Goal: Participate in discussion: Engage in conversation with other users on a specific topic

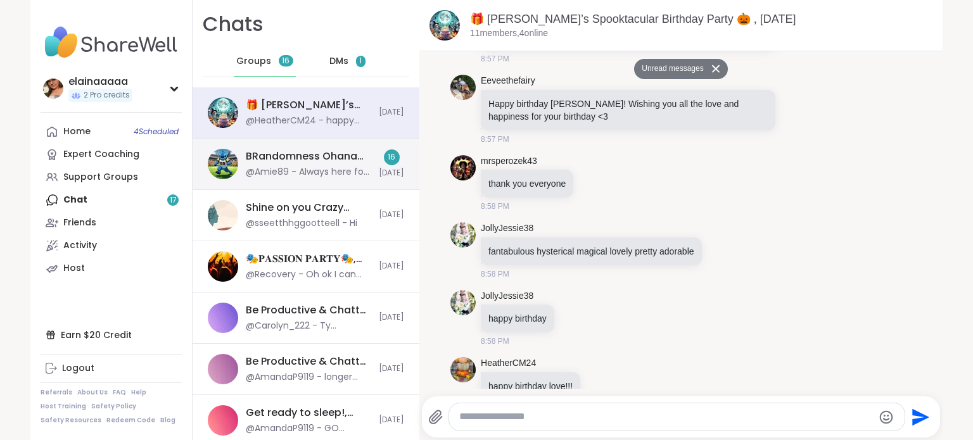
click at [327, 167] on div "@Amie89 - Always here for ya! You can dm me if youd like and ill text you my nu…" at bounding box center [308, 172] width 125 height 13
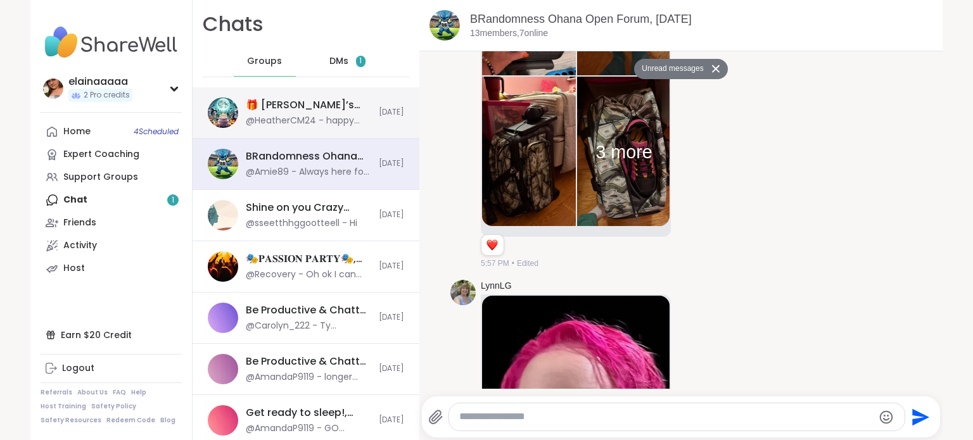
scroll to position [4613, 0]
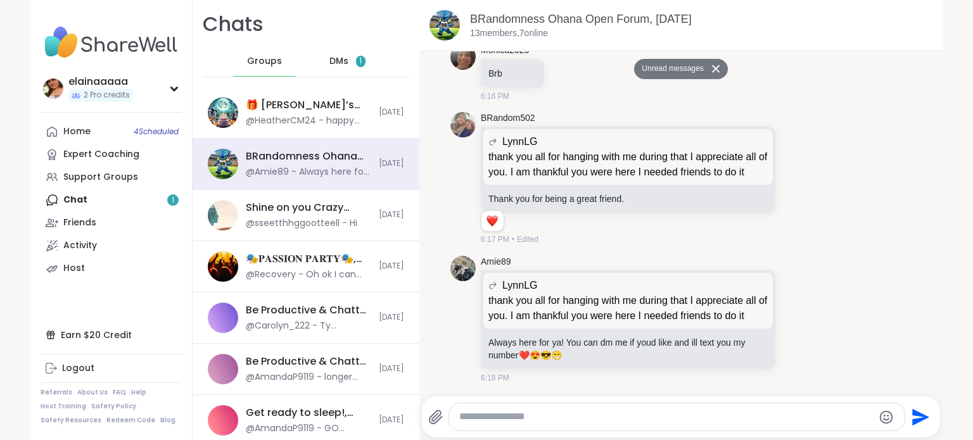
click at [330, 72] on div "DMs 1" at bounding box center [348, 61] width 62 height 30
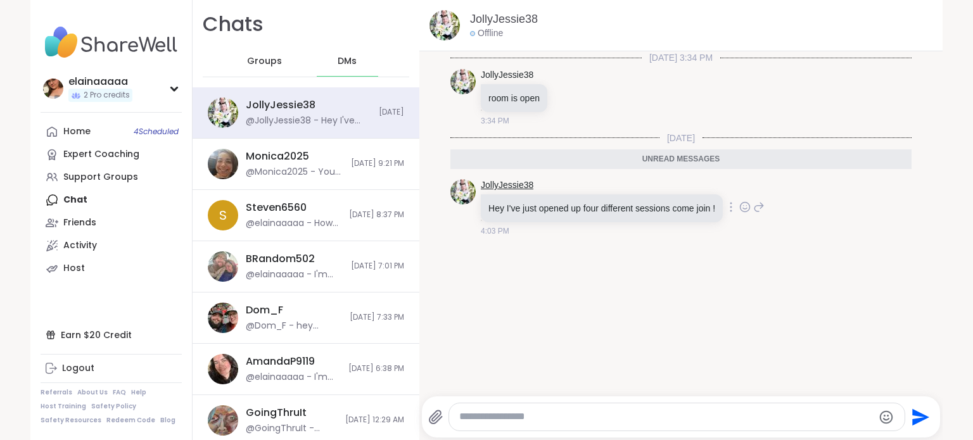
click at [494, 180] on link "JollyJessie38" at bounding box center [507, 185] width 53 height 13
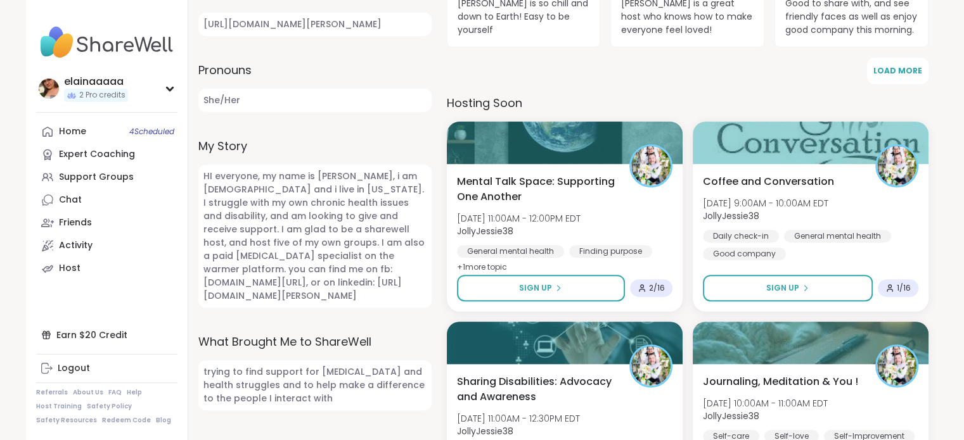
scroll to position [451, 0]
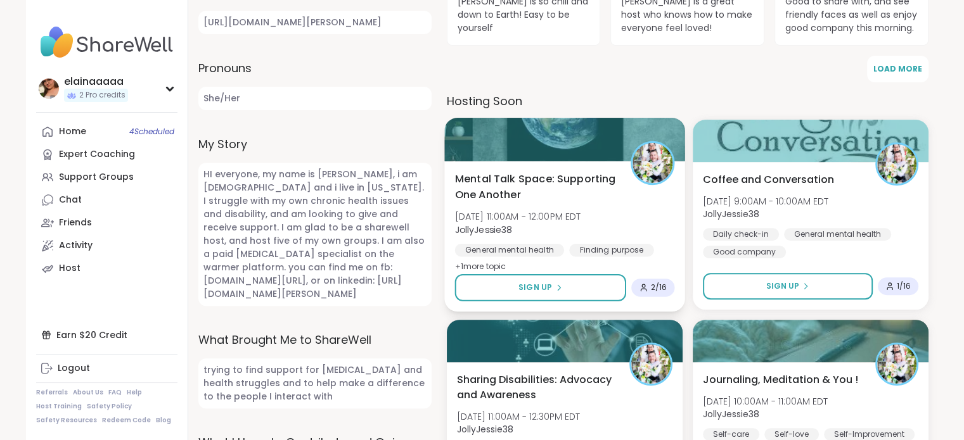
click at [573, 181] on span "Mental Talk Space: Supporting One Another" at bounding box center [535, 187] width 162 height 31
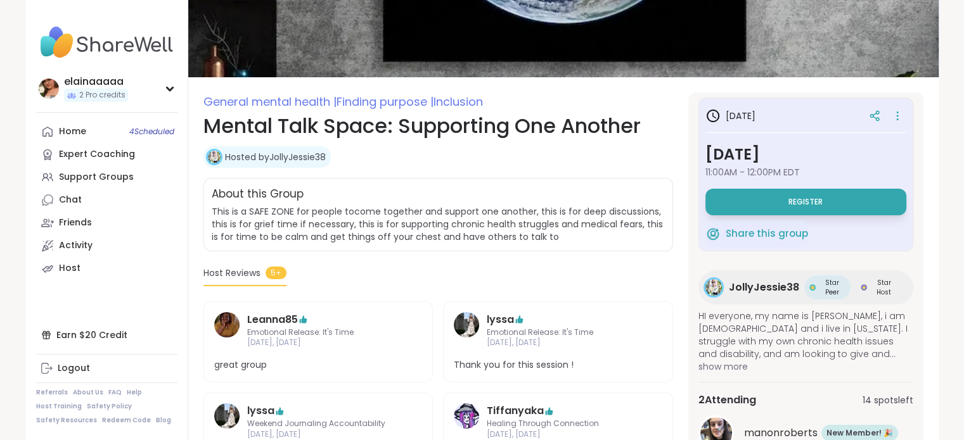
scroll to position [88, 0]
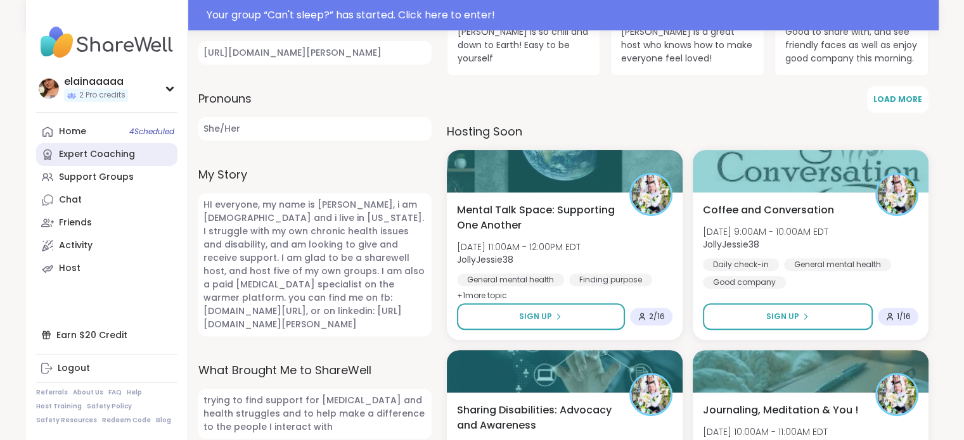
scroll to position [481, 0]
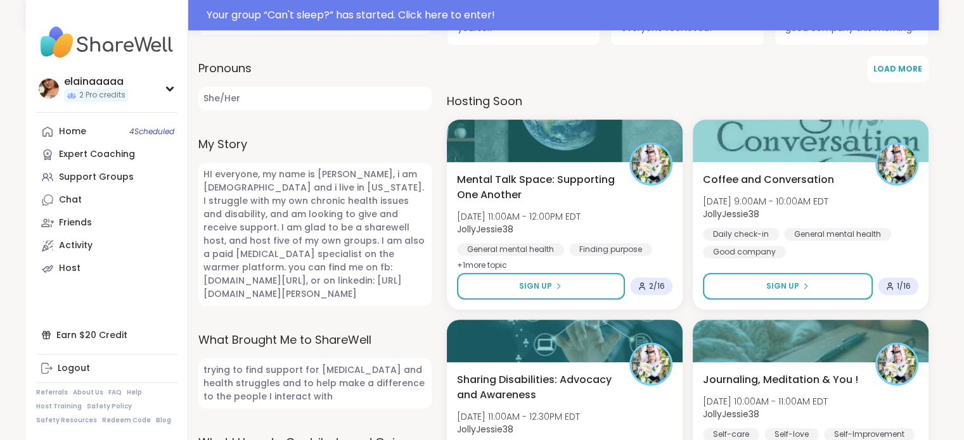
click at [109, 35] on img at bounding box center [106, 42] width 141 height 44
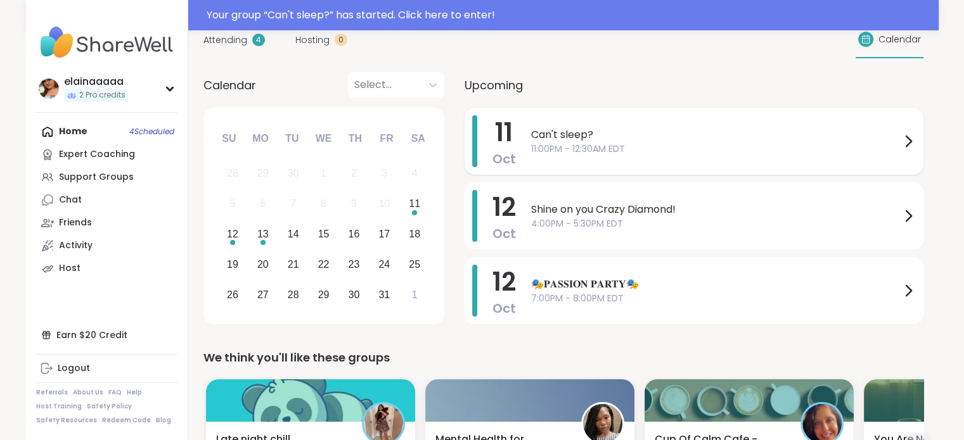
scroll to position [109, 0]
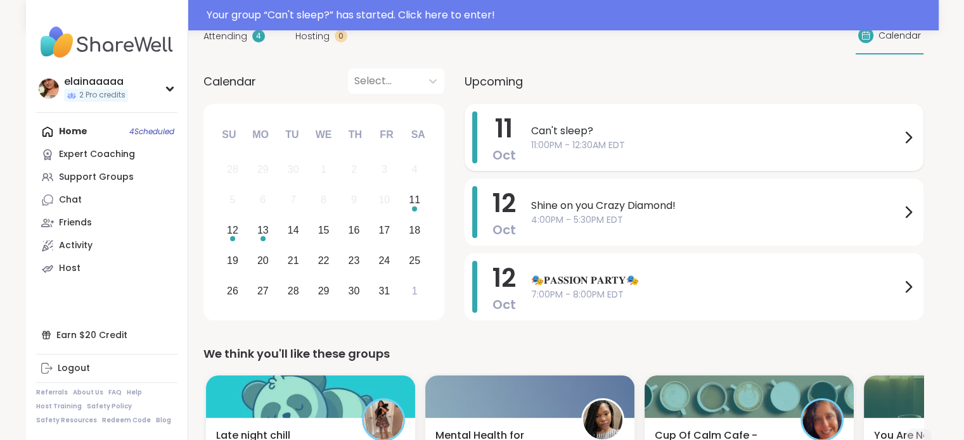
click at [604, 107] on div "11 Oct Can't sleep? 11:00PM - 12:30AM EDT" at bounding box center [694, 137] width 459 height 67
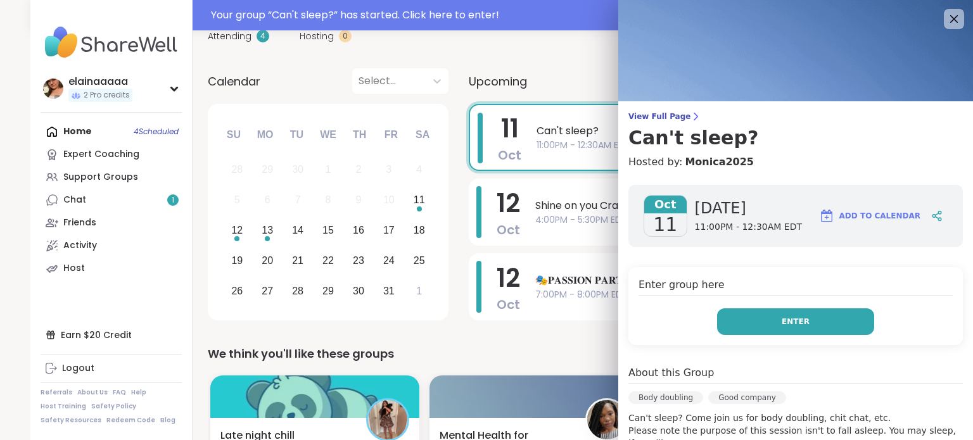
click at [751, 325] on button "Enter" at bounding box center [795, 322] width 157 height 27
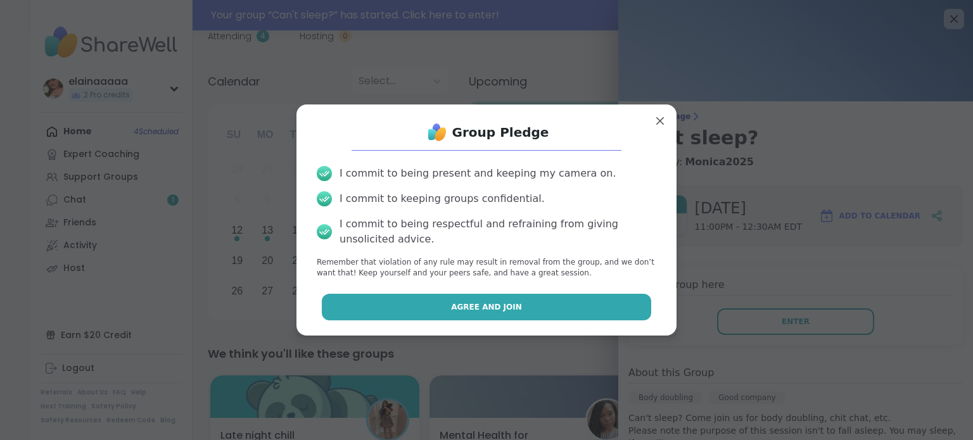
click at [576, 312] on button "Agree and Join" at bounding box center [487, 307] width 330 height 27
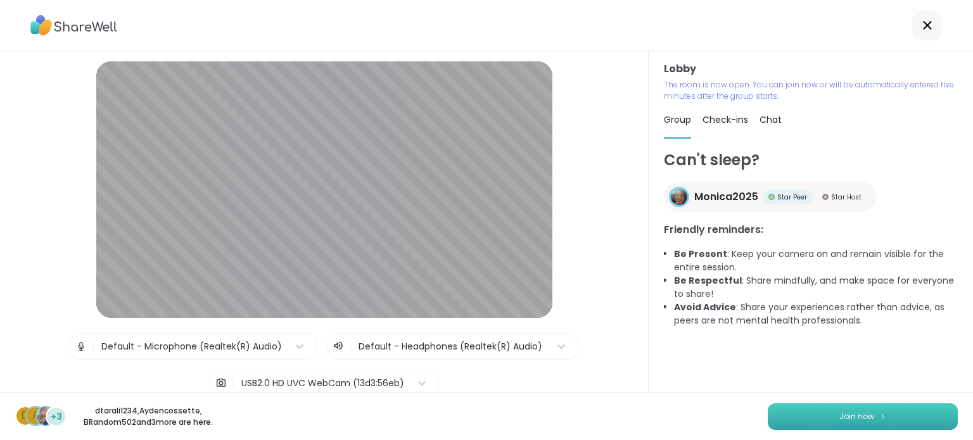
click at [813, 407] on button "Join now" at bounding box center [863, 417] width 190 height 27
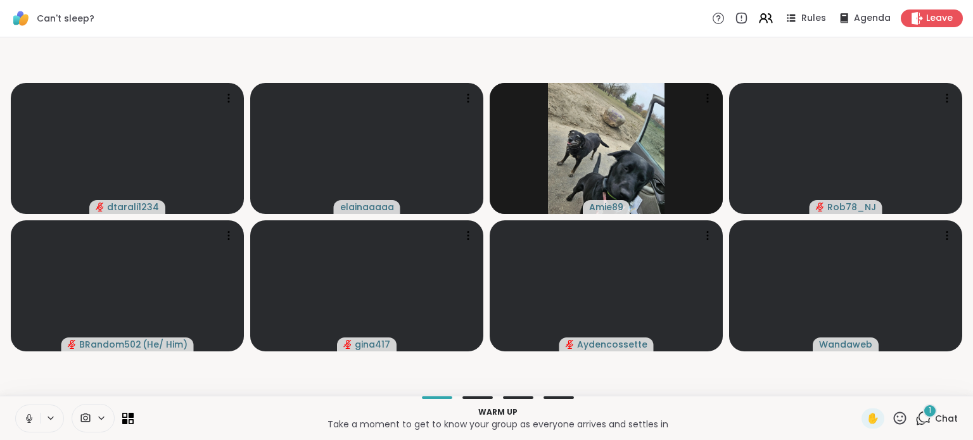
click at [28, 413] on icon at bounding box center [28, 418] width 11 height 11
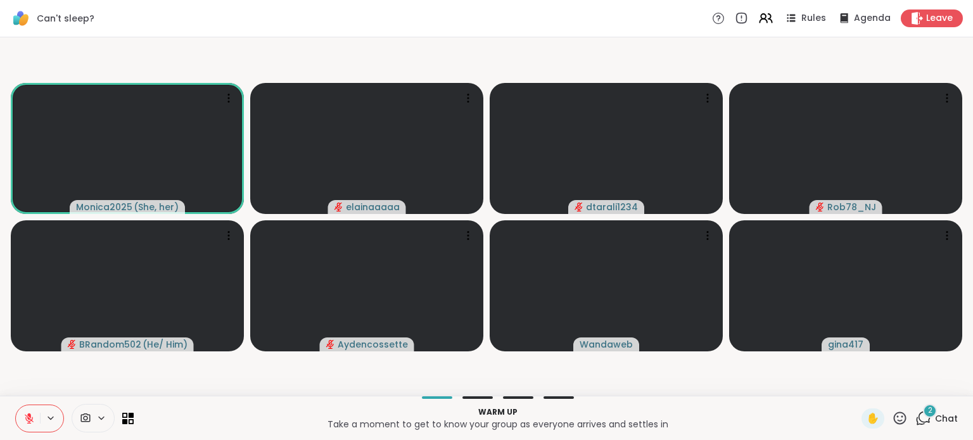
click at [28, 413] on icon at bounding box center [28, 418] width 11 height 11
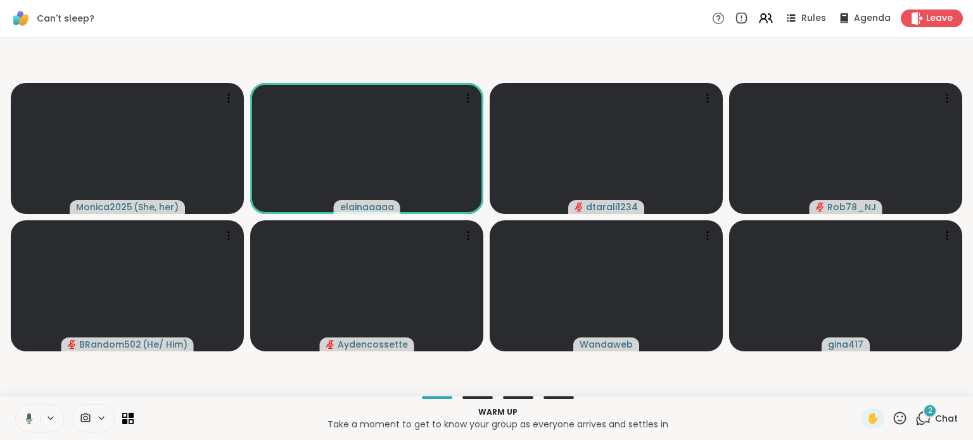
click at [28, 413] on icon at bounding box center [27, 418] width 11 height 11
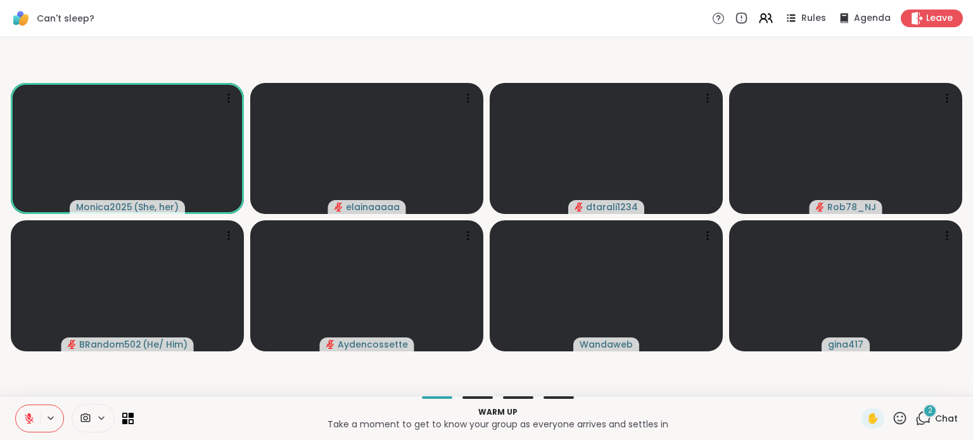
click at [925, 415] on div "2" at bounding box center [930, 411] width 14 height 14
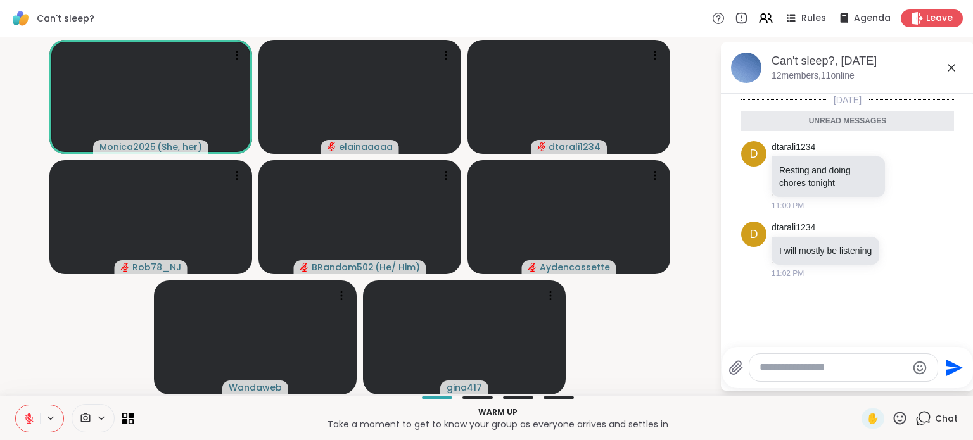
click at [849, 362] on textarea "Type your message" at bounding box center [834, 367] width 148 height 13
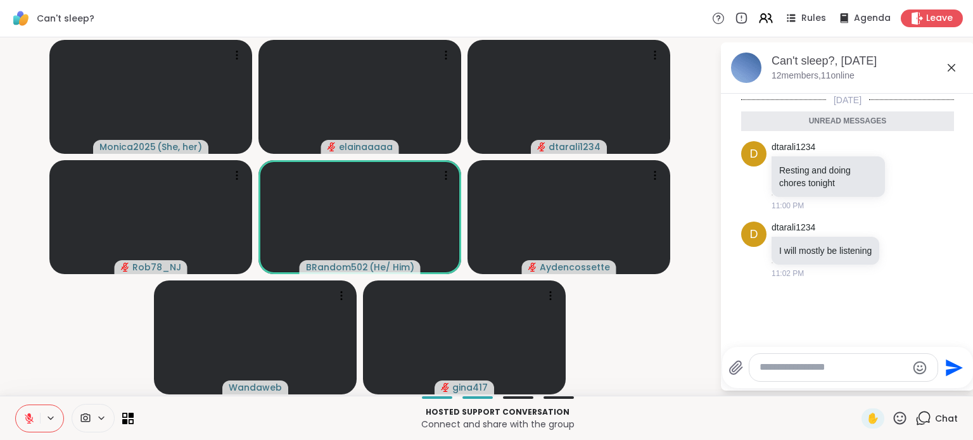
click at [33, 415] on icon at bounding box center [28, 418] width 11 height 11
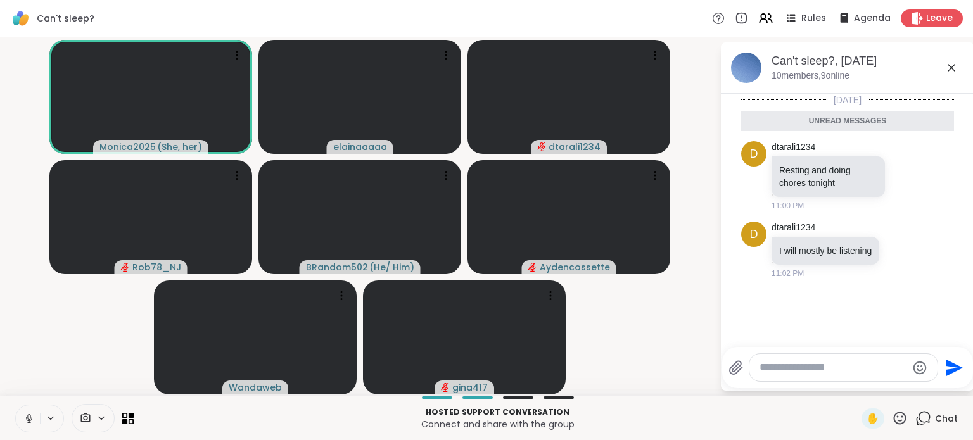
click at [25, 422] on icon at bounding box center [28, 418] width 11 height 11
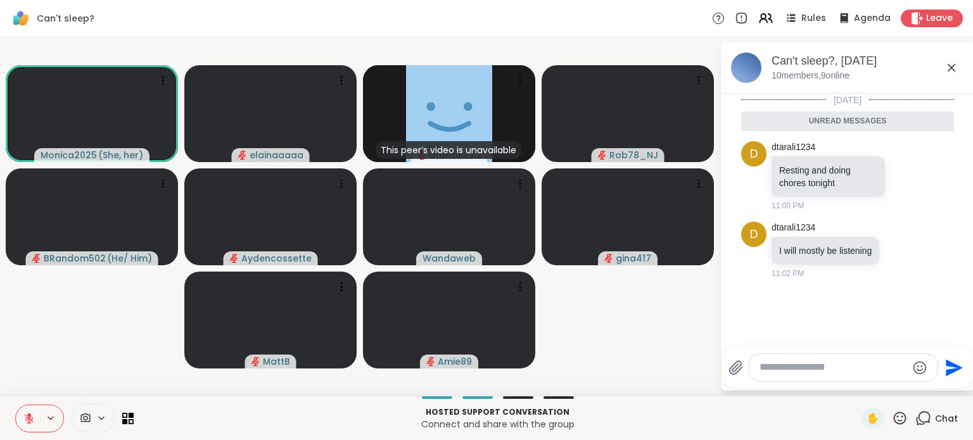
click at [24, 425] on button at bounding box center [28, 419] width 24 height 27
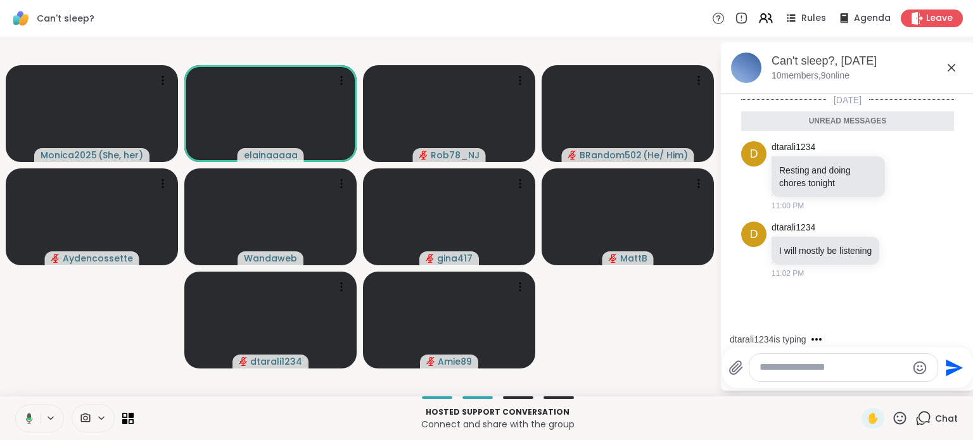
click at [28, 419] on icon at bounding box center [29, 419] width 4 height 3
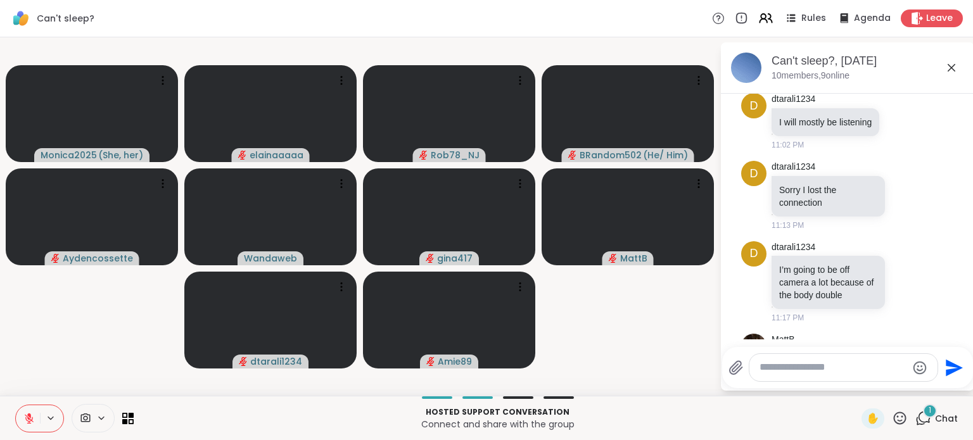
scroll to position [191, 0]
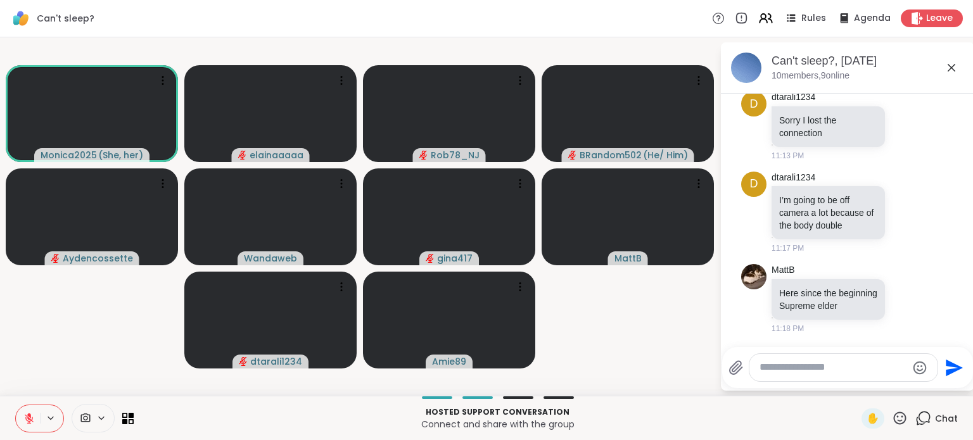
click at [30, 414] on icon at bounding box center [29, 415] width 4 height 5
click at [30, 414] on icon at bounding box center [29, 416] width 4 height 7
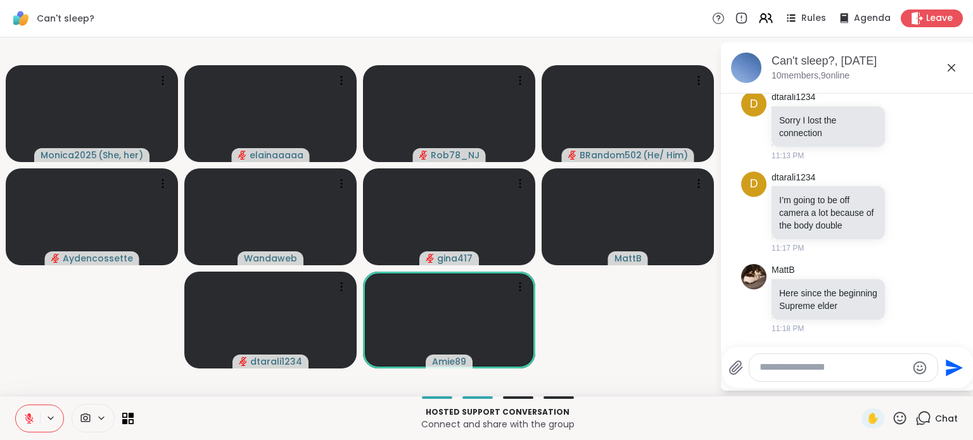
click at [35, 415] on button at bounding box center [28, 419] width 24 height 27
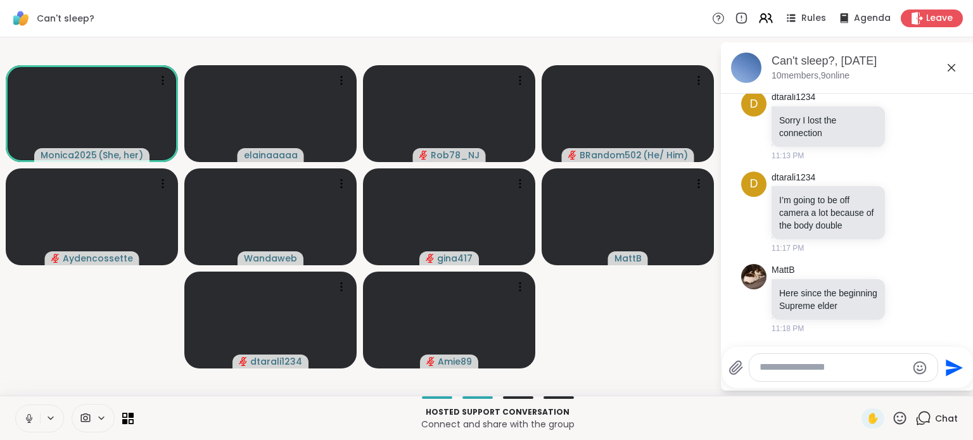
click at [29, 418] on icon at bounding box center [28, 418] width 11 height 11
click at [22, 417] on button at bounding box center [28, 419] width 24 height 27
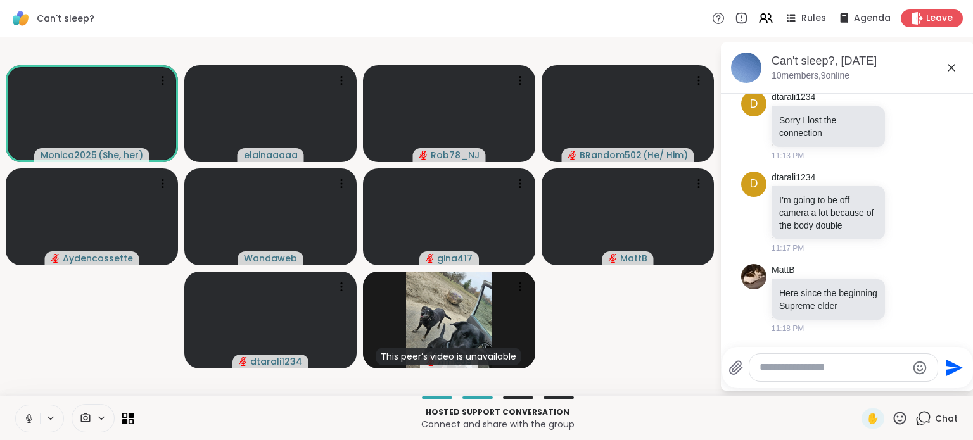
click at [25, 417] on icon at bounding box center [28, 418] width 11 height 11
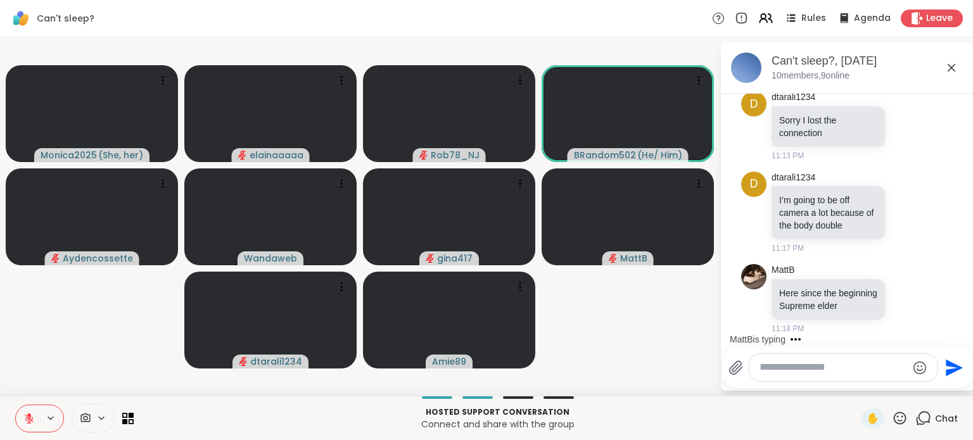
click at [23, 423] on icon at bounding box center [28, 418] width 11 height 11
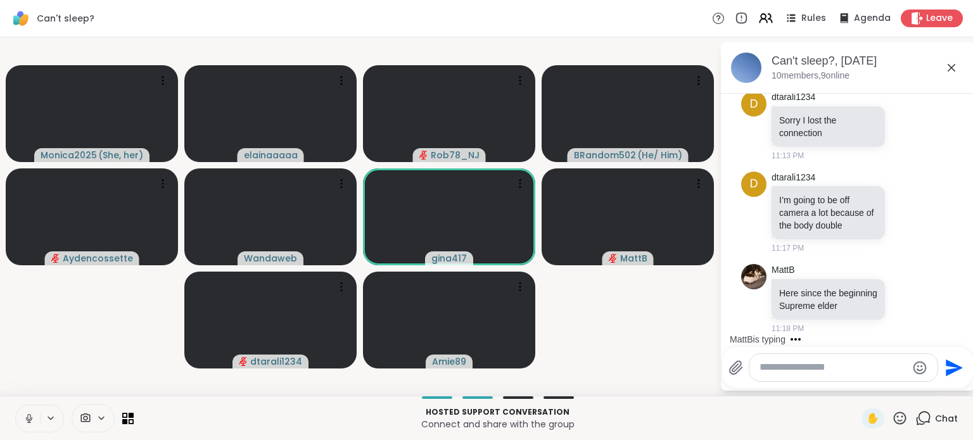
click at [23, 428] on button at bounding box center [28, 419] width 24 height 27
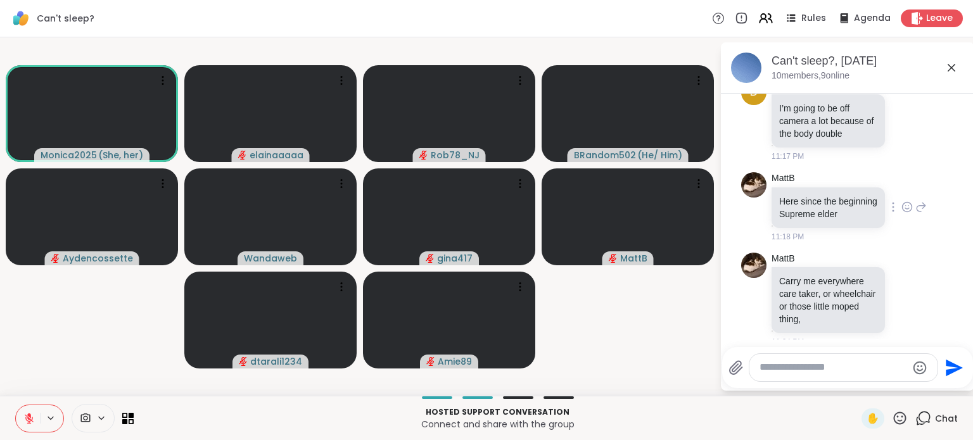
scroll to position [297, 0]
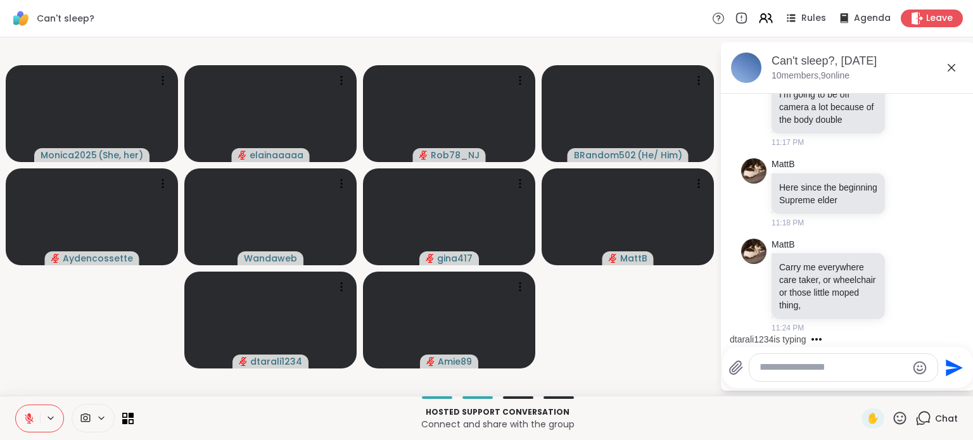
click at [658, 324] on video-player-container "Monica2025 ( She, her ) elainaaaaa Rob78_NJ BRandom502 ( He/ Him ) Aydencossett…" at bounding box center [360, 216] width 705 height 349
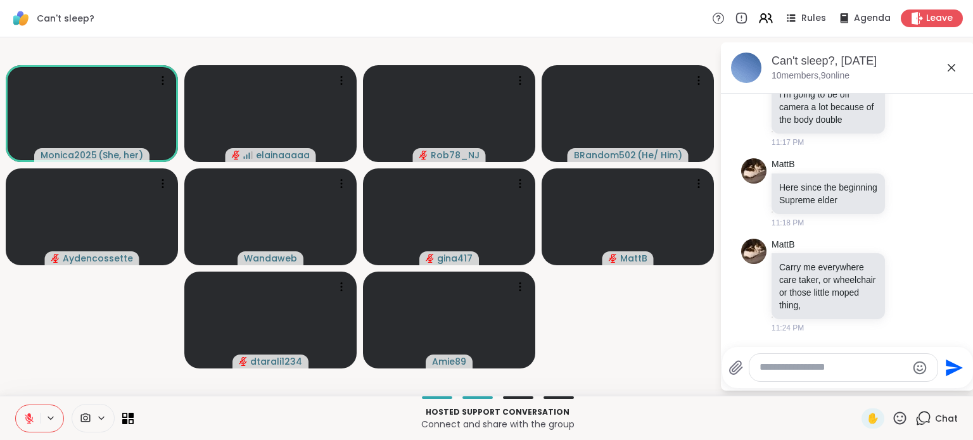
scroll to position [388, 0]
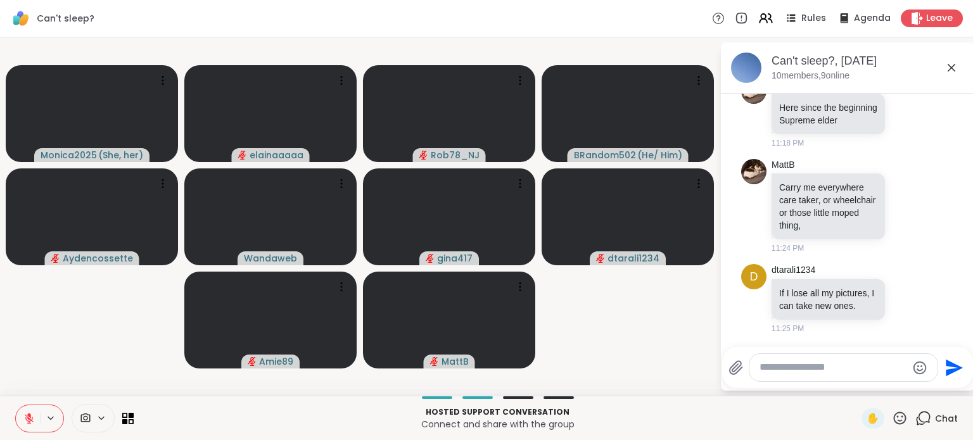
click at [28, 415] on icon at bounding box center [29, 415] width 4 height 5
click at [27, 423] on icon at bounding box center [28, 418] width 11 height 11
click at [771, 362] on textarea "Type your message" at bounding box center [834, 367] width 148 height 13
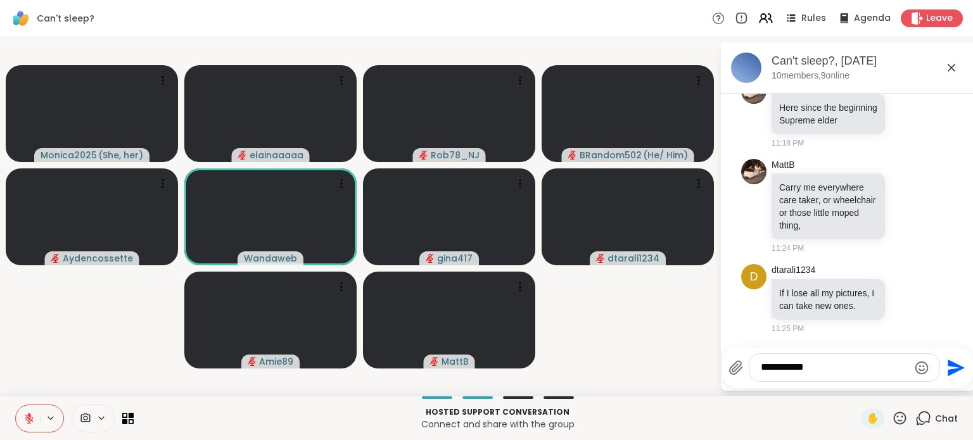
type textarea "**********"
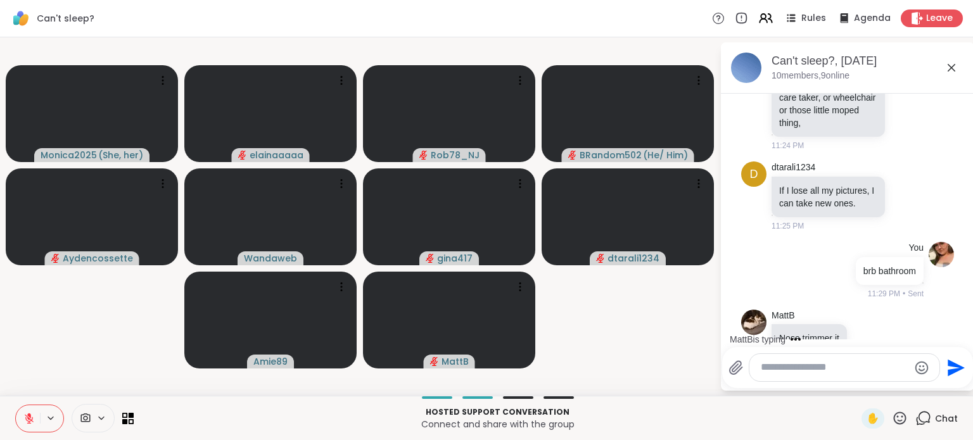
scroll to position [523, 0]
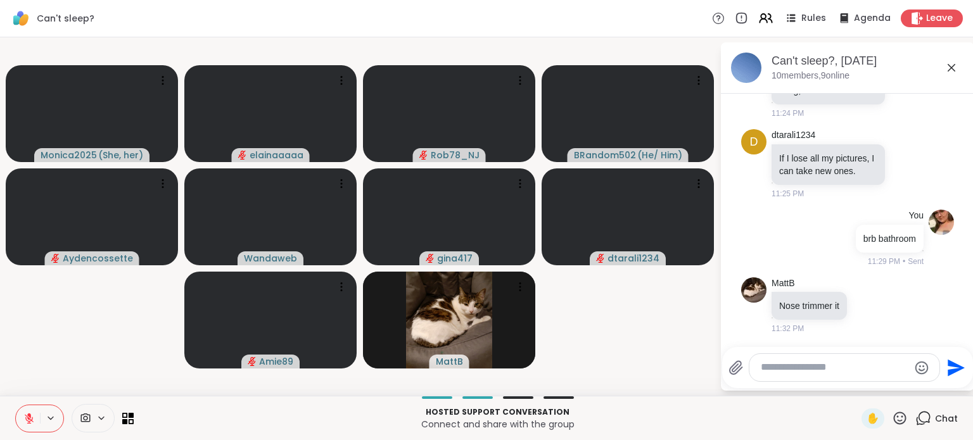
click at [23, 415] on icon at bounding box center [28, 418] width 11 height 11
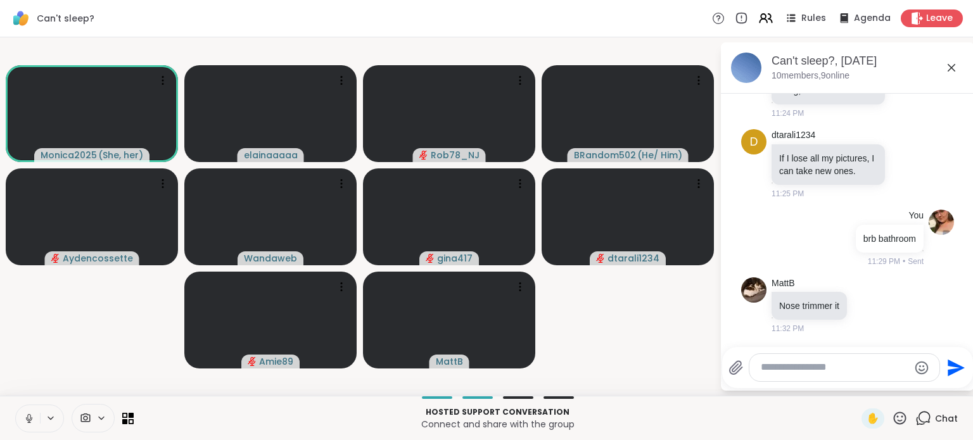
click at [22, 418] on button at bounding box center [28, 419] width 24 height 27
drag, startPoint x: 22, startPoint y: 416, endPoint x: 14, endPoint y: 402, distance: 15.7
click at [14, 402] on div "Hosted support conversation Connect and share with the group ✋ Chat" at bounding box center [486, 418] width 973 height 44
click at [25, 413] on icon at bounding box center [28, 418] width 11 height 11
click at [25, 411] on button at bounding box center [28, 419] width 24 height 27
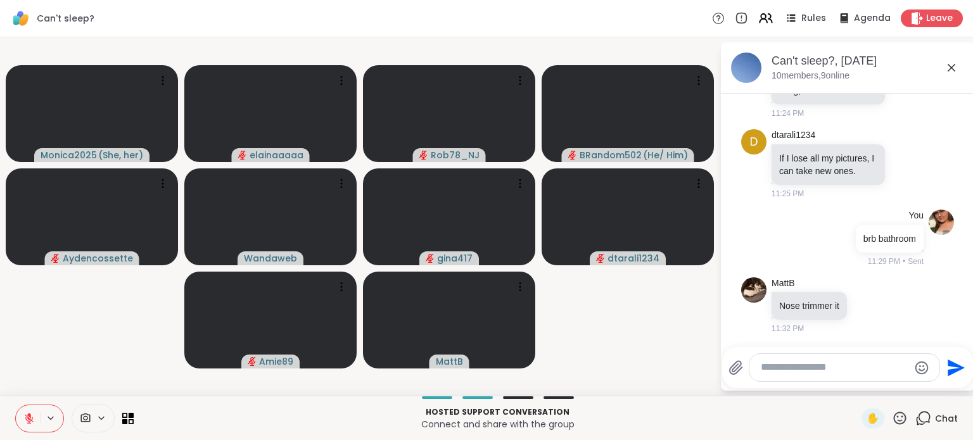
click at [34, 419] on icon at bounding box center [28, 418] width 11 height 11
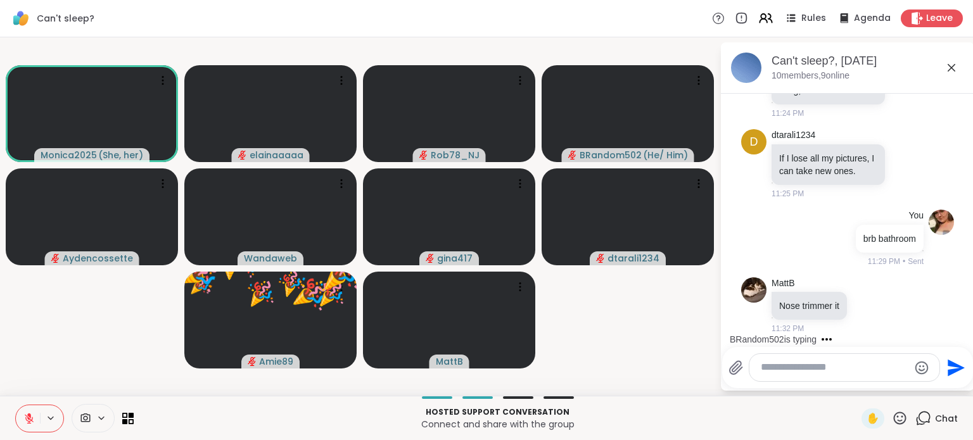
click at [28, 423] on icon at bounding box center [28, 418] width 11 height 11
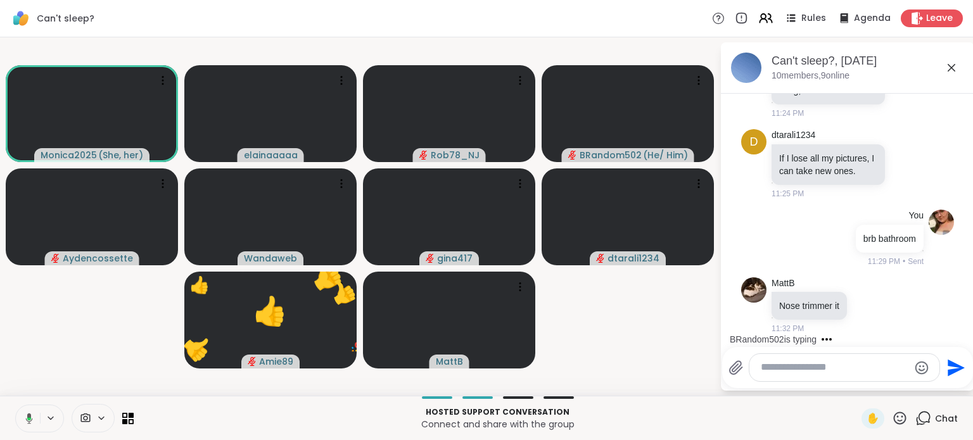
click at [28, 423] on icon at bounding box center [27, 418] width 11 height 11
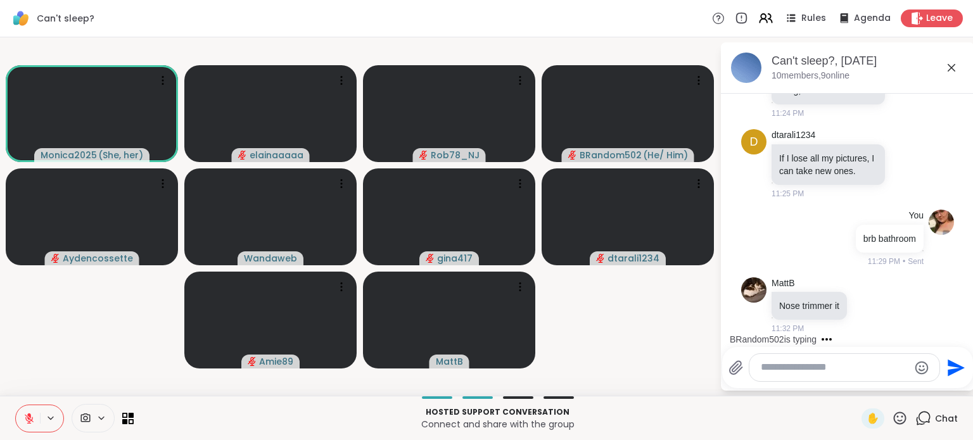
scroll to position [603, 0]
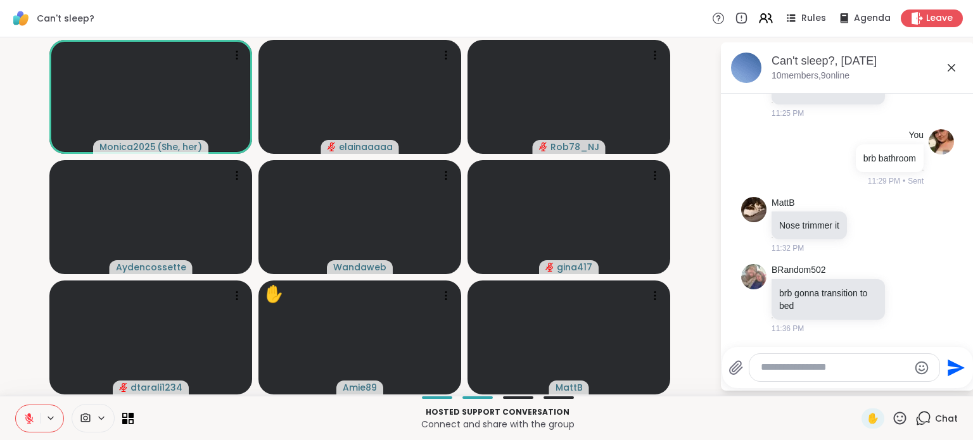
click at [29, 414] on icon at bounding box center [29, 415] width 4 height 5
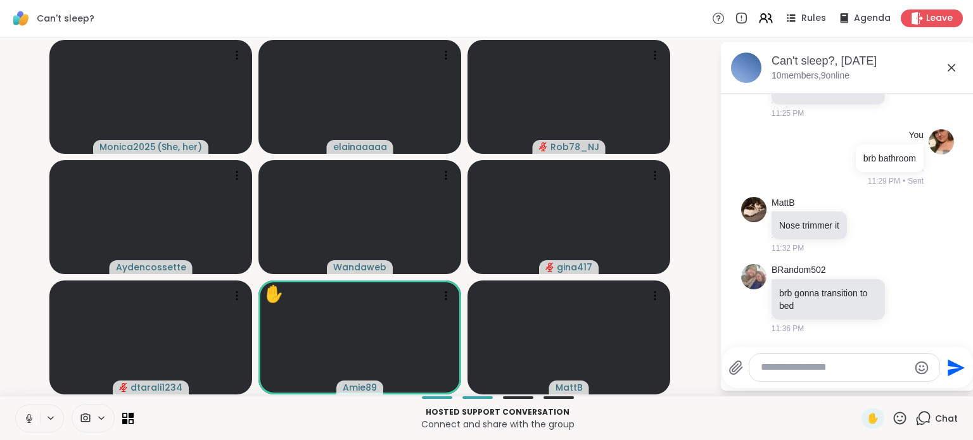
click at [29, 414] on icon at bounding box center [28, 418] width 11 height 11
click at [27, 414] on icon at bounding box center [28, 418] width 11 height 11
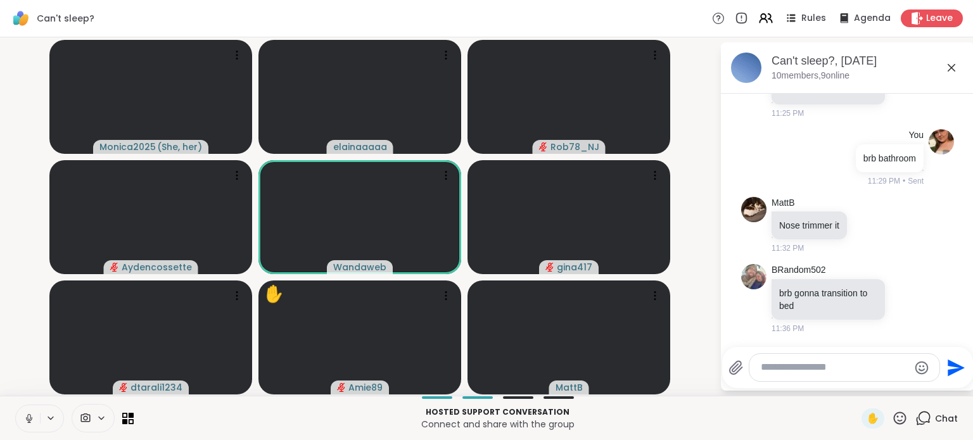
click at [27, 416] on icon at bounding box center [28, 418] width 11 height 11
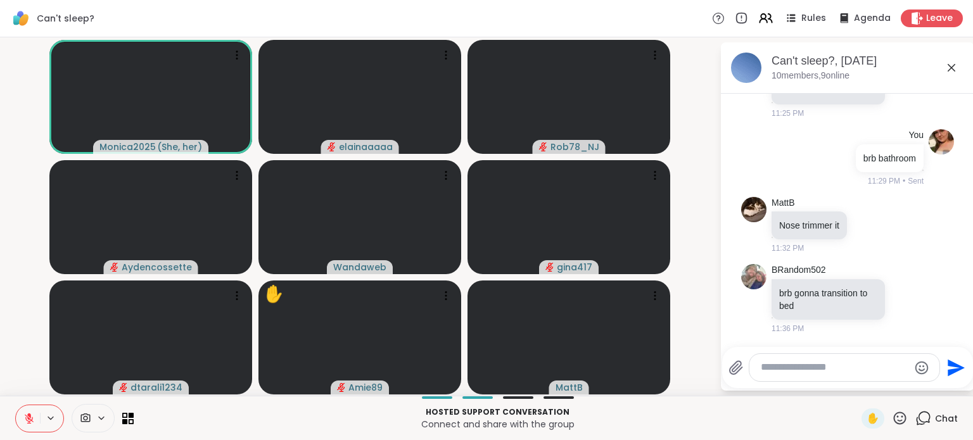
click at [26, 411] on button at bounding box center [28, 419] width 24 height 27
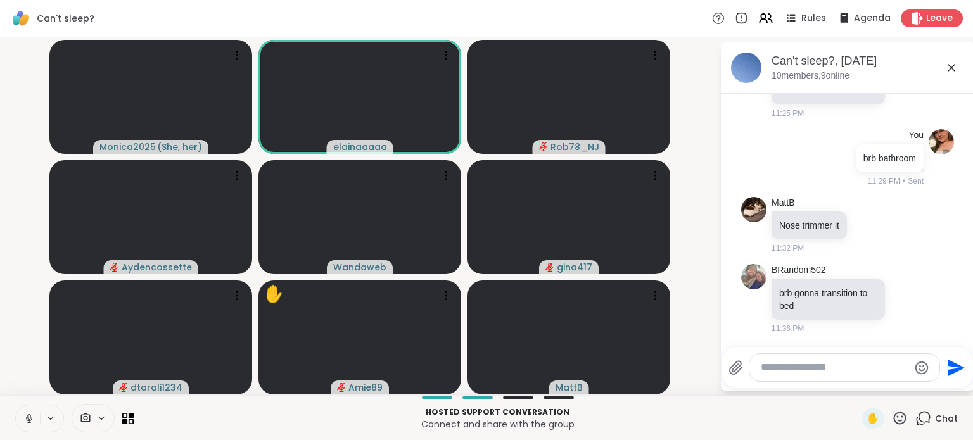
click at [28, 415] on icon at bounding box center [28, 417] width 3 height 6
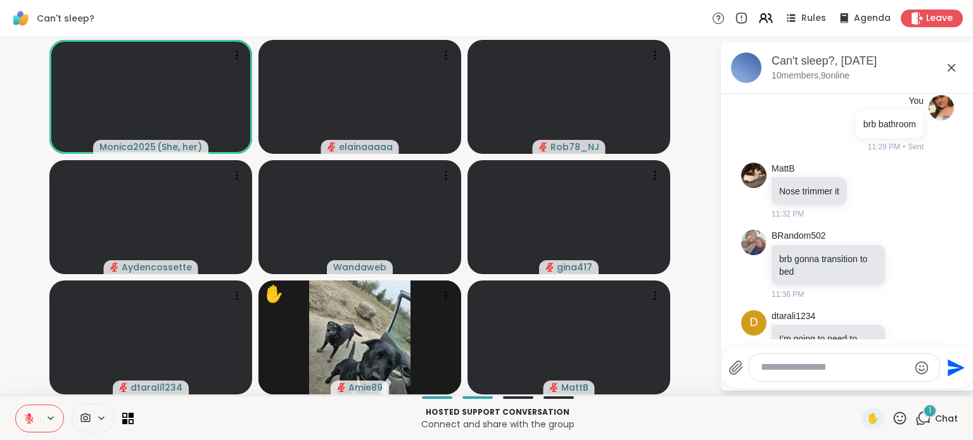
scroll to position [709, 0]
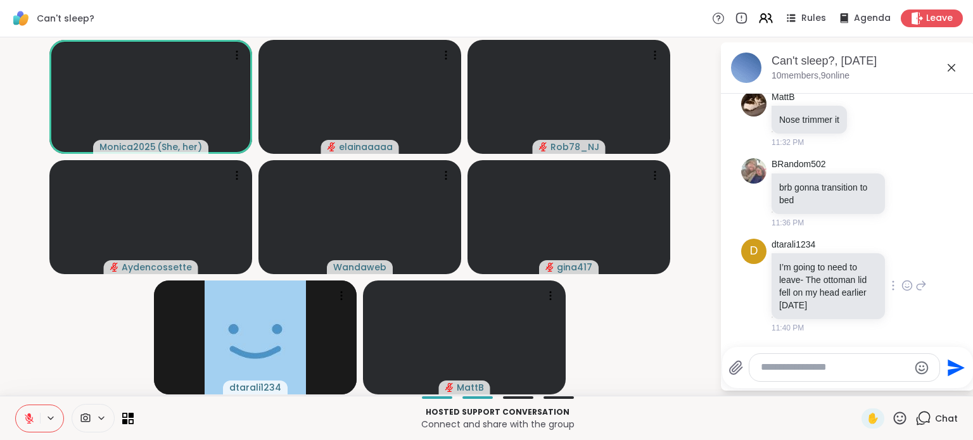
click at [902, 292] on icon at bounding box center [907, 285] width 11 height 13
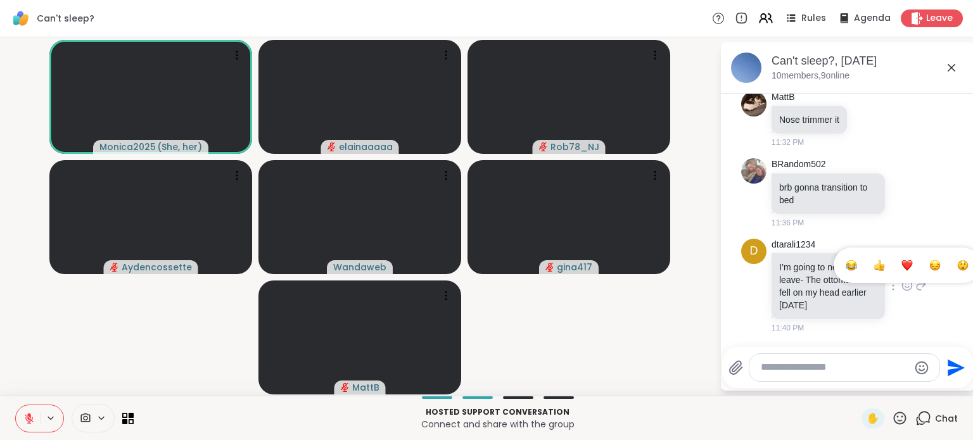
click at [923, 273] on button "Select Reaction: Sad" at bounding box center [935, 265] width 25 height 25
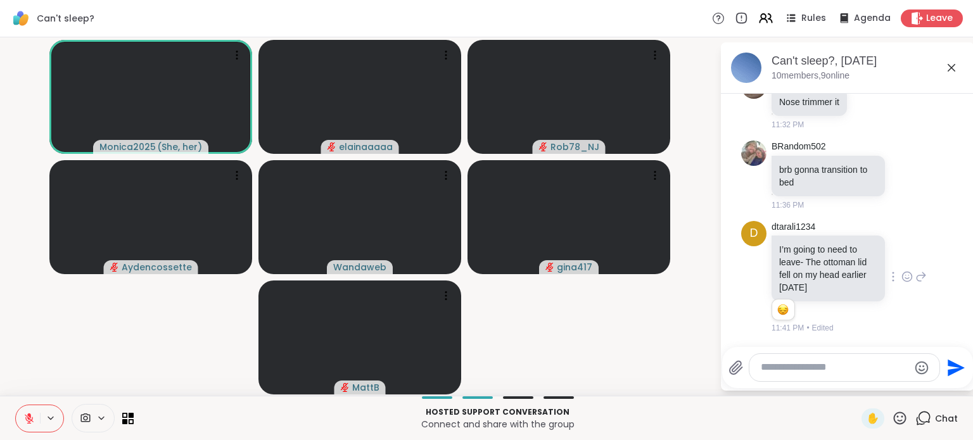
scroll to position [727, 0]
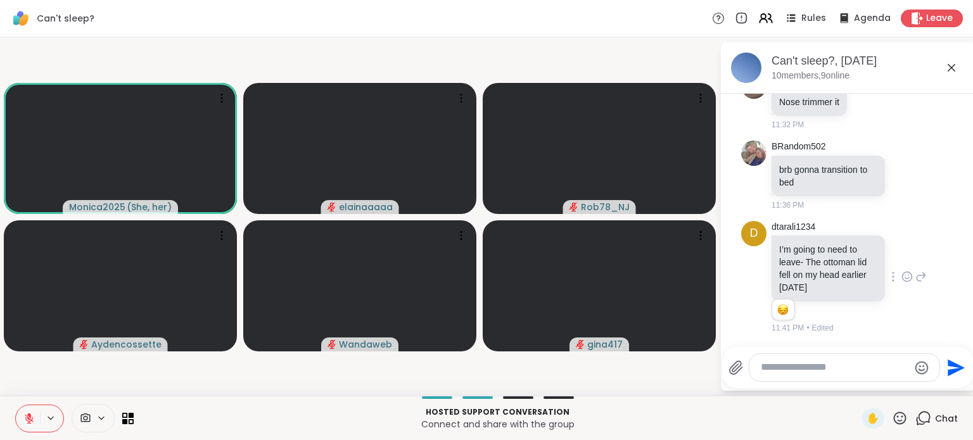
click at [23, 417] on icon at bounding box center [28, 418] width 11 height 11
click at [27, 413] on icon at bounding box center [28, 418] width 11 height 11
click at [25, 421] on icon at bounding box center [28, 418] width 11 height 11
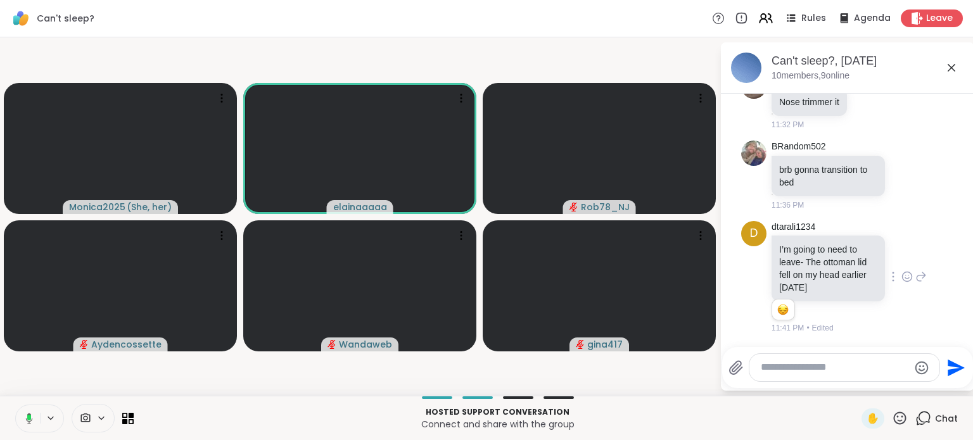
click at [25, 421] on icon at bounding box center [27, 418] width 11 height 11
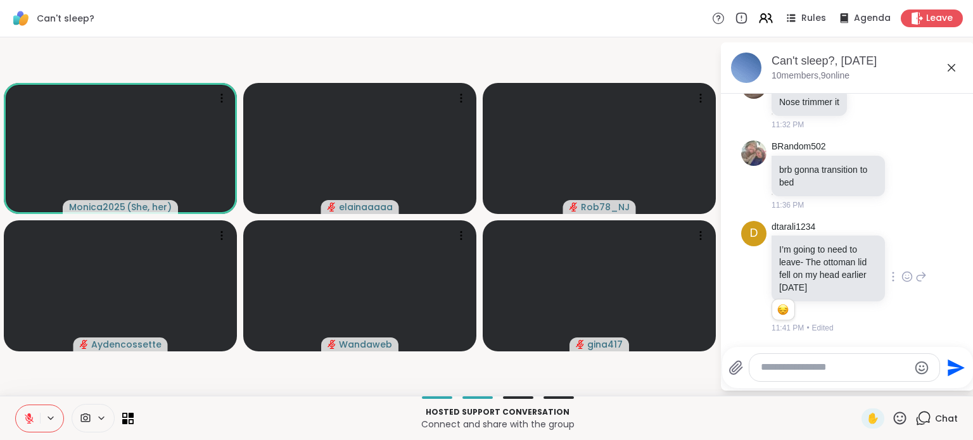
click at [25, 421] on icon at bounding box center [28, 418] width 11 height 11
click at [29, 418] on icon at bounding box center [28, 418] width 11 height 11
click at [23, 415] on button at bounding box center [28, 419] width 24 height 27
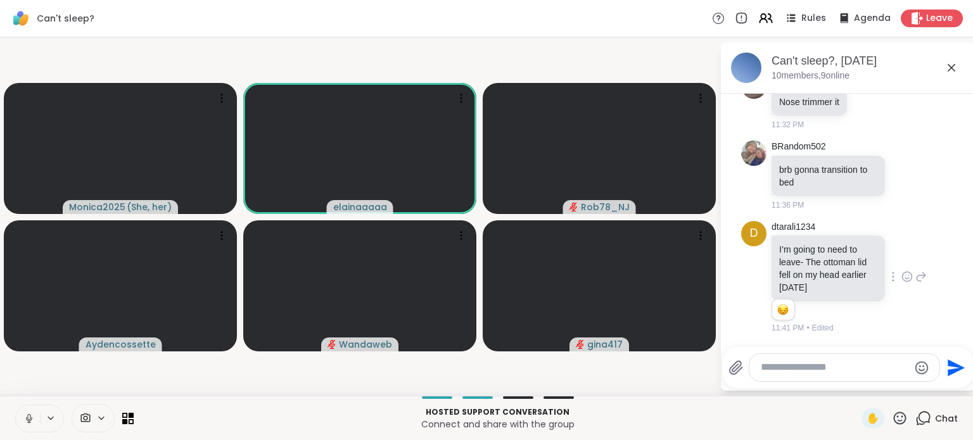
click at [29, 417] on icon at bounding box center [28, 418] width 11 height 11
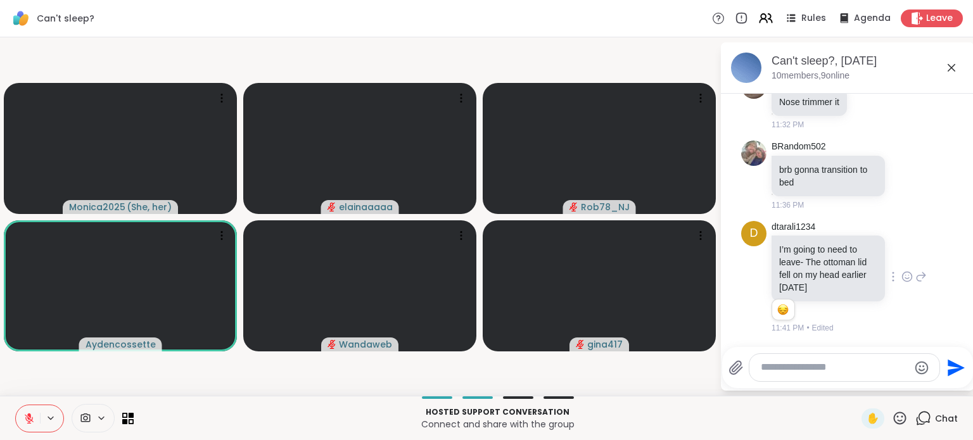
click at [25, 413] on icon at bounding box center [28, 418] width 11 height 11
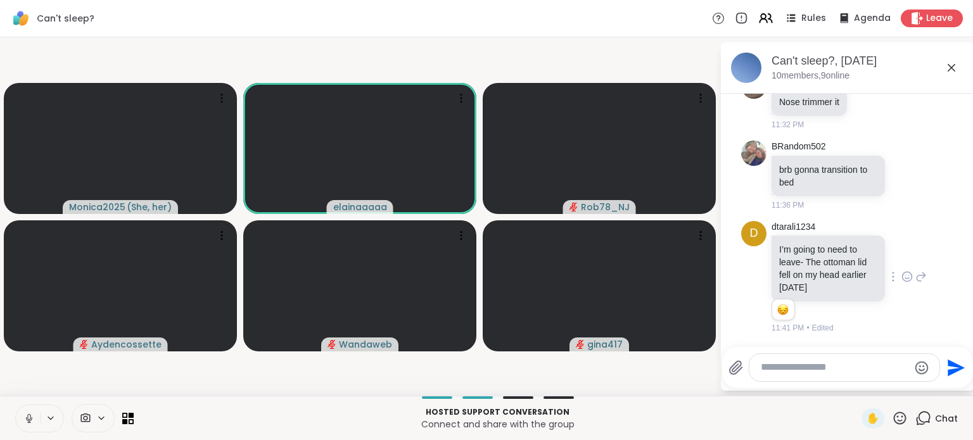
click at [28, 415] on icon at bounding box center [28, 417] width 3 height 6
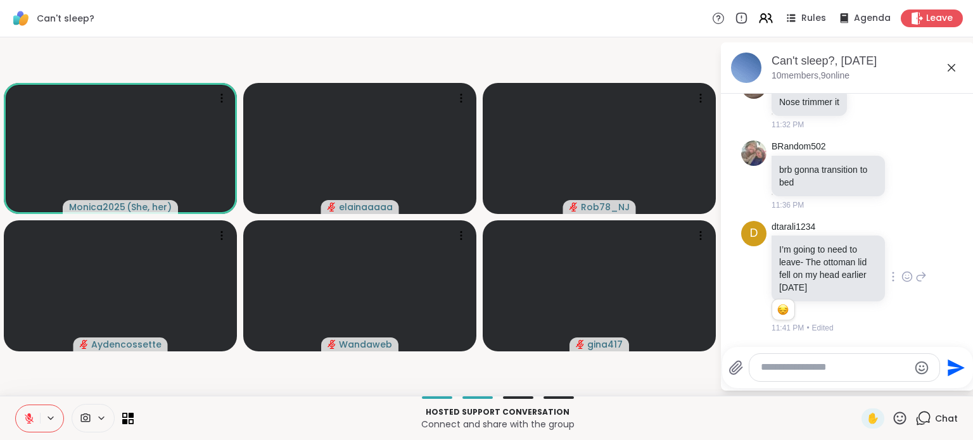
click at [29, 416] on icon at bounding box center [29, 415] width 4 height 5
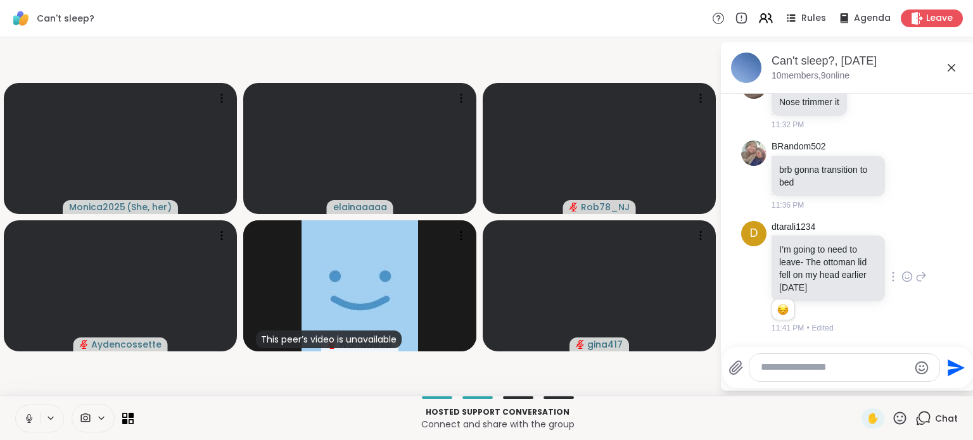
click at [30, 415] on icon at bounding box center [28, 418] width 11 height 11
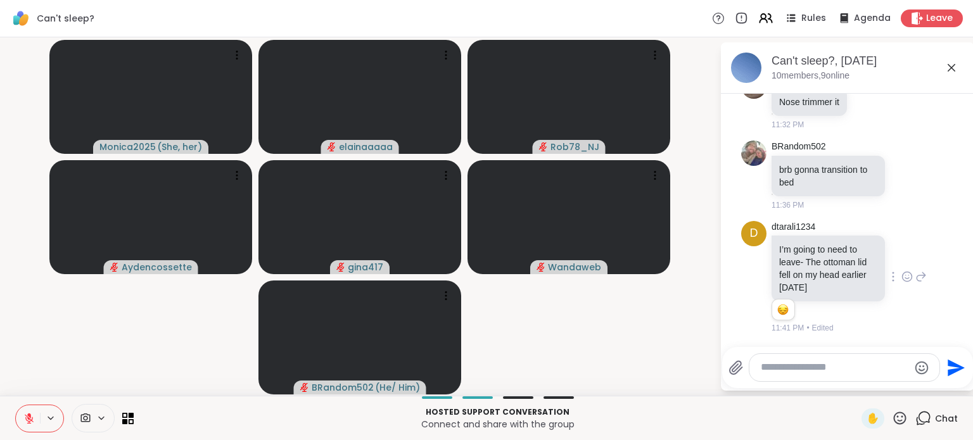
click at [30, 423] on icon at bounding box center [29, 418] width 9 height 9
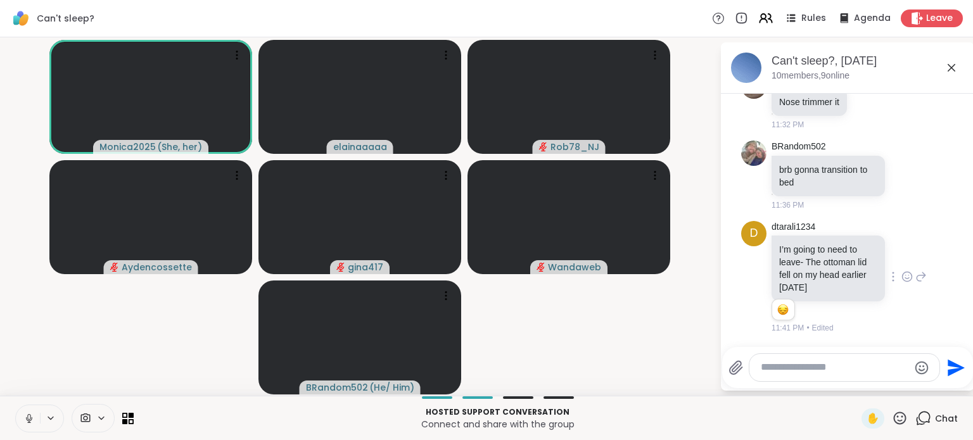
click at [30, 415] on icon at bounding box center [28, 417] width 3 height 6
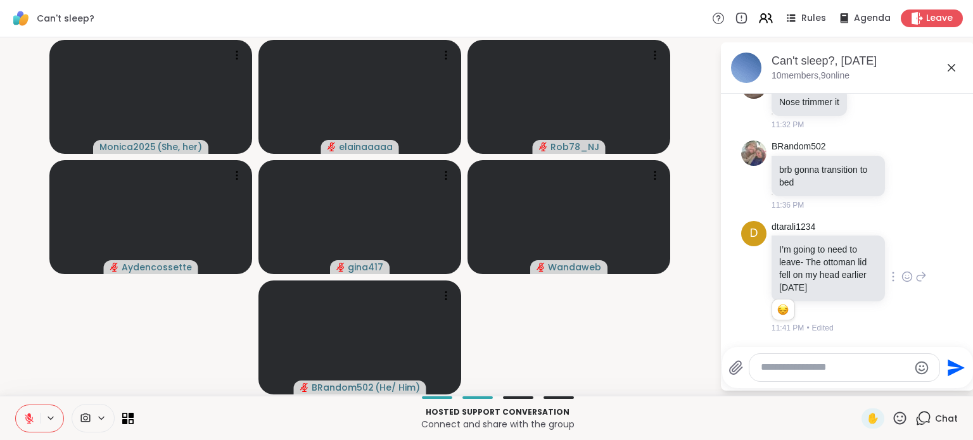
click at [25, 416] on icon at bounding box center [28, 418] width 11 height 11
drag, startPoint x: 29, startPoint y: 413, endPoint x: 54, endPoint y: 362, distance: 56.4
click at [54, 362] on div "Can't sleep? Rules Agenda Leave Monica2025 ( She, her ) elainaaaaa Rob78_NJ Ayd…" at bounding box center [486, 220] width 973 height 440
click at [27, 412] on button at bounding box center [28, 419] width 24 height 27
click at [25, 420] on icon at bounding box center [28, 418] width 11 height 11
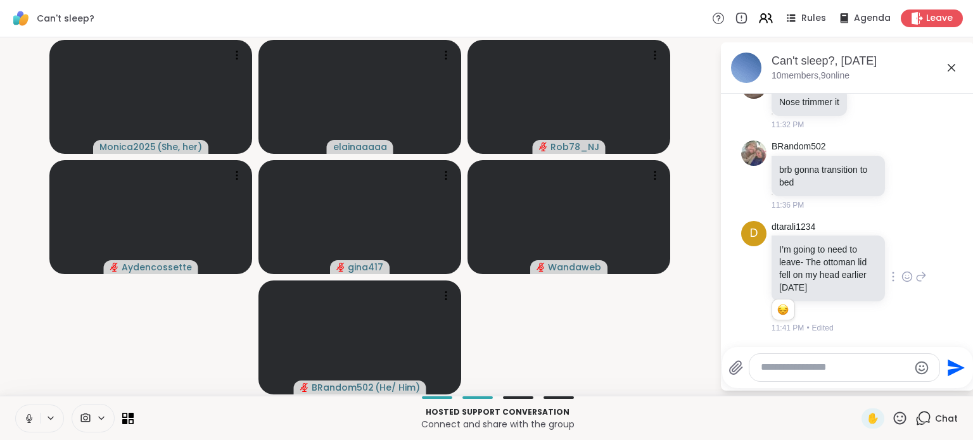
click at [29, 421] on icon at bounding box center [28, 418] width 11 height 11
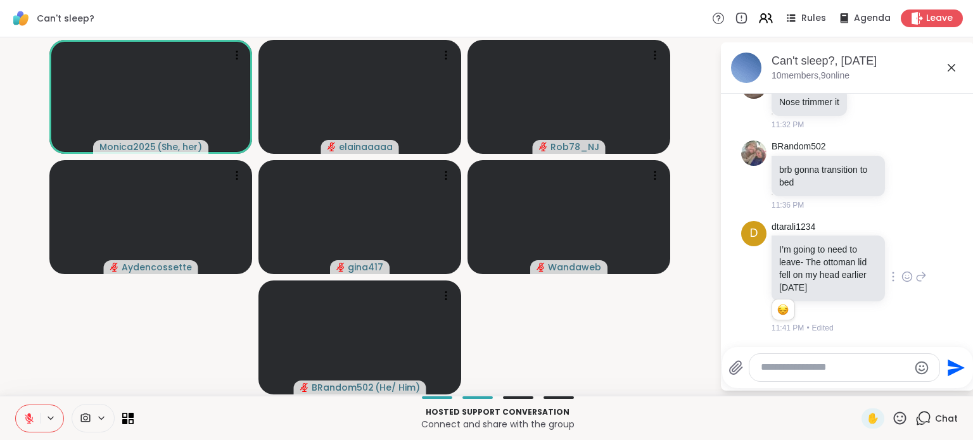
click at [28, 413] on button at bounding box center [28, 419] width 24 height 27
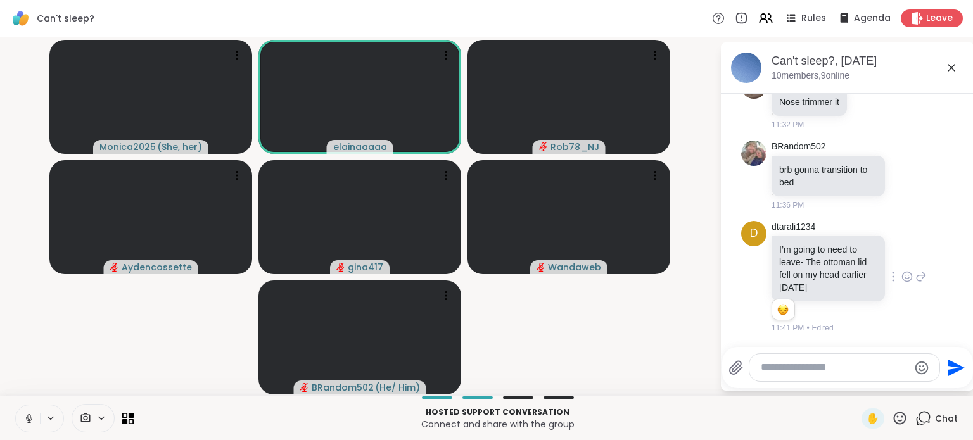
click at [29, 412] on button at bounding box center [28, 419] width 24 height 27
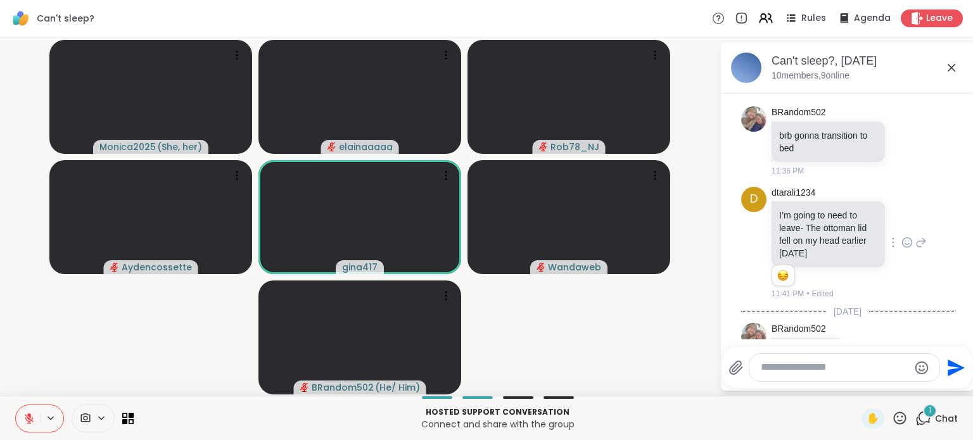
scroll to position [807, 0]
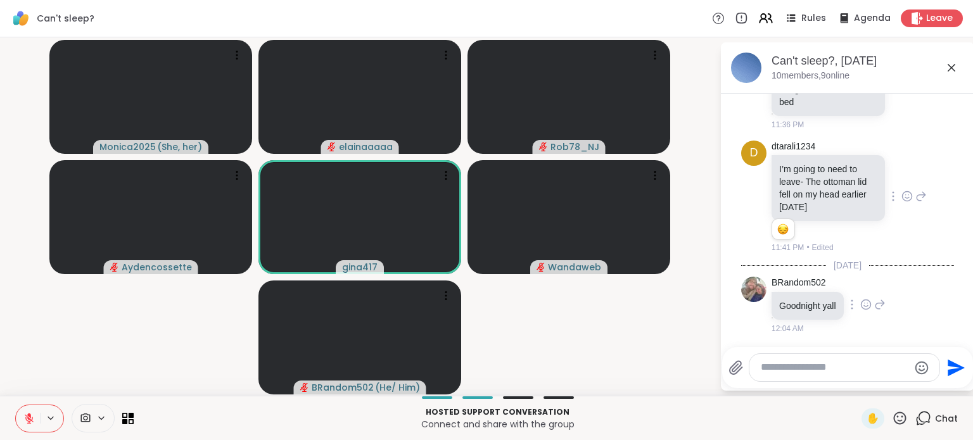
click at [866, 304] on div "BRandom502 Goodnight yall 12:04 AM" at bounding box center [829, 306] width 114 height 58
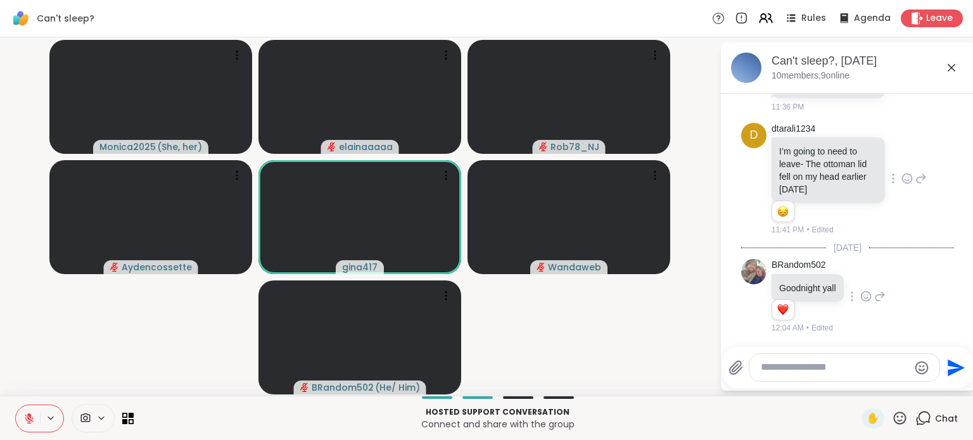
click at [864, 293] on icon at bounding box center [866, 296] width 11 height 13
click at [869, 273] on div "Select Reaction: Heart" at bounding box center [866, 276] width 11 height 11
click at [778, 367] on textarea "Type your message" at bounding box center [835, 367] width 148 height 13
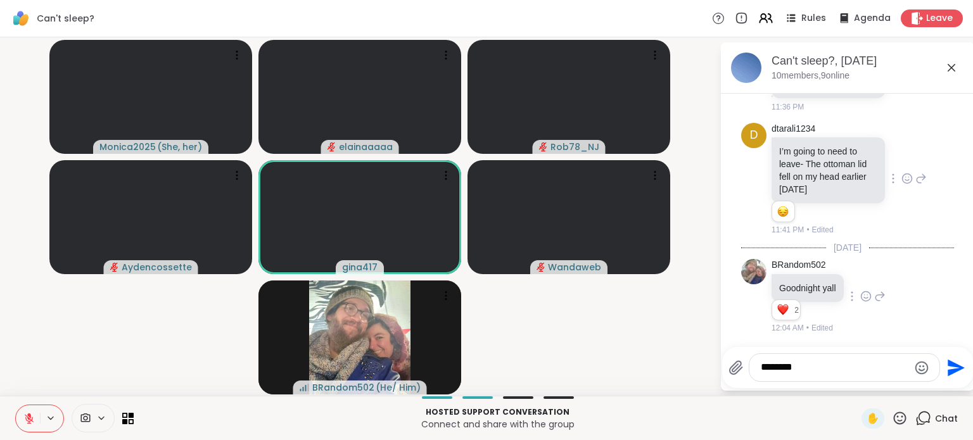
type textarea "*********"
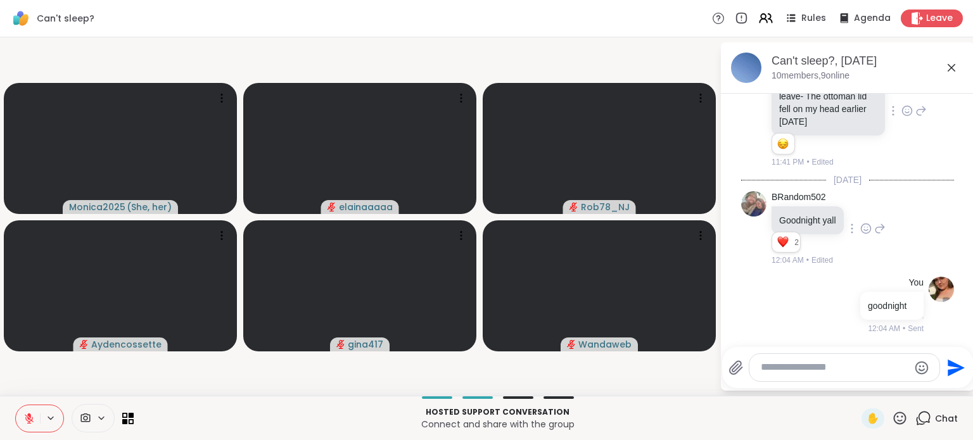
click at [26, 411] on button at bounding box center [28, 419] width 24 height 27
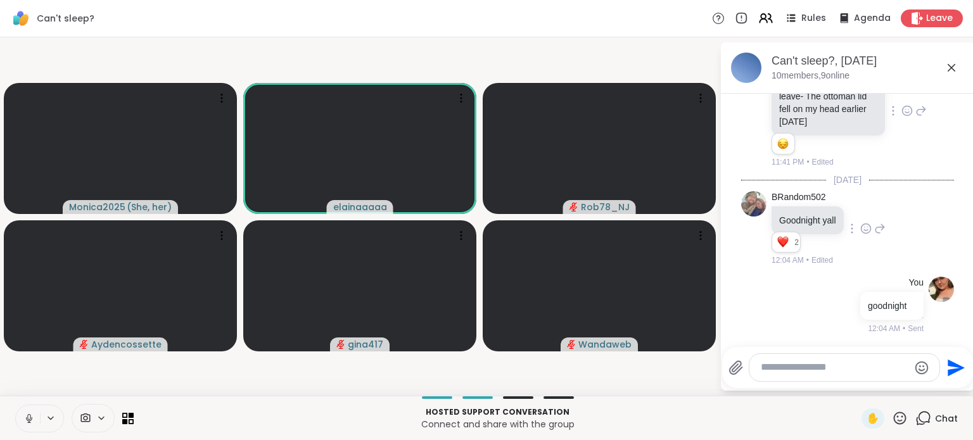
click at [34, 413] on button at bounding box center [28, 419] width 24 height 27
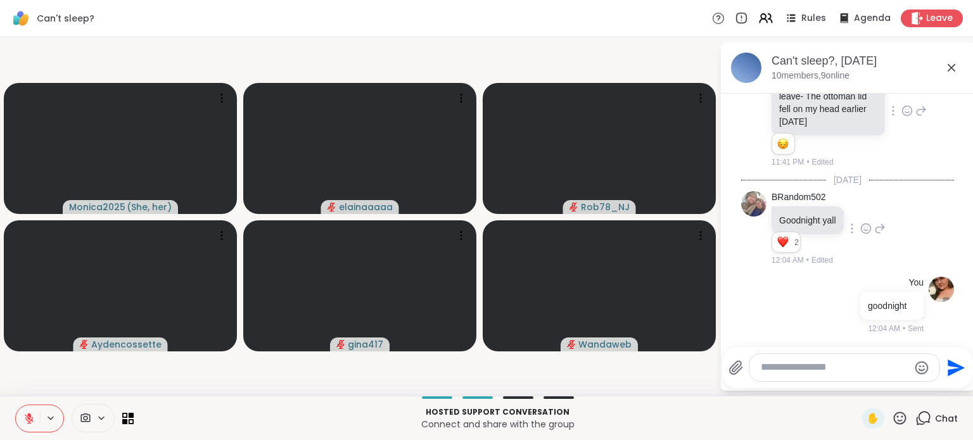
click at [25, 412] on button at bounding box center [28, 419] width 24 height 27
click at [30, 420] on icon at bounding box center [28, 418] width 11 height 11
click at [27, 416] on icon at bounding box center [28, 418] width 11 height 11
click at [28, 416] on icon at bounding box center [28, 418] width 11 height 11
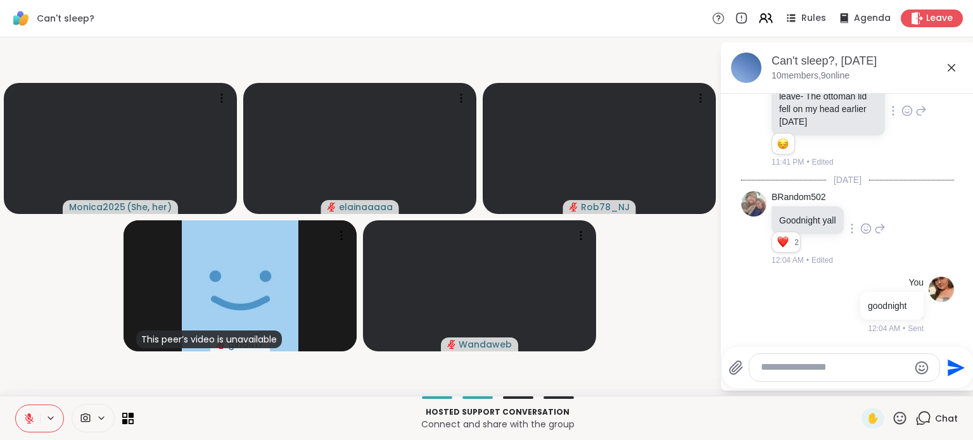
click at [23, 414] on icon at bounding box center [28, 418] width 11 height 11
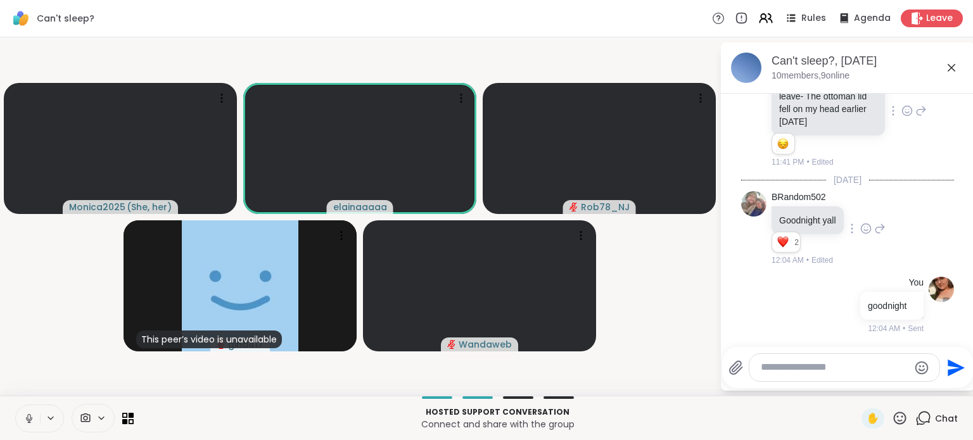
click at [30, 414] on icon at bounding box center [28, 418] width 11 height 11
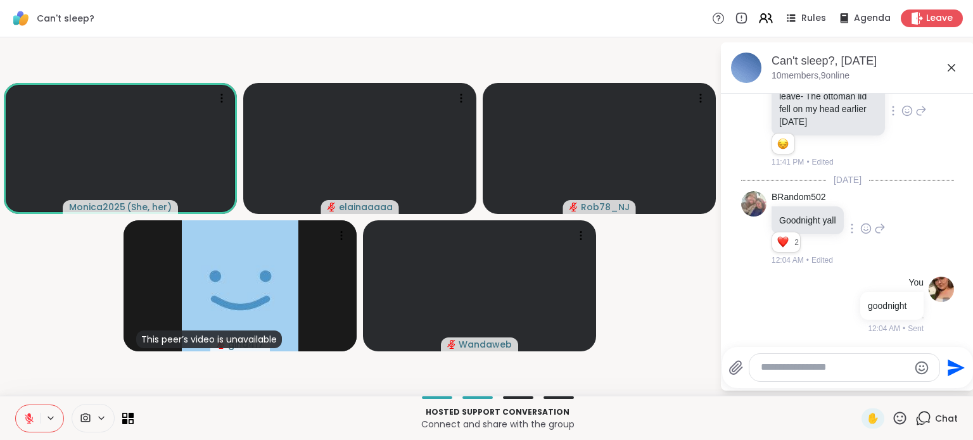
click at [894, 416] on icon at bounding box center [900, 418] width 13 height 13
click at [857, 388] on span "❤️" at bounding box center [863, 385] width 13 height 15
click at [20, 415] on button at bounding box center [28, 419] width 24 height 27
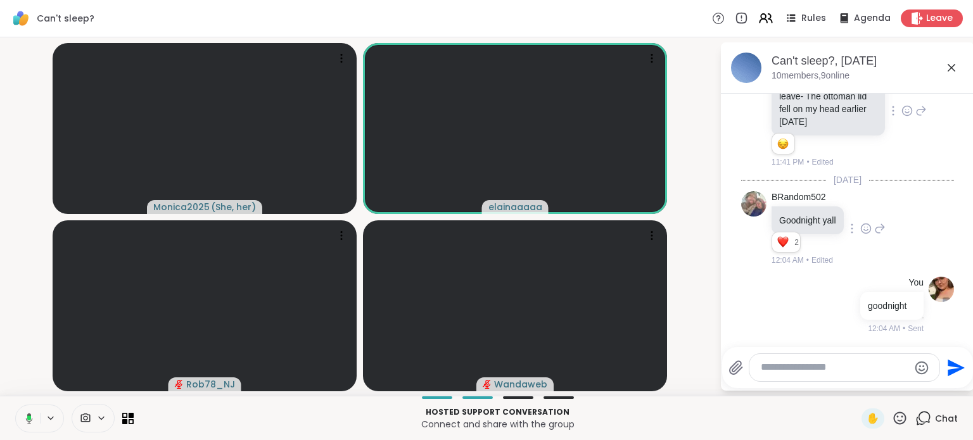
click at [28, 418] on icon at bounding box center [29, 418] width 4 height 5
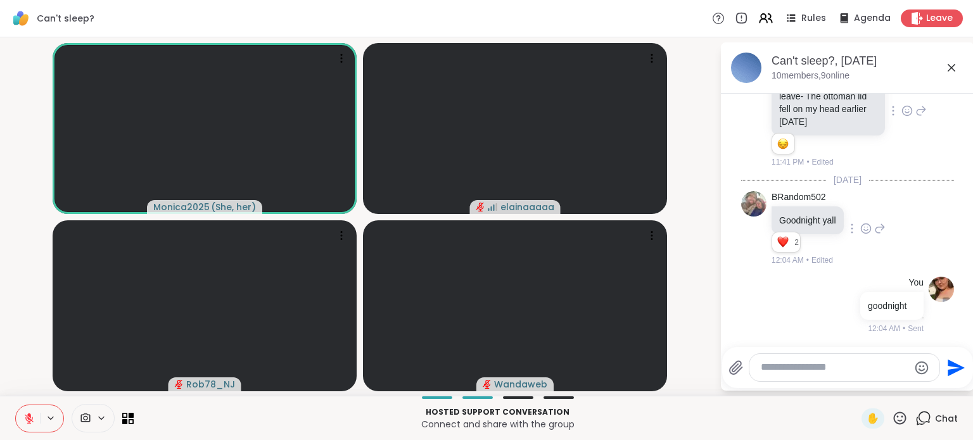
click at [27, 418] on icon at bounding box center [29, 418] width 9 height 9
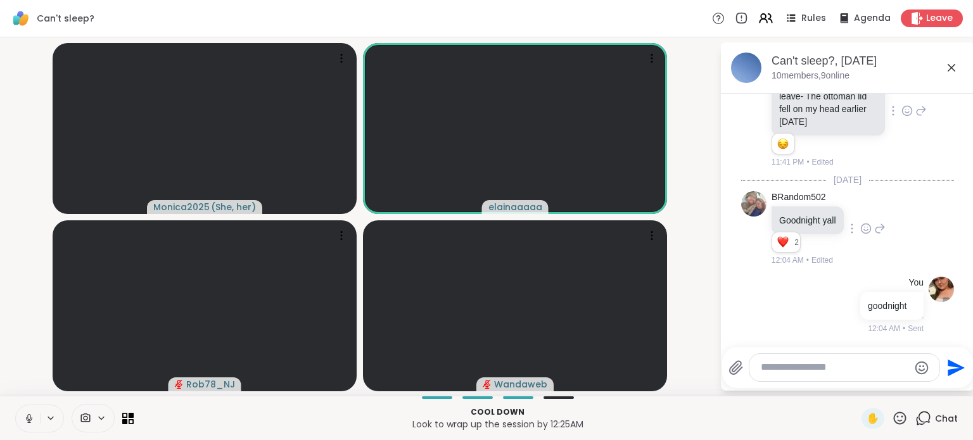
click at [27, 348] on video-player-container "Monica2025 ( She, her ) elainaaaaa Rob78_NJ Wandaweb" at bounding box center [360, 216] width 705 height 349
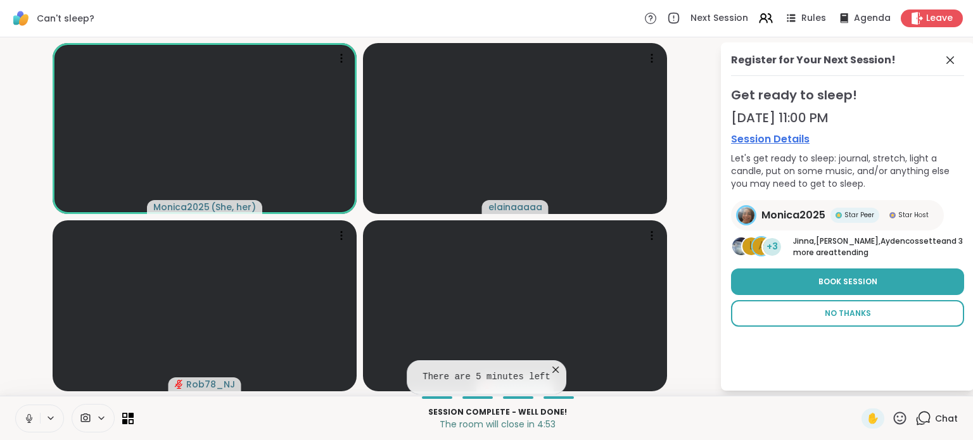
click at [834, 310] on span "No Thanks" at bounding box center [848, 313] width 46 height 11
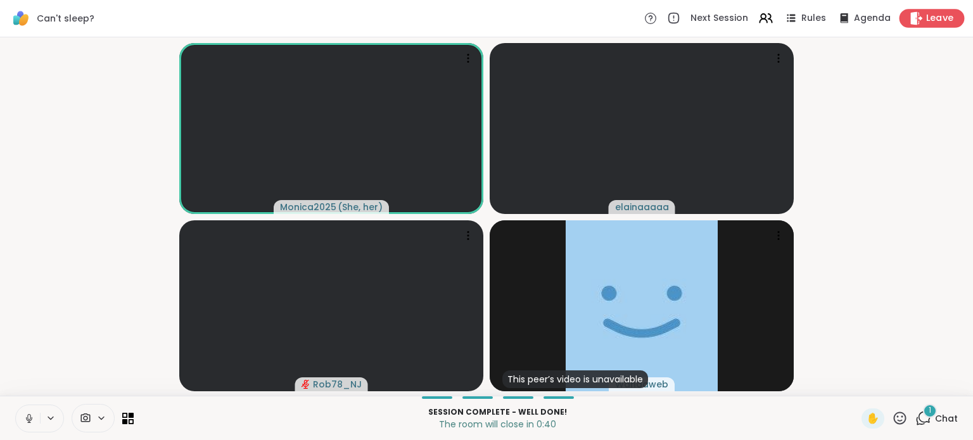
click at [913, 20] on icon at bounding box center [916, 17] width 13 height 13
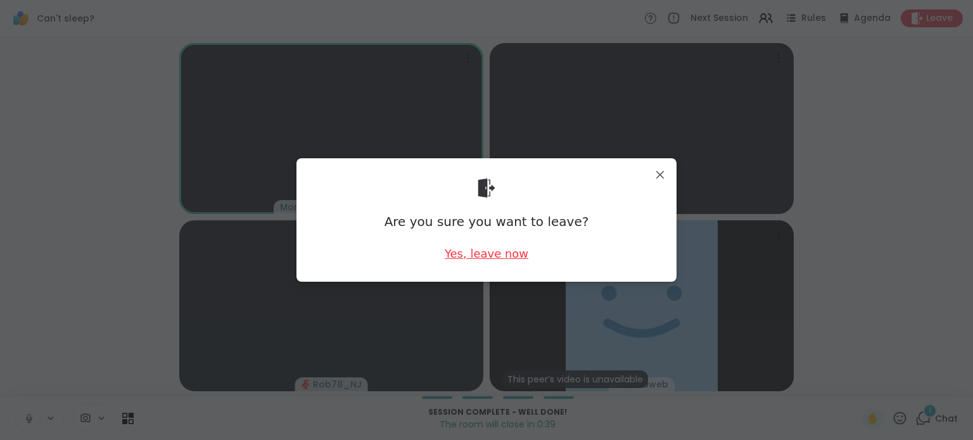
click at [454, 252] on div "Yes, leave now" at bounding box center [487, 254] width 84 height 16
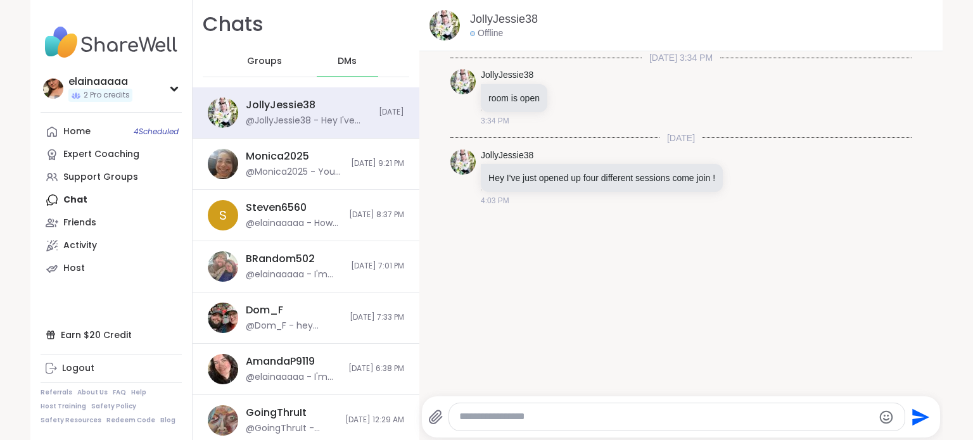
click at [101, 34] on img at bounding box center [111, 42] width 141 height 44
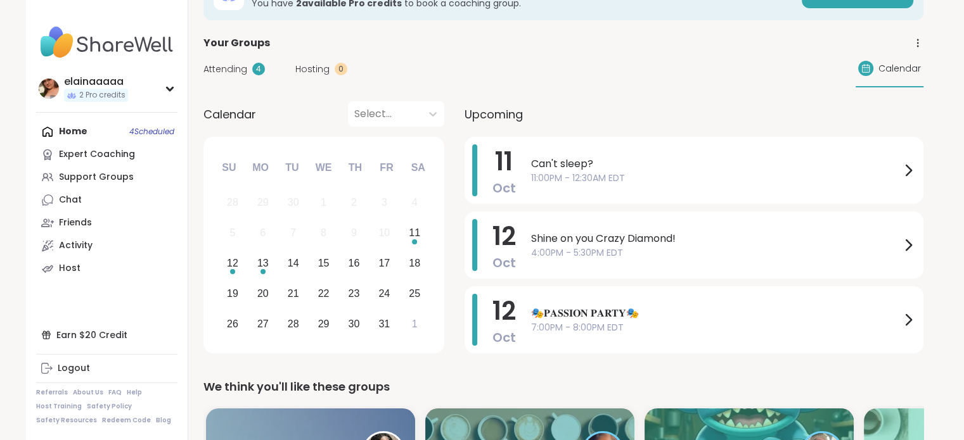
scroll to position [51, 0]
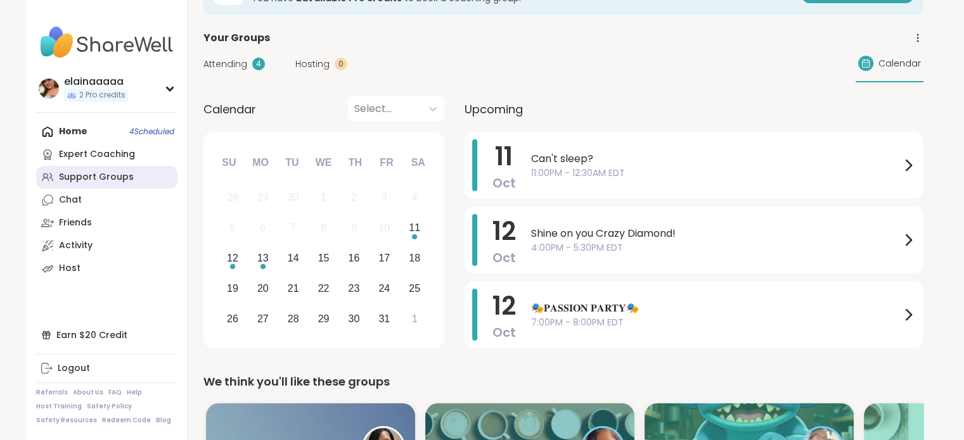
click at [157, 183] on link "Support Groups" at bounding box center [106, 177] width 141 height 23
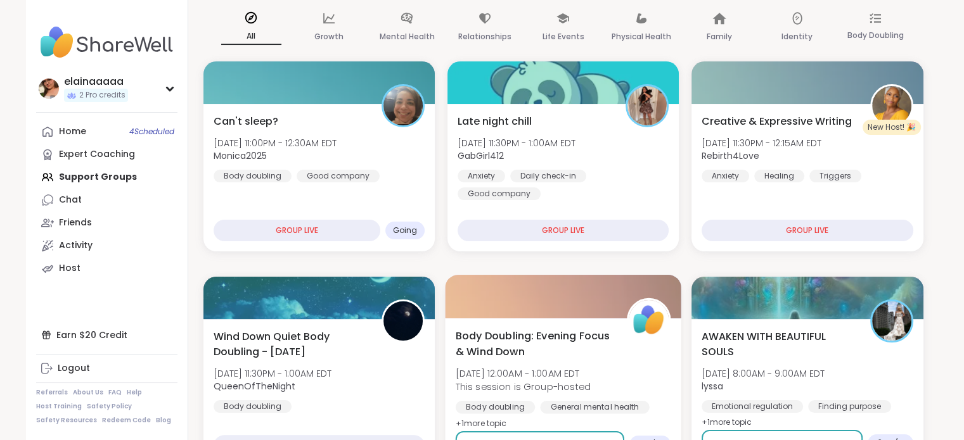
scroll to position [170, 0]
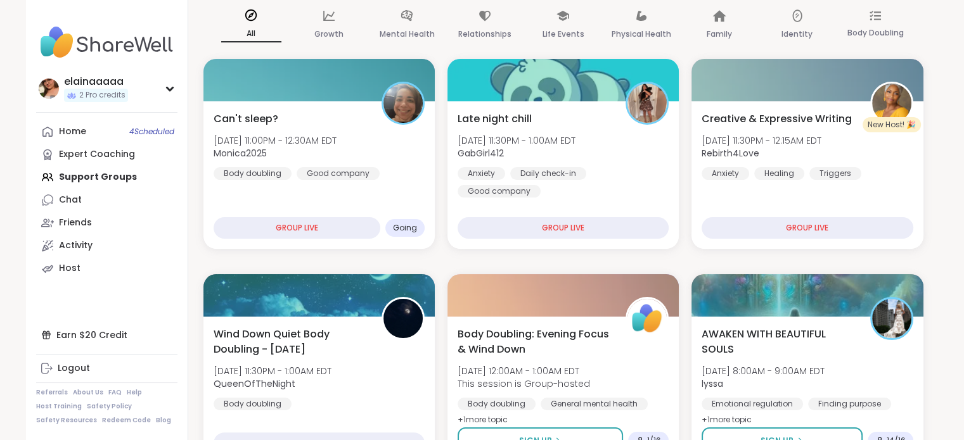
click at [91, 58] on img at bounding box center [106, 42] width 141 height 44
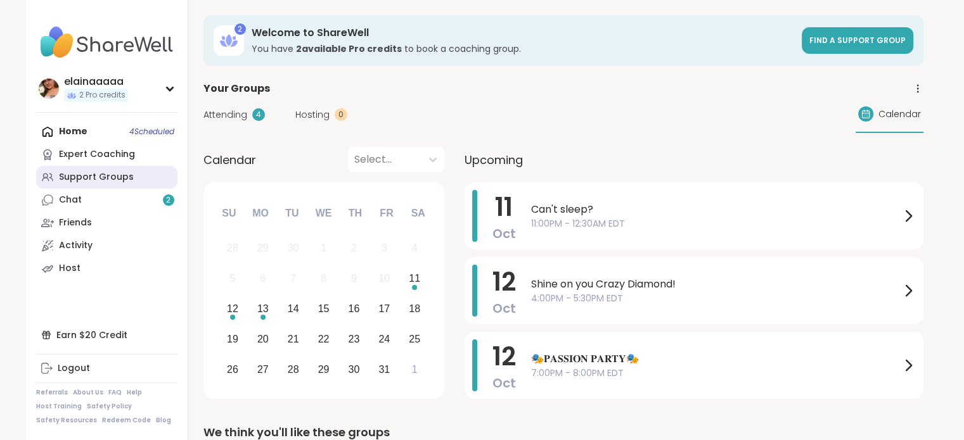
click at [111, 172] on div "Support Groups" at bounding box center [96, 177] width 75 height 13
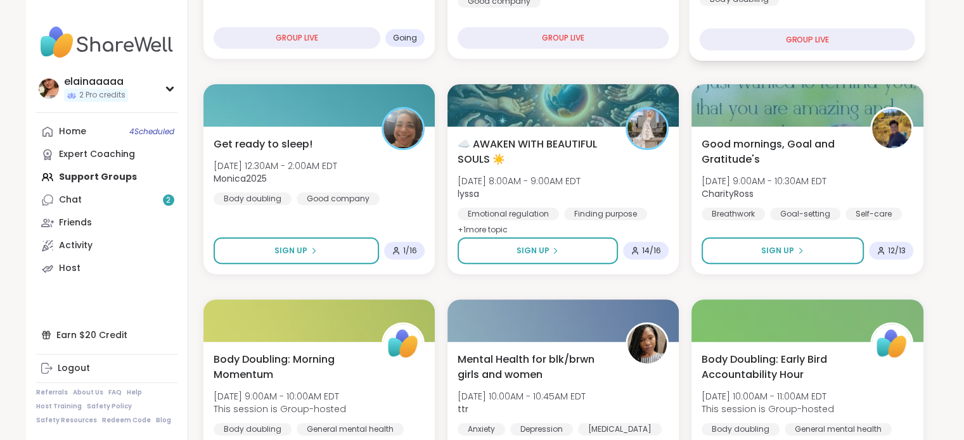
scroll to position [361, 0]
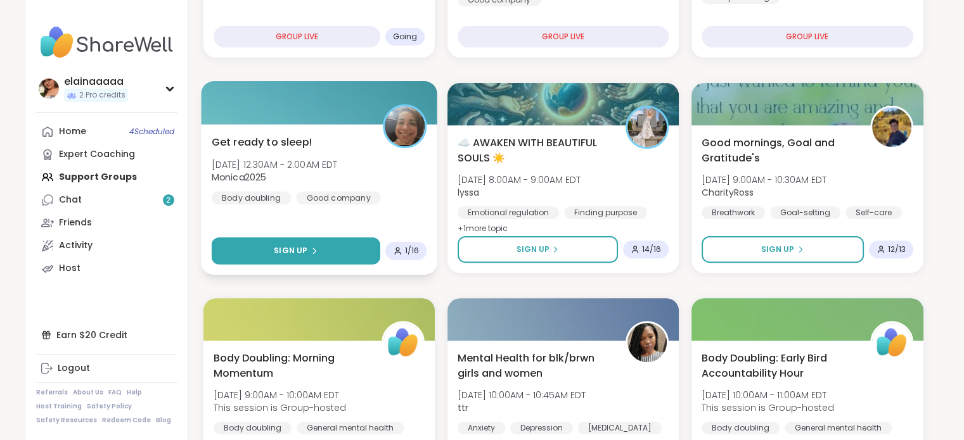
click at [329, 253] on button "Sign Up" at bounding box center [295, 251] width 169 height 27
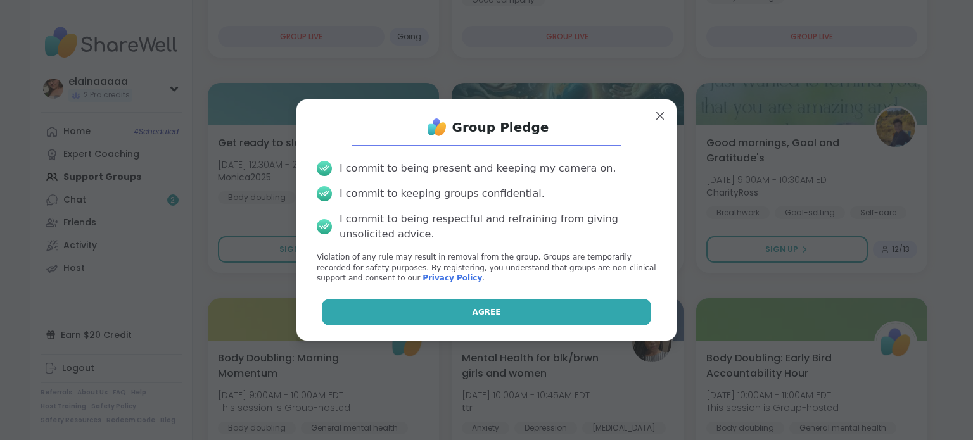
click at [510, 319] on button "Agree" at bounding box center [487, 312] width 330 height 27
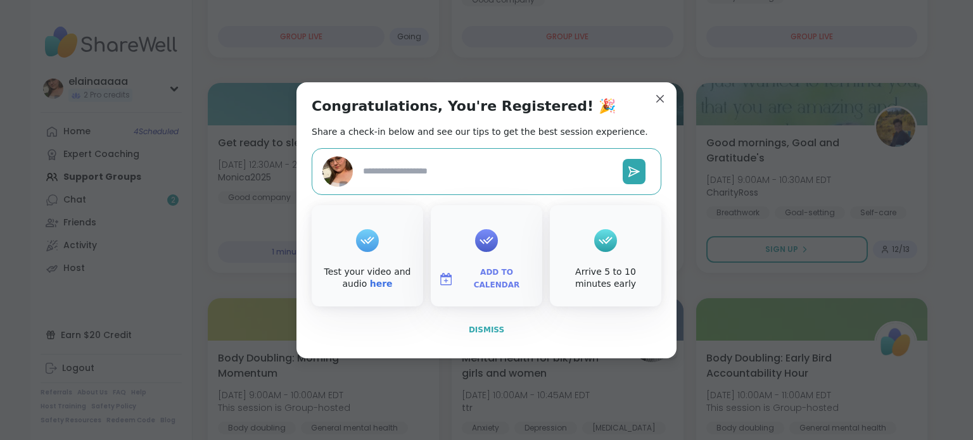
type textarea "*"
click at [477, 330] on span "Dismiss" at bounding box center [486, 330] width 35 height 9
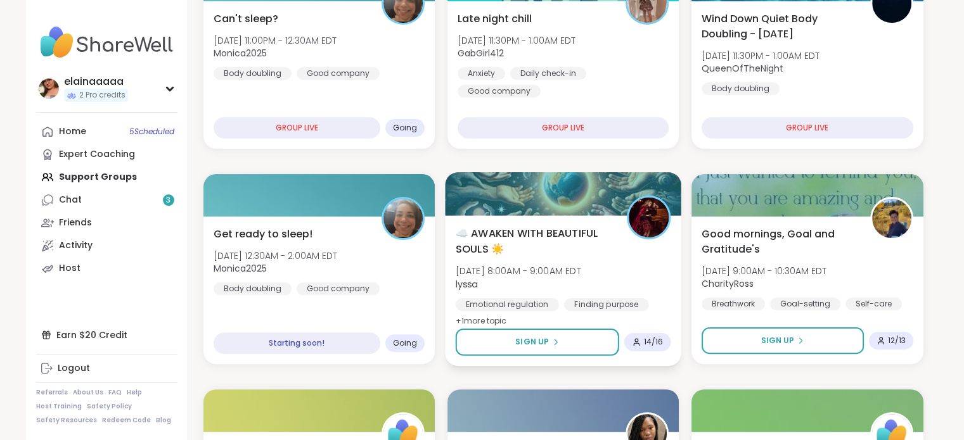
scroll to position [269, 0]
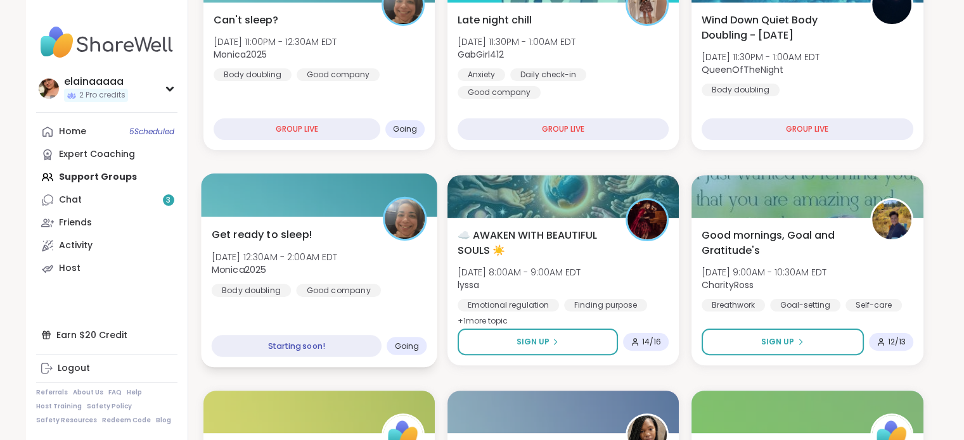
click at [337, 257] on span "[DATE] 12:30AM - 2:00AM EDT" at bounding box center [274, 256] width 126 height 13
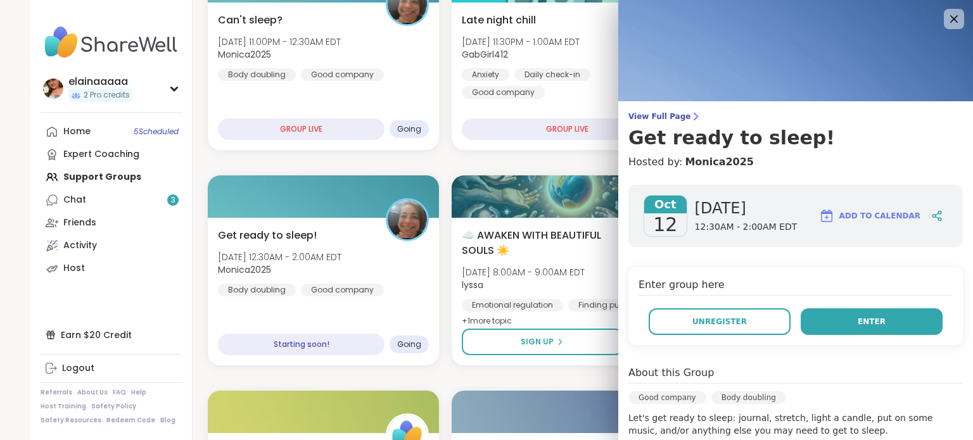
click at [829, 326] on button "Enter" at bounding box center [872, 322] width 142 height 27
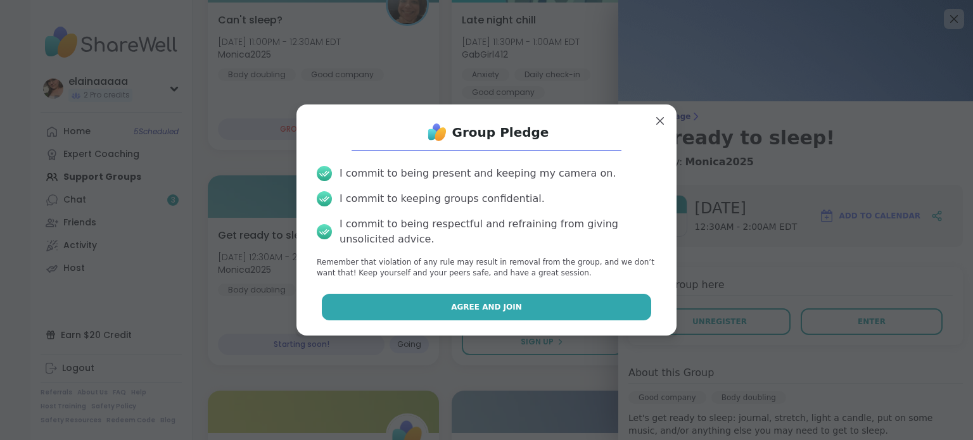
click at [575, 316] on button "Agree and Join" at bounding box center [487, 307] width 330 height 27
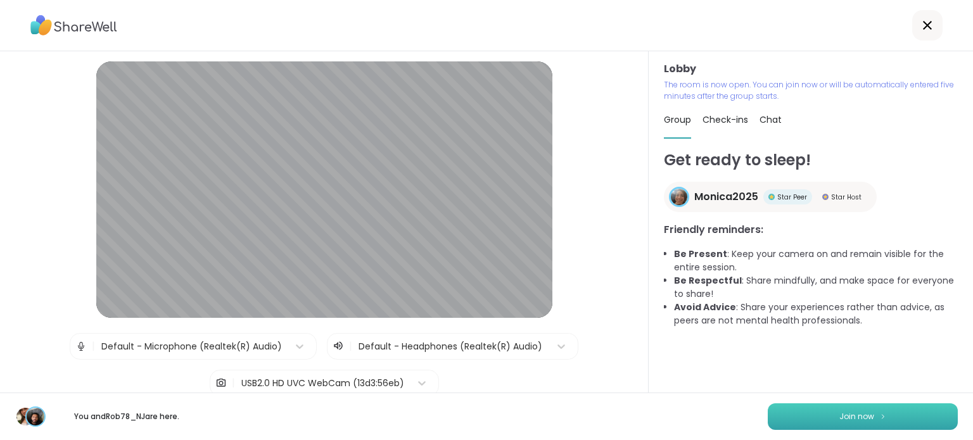
click at [854, 410] on button "Join now" at bounding box center [863, 417] width 190 height 27
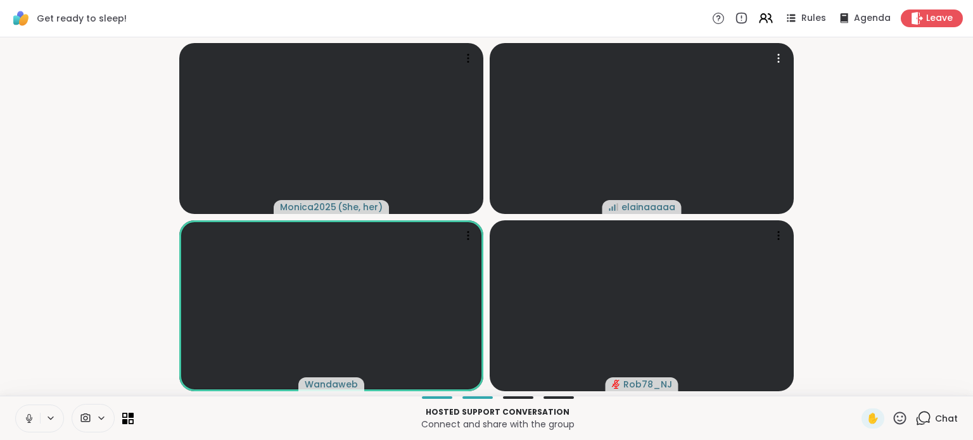
click at [30, 418] on icon at bounding box center [28, 418] width 11 height 11
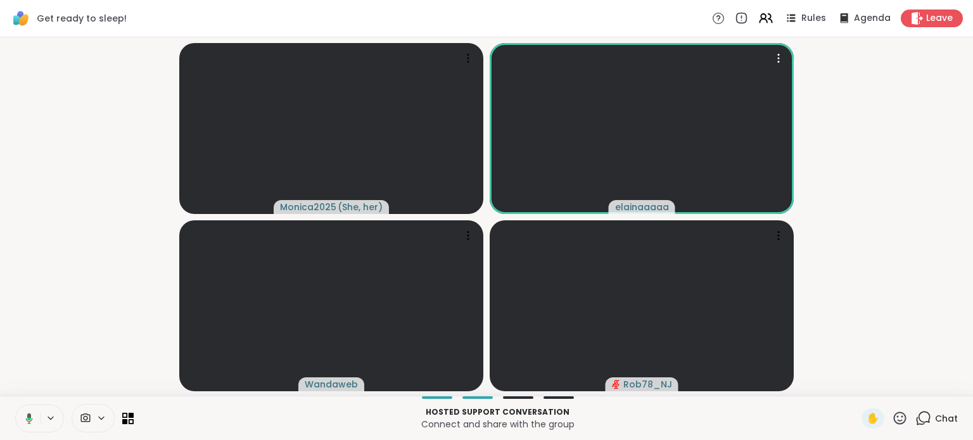
click at [54, 311] on video-player-container "Monica2025 ( She, her ) elainaaaaa Wandaweb Rob78_NJ" at bounding box center [487, 216] width 958 height 349
click at [179, 228] on video-player-container "Monica2025 ( She, her ) elainaaaaa Wandaweb Rob78_NJ" at bounding box center [487, 216] width 958 height 349
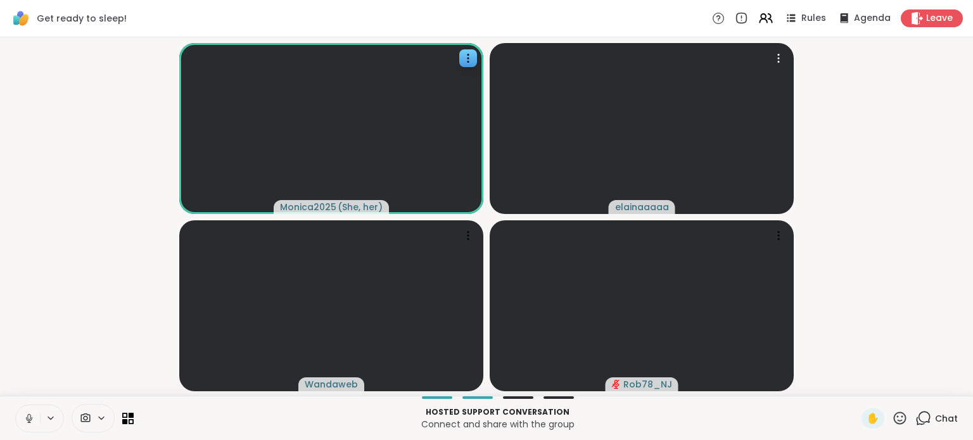
click at [173, 217] on video-player-container "Monica2025 ( She, her ) elainaaaaa Wandaweb Rob78_NJ" at bounding box center [487, 216] width 958 height 349
click at [124, 46] on video-player-container "Monica2025 ( She, her ) elainaaaaa Wandaweb Rob78_NJ" at bounding box center [487, 216] width 958 height 349
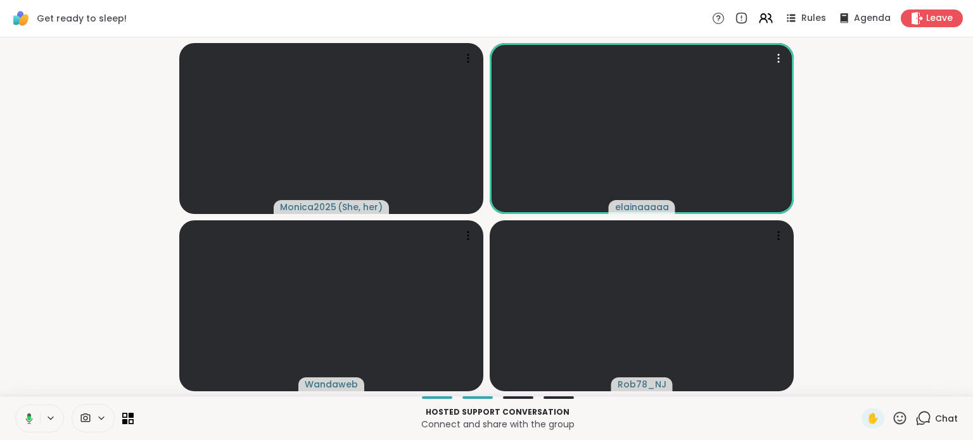
click at [39, 93] on video-player-container "Monica2025 ( She, her ) elainaaaaa Wandaweb Rob78_NJ" at bounding box center [487, 216] width 958 height 349
drag, startPoint x: 144, startPoint y: 21, endPoint x: 13, endPoint y: 20, distance: 131.2
click at [13, 20] on div "Get ready to sleep! Rules Agenda Leave" at bounding box center [486, 18] width 973 height 37
click at [32, 58] on video-player-container "Monica2025 ( She, her ) elainaaaaa Wandaweb Rob78_NJ" at bounding box center [487, 216] width 958 height 349
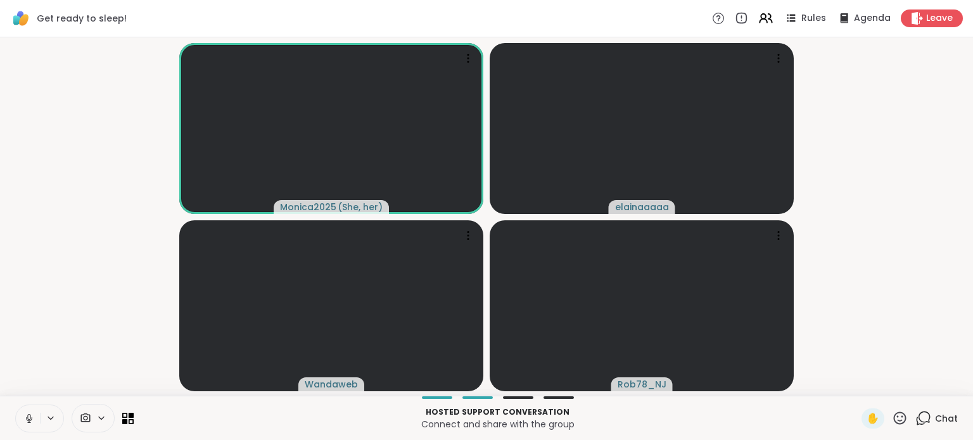
click at [80, 158] on video-player-container "Monica2025 ( She, her ) elainaaaaa Wandaweb Rob78_NJ" at bounding box center [487, 216] width 958 height 349
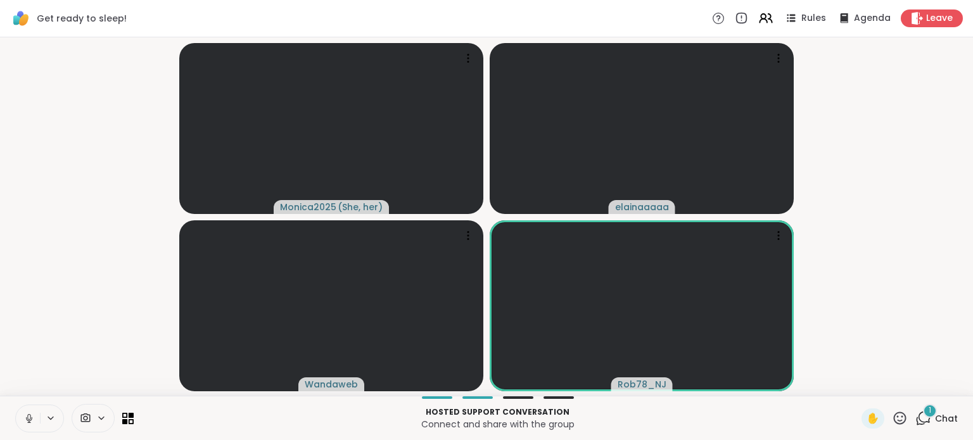
click at [29, 411] on button at bounding box center [28, 419] width 24 height 27
click at [923, 412] on div "1" at bounding box center [930, 411] width 14 height 14
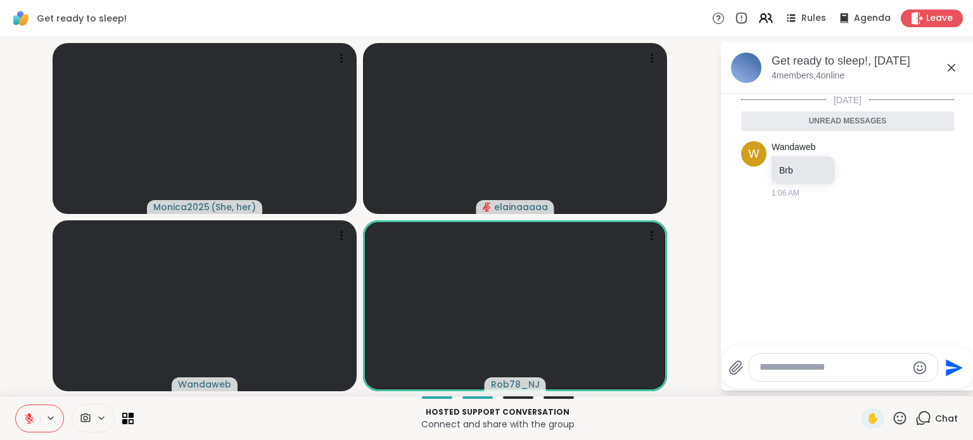
click at [842, 376] on div at bounding box center [844, 367] width 188 height 27
click at [830, 373] on textarea "Type your message" at bounding box center [834, 367] width 148 height 13
type textarea "**********"
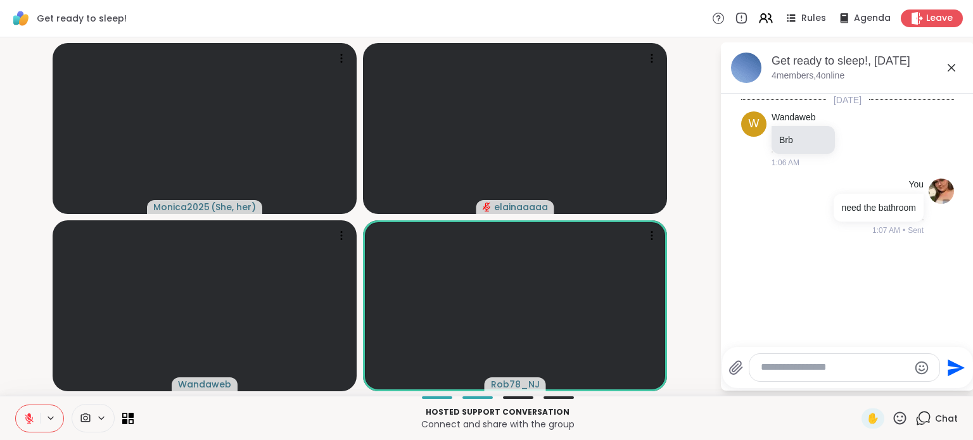
click at [957, 68] on icon at bounding box center [951, 67] width 15 height 15
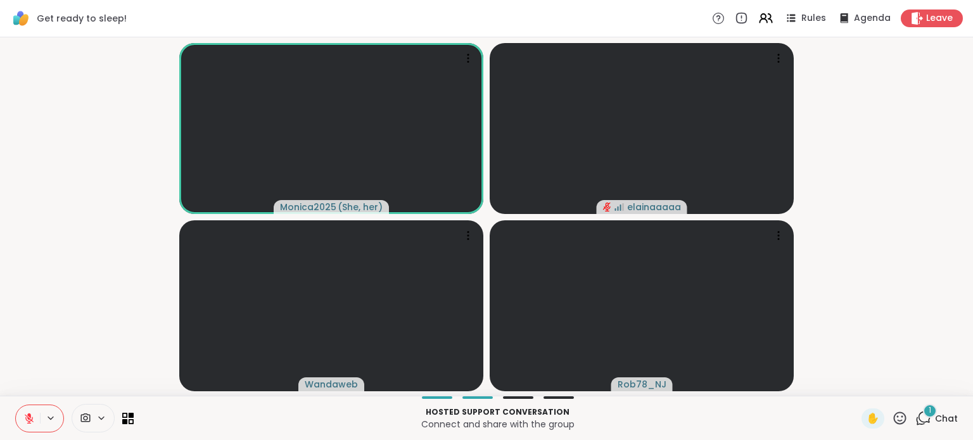
click at [847, 96] on video-player-container "Monica2025 ( She, her ) elainaaaaa Wandaweb Rob78_NJ" at bounding box center [487, 216] width 958 height 349
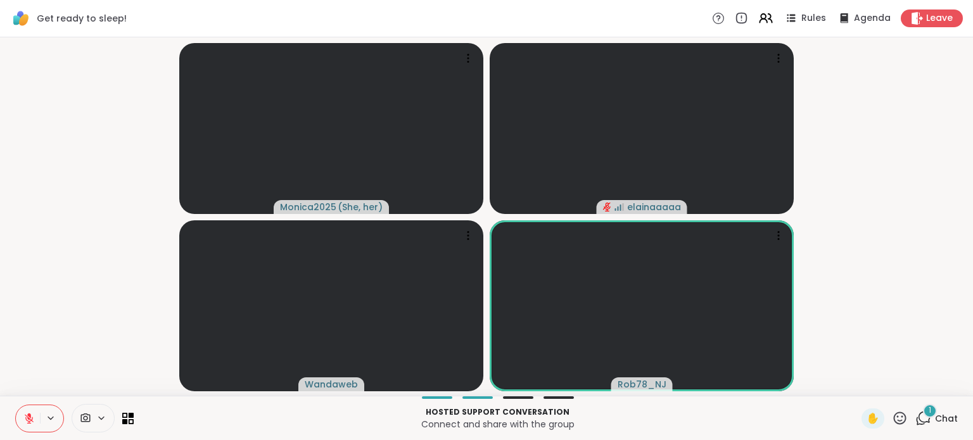
click at [914, 404] on div "Hosted support conversation Connect and share with the group ✋ 1 Chat" at bounding box center [486, 418] width 973 height 44
click at [916, 416] on icon at bounding box center [924, 419] width 16 height 16
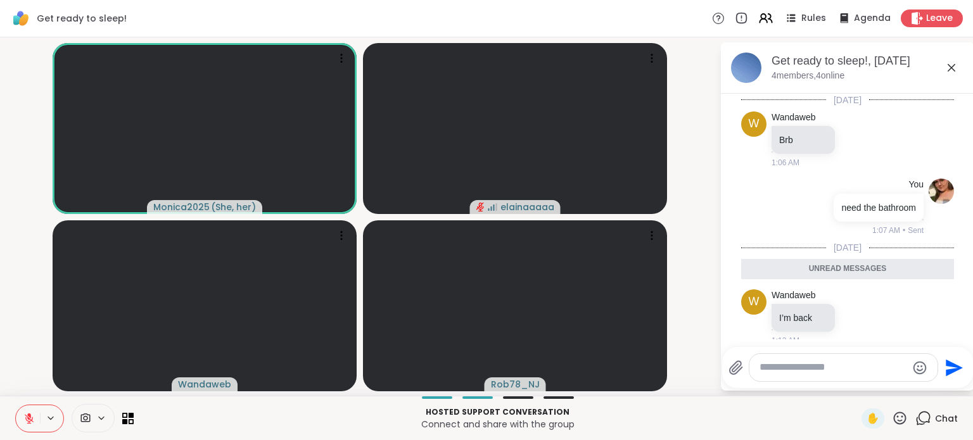
scroll to position [10, 0]
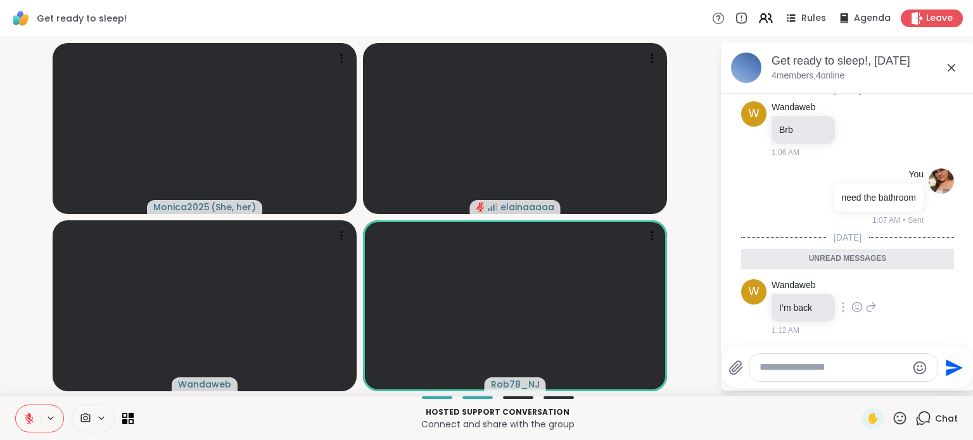
click at [854, 309] on icon at bounding box center [857, 307] width 11 height 13
click at [847, 289] on button "Select Reaction: Heart" at bounding box center [857, 286] width 25 height 25
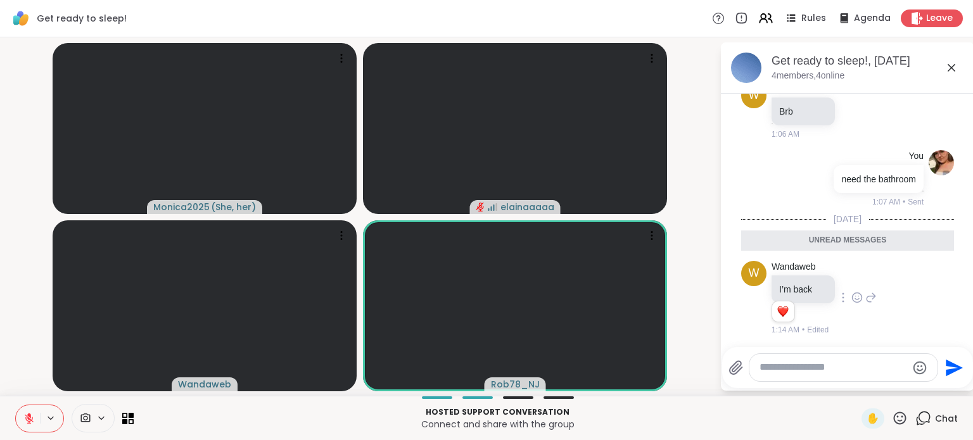
click at [953, 70] on icon at bounding box center [951, 67] width 15 height 15
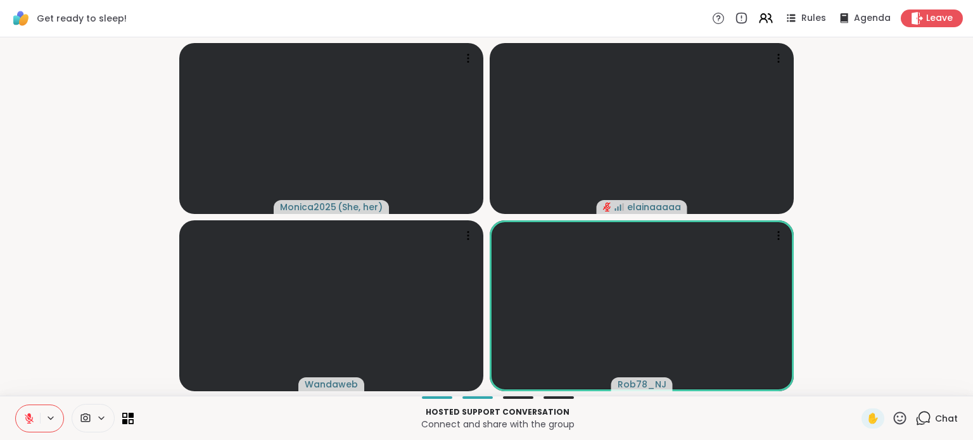
click at [33, 420] on icon at bounding box center [28, 418] width 11 height 11
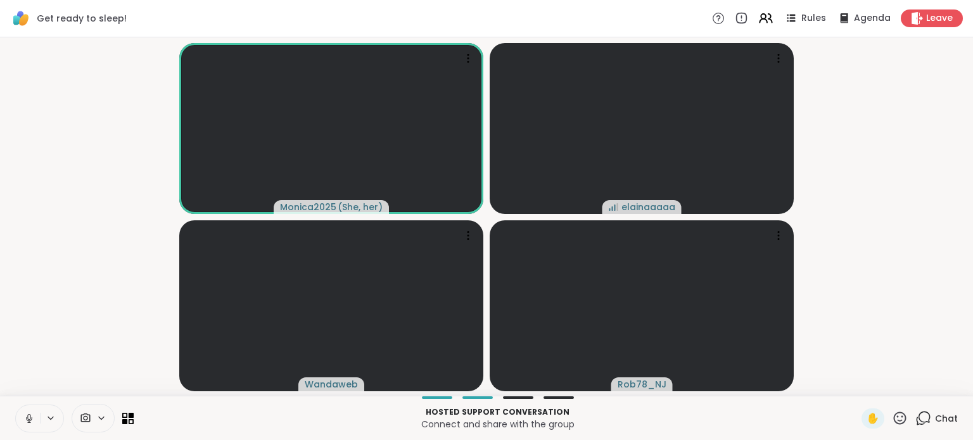
click at [33, 420] on icon at bounding box center [28, 418] width 11 height 11
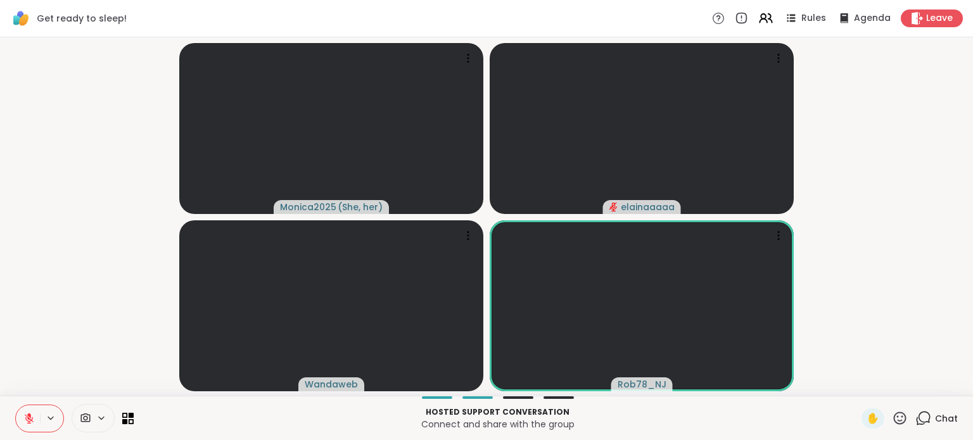
click at [22, 418] on button at bounding box center [28, 419] width 24 height 27
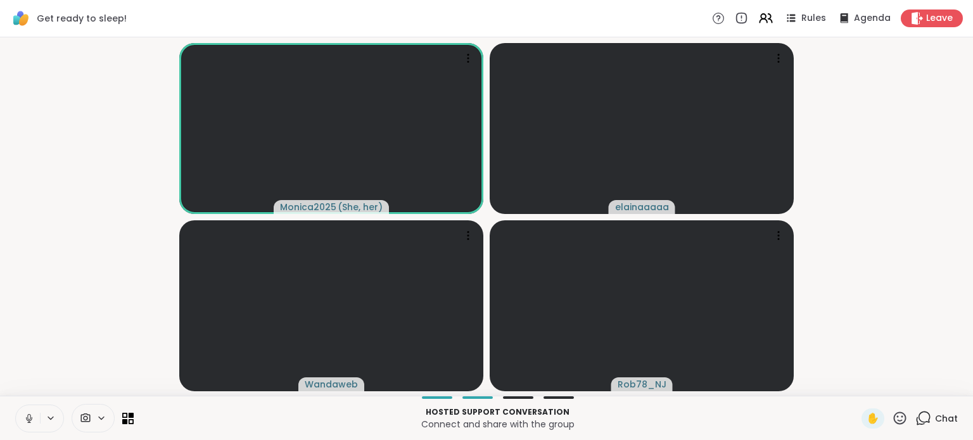
click at [27, 416] on icon at bounding box center [28, 417] width 3 height 6
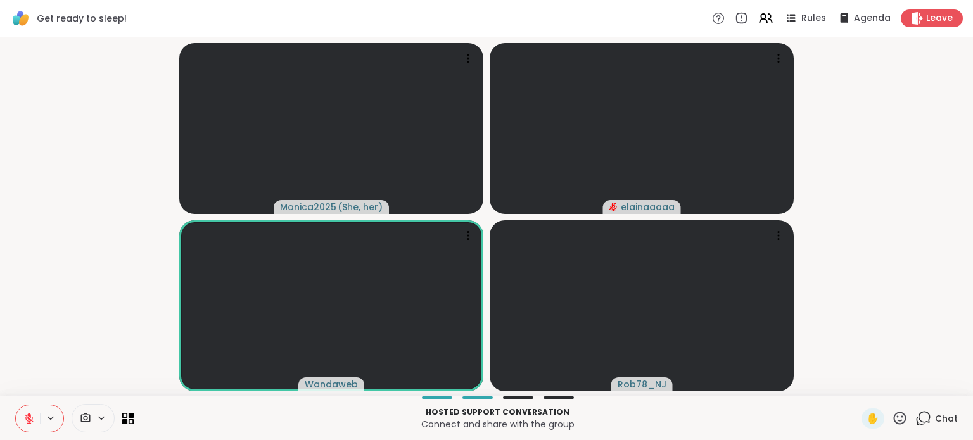
click at [20, 416] on button at bounding box center [28, 419] width 24 height 27
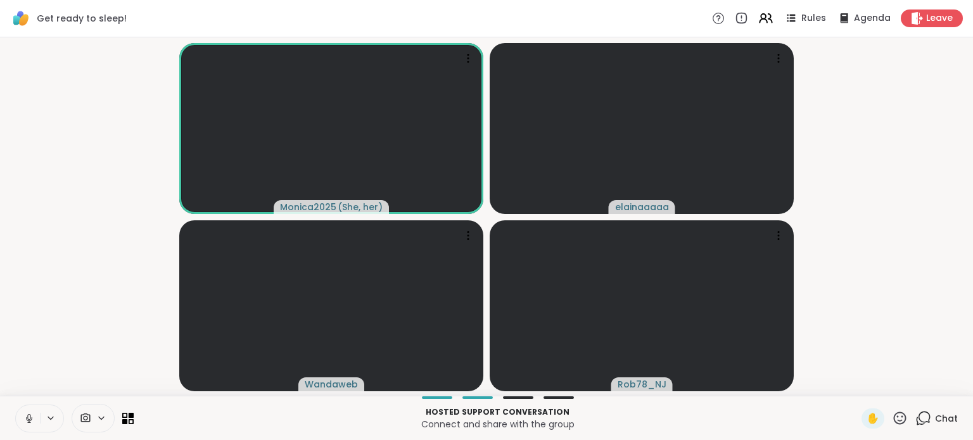
click at [44, 304] on video-player-container "Monica2025 ( She, her ) elainaaaaa Wandaweb Rob78_NJ" at bounding box center [487, 216] width 958 height 349
click at [33, 415] on icon at bounding box center [28, 418] width 11 height 11
click at [34, 418] on icon at bounding box center [28, 418] width 11 height 11
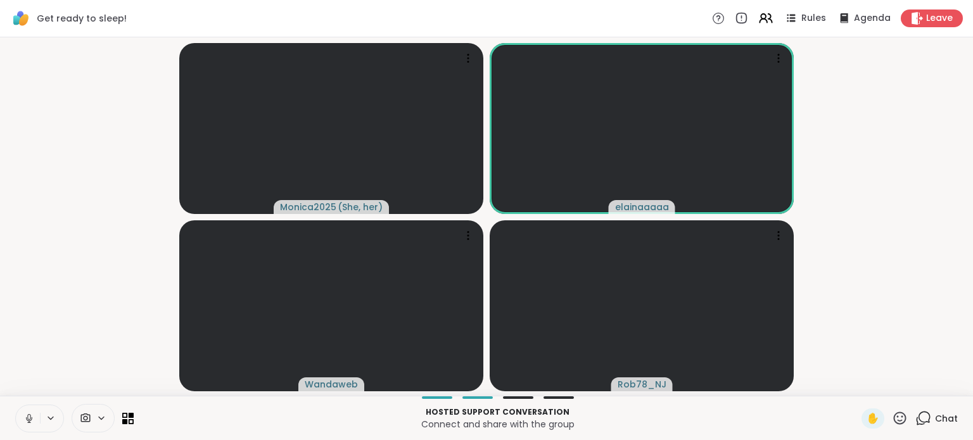
click at [33, 413] on icon at bounding box center [28, 418] width 11 height 11
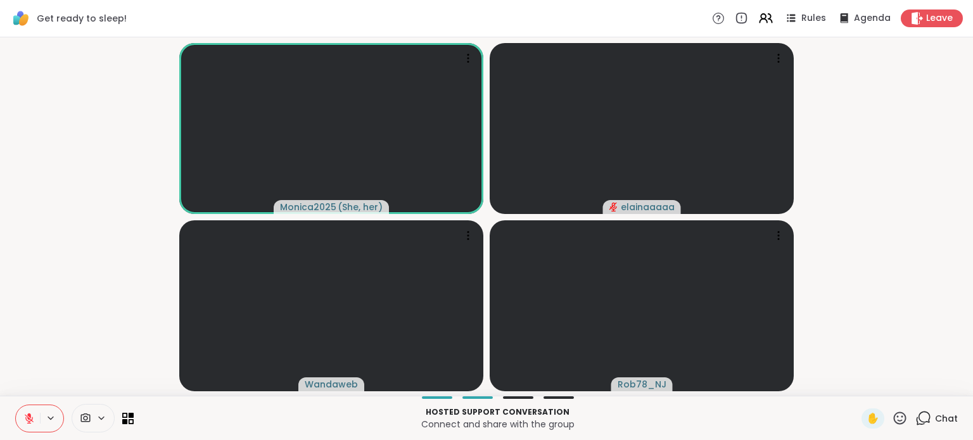
click at [25, 417] on icon at bounding box center [28, 418] width 11 height 11
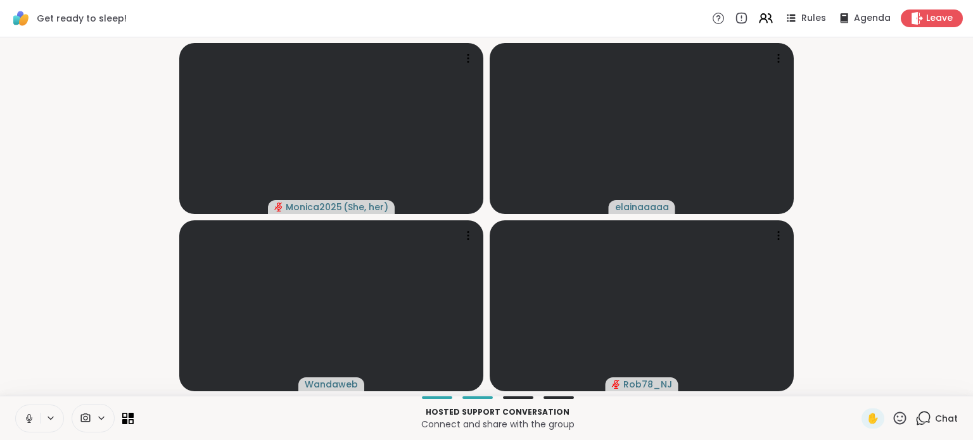
click at [29, 423] on icon at bounding box center [29, 422] width 1 height 3
click at [84, 285] on video-player-container "Monica2025 ( She, her ) elainaaaaa Wandaweb Rob78_NJ" at bounding box center [487, 216] width 958 height 349
click at [923, 421] on icon at bounding box center [924, 419] width 16 height 16
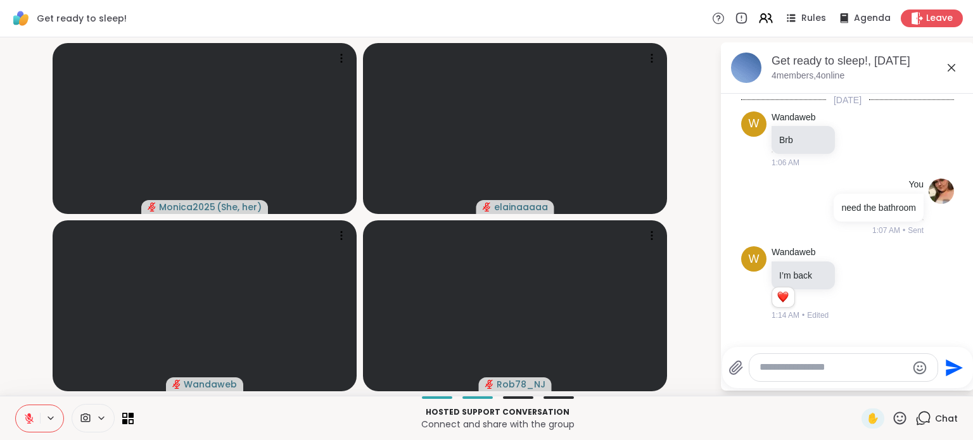
click at [946, 64] on icon at bounding box center [951, 67] width 15 height 15
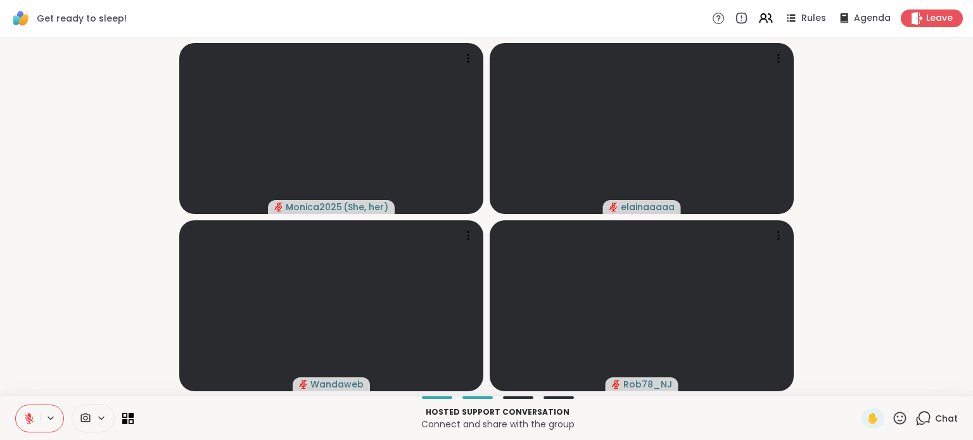
click at [894, 413] on icon at bounding box center [900, 419] width 16 height 16
click at [856, 385] on div "❤️" at bounding box center [863, 385] width 23 height 20
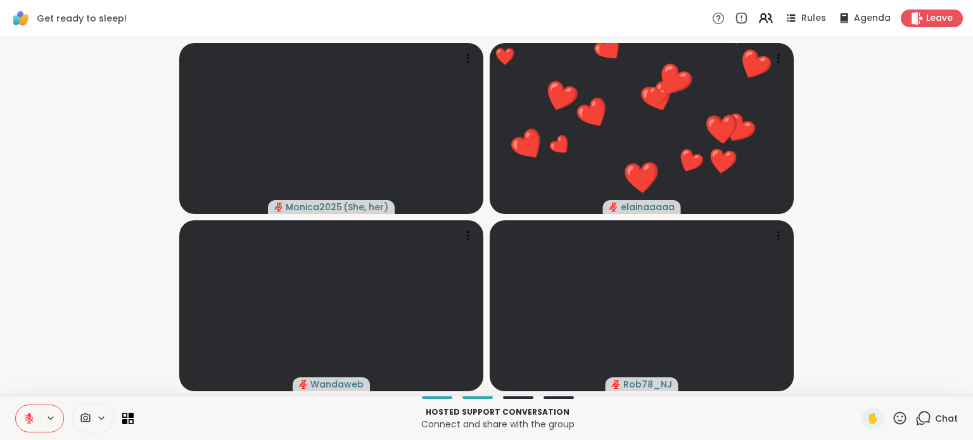
click at [892, 414] on icon at bounding box center [900, 419] width 16 height 16
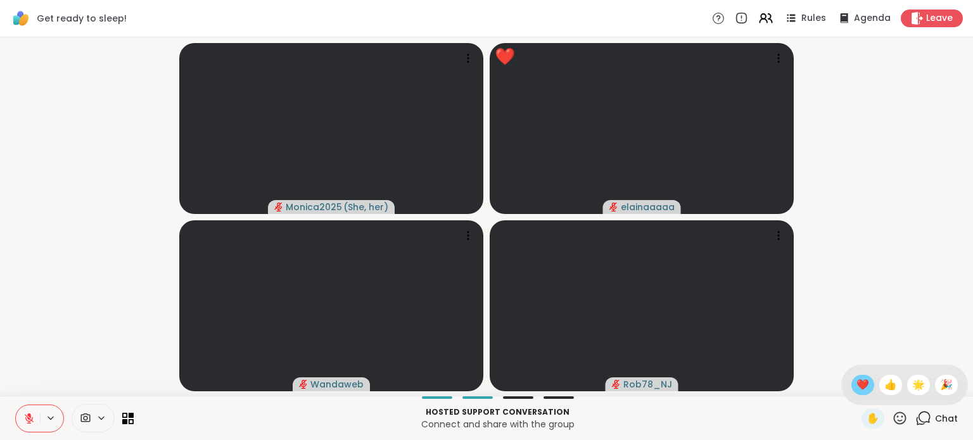
click at [857, 380] on span "❤️" at bounding box center [863, 385] width 13 height 15
click at [925, 421] on div "Chat" at bounding box center [937, 419] width 42 height 20
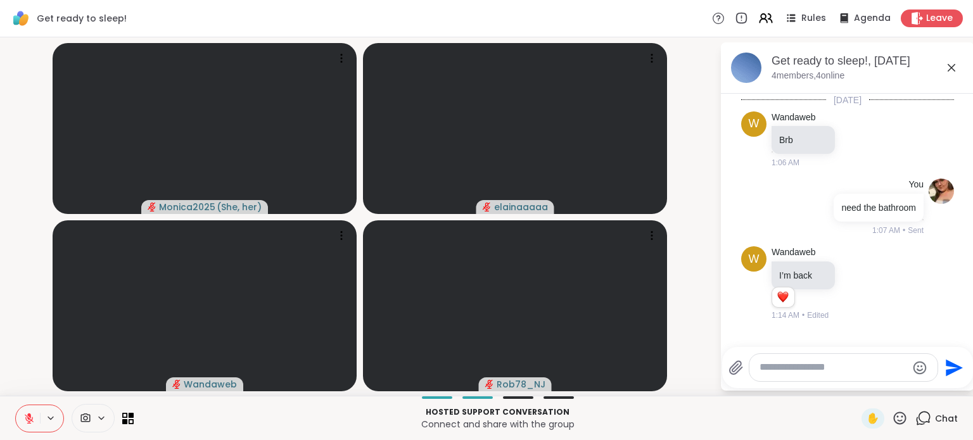
click at [847, 380] on div at bounding box center [844, 367] width 188 height 27
click at [844, 368] on textarea "Type your message" at bounding box center [834, 367] width 148 height 13
type textarea "**********"
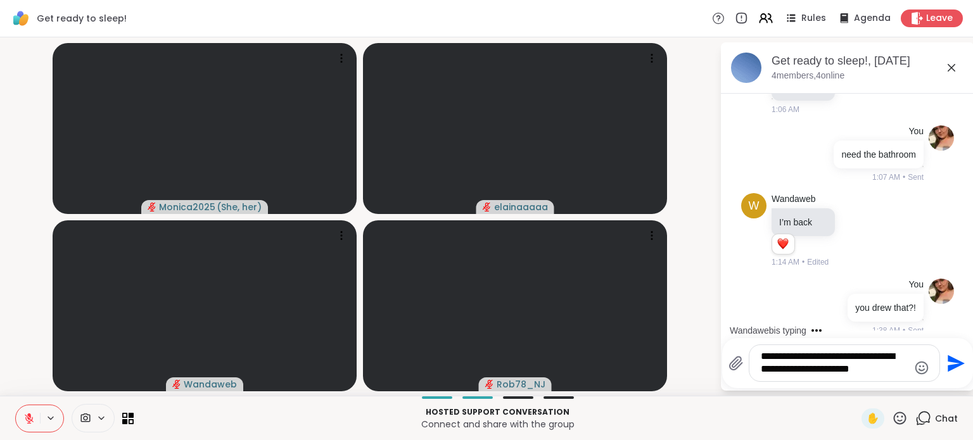
type textarea "**********"
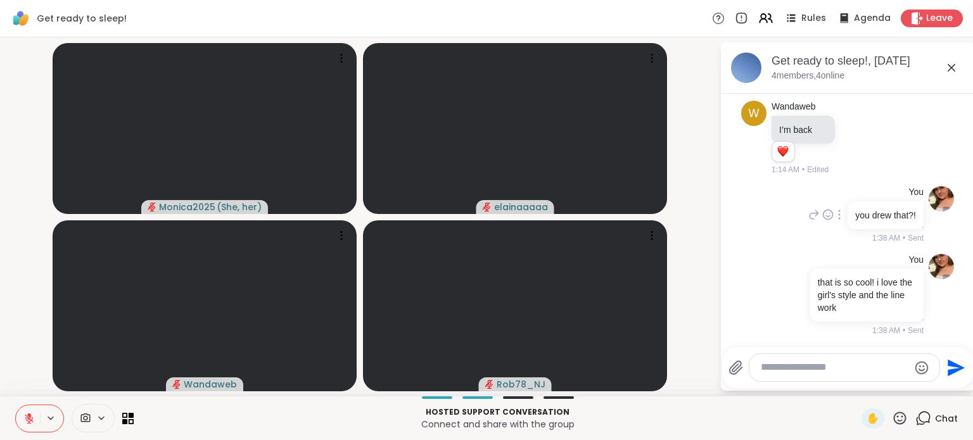
scroll to position [226, 0]
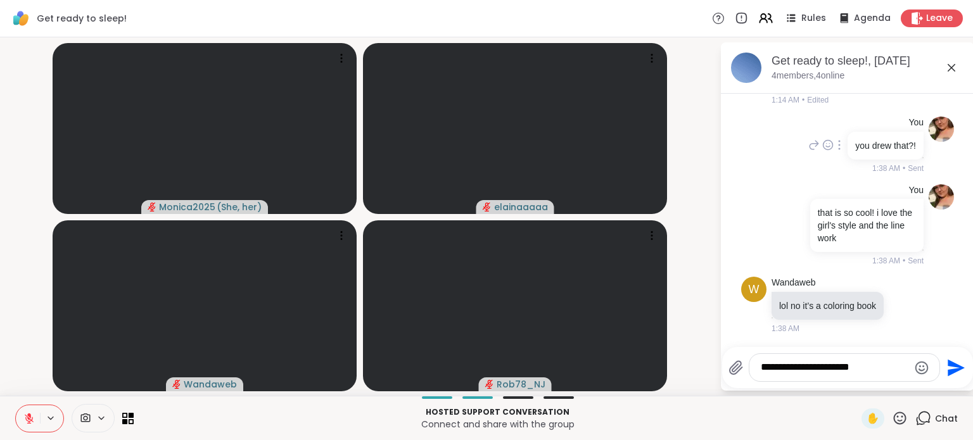
type textarea "**********"
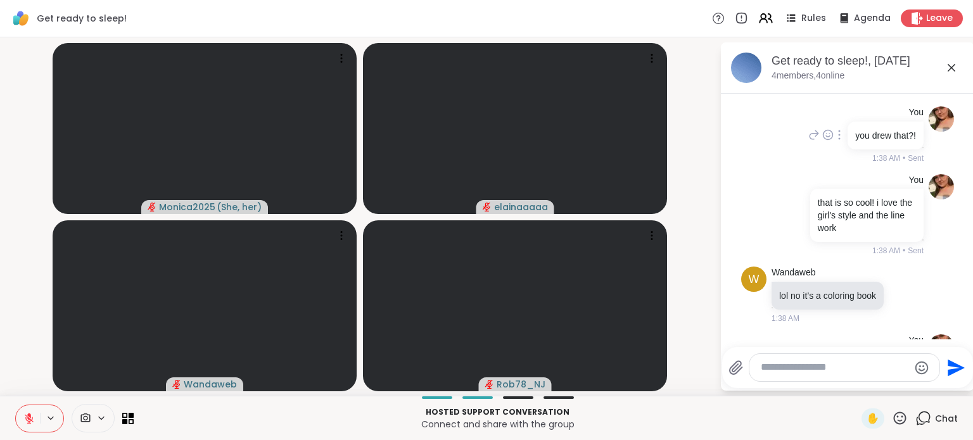
scroll to position [293, 0]
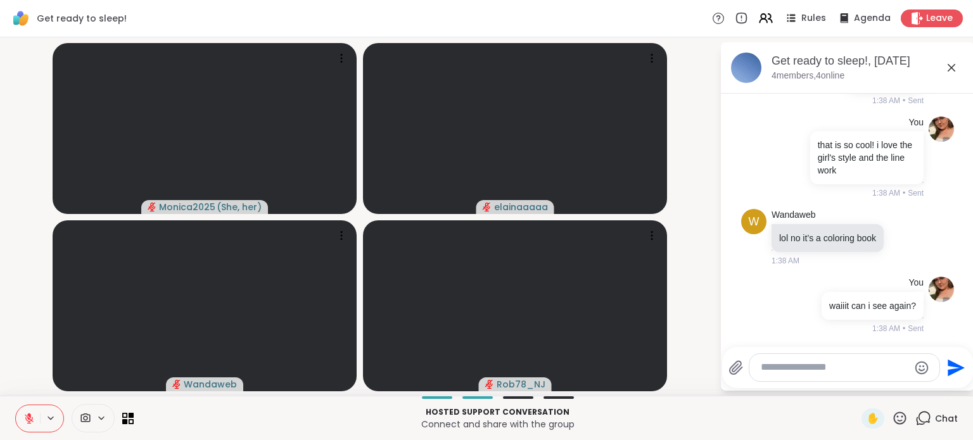
click at [805, 368] on textarea "Type your message" at bounding box center [835, 367] width 148 height 13
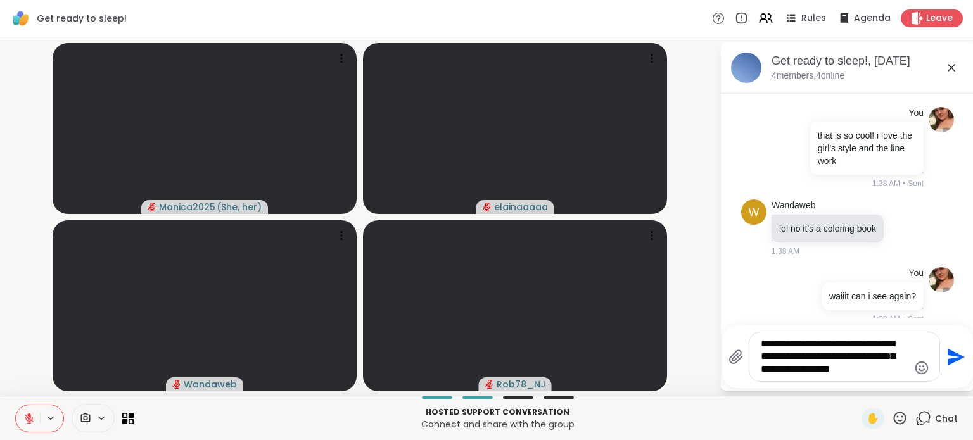
type textarea "**********"
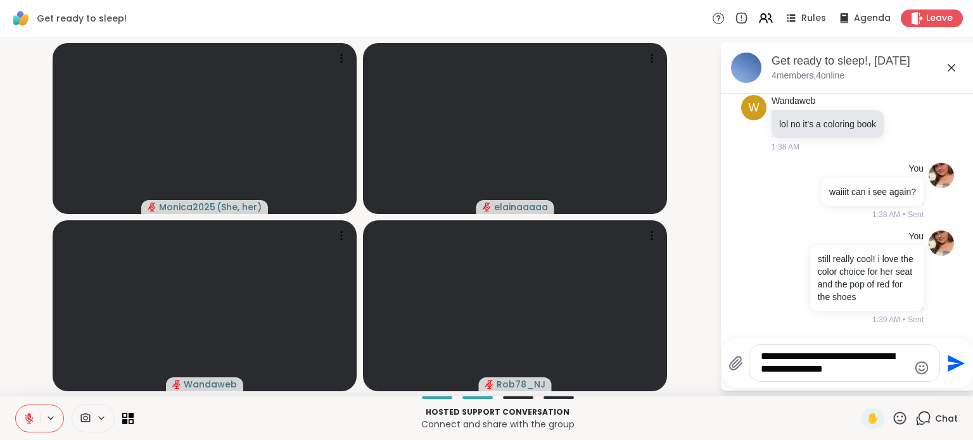
type textarea "**********"
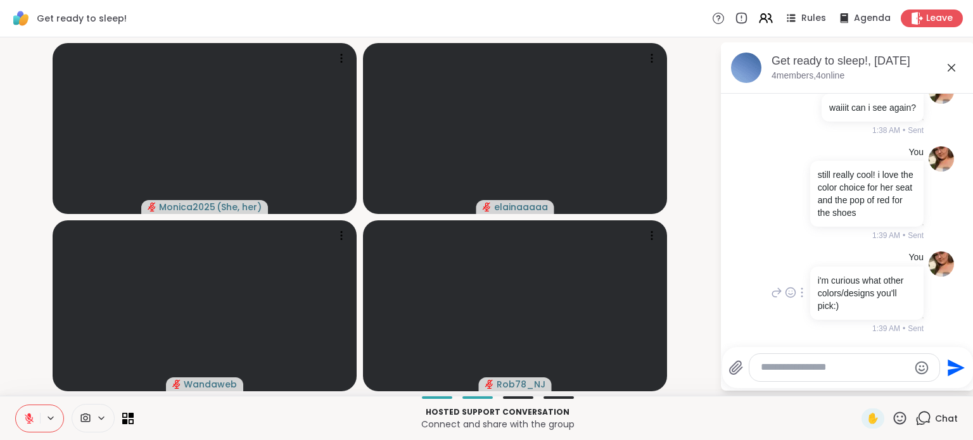
scroll to position [570, 0]
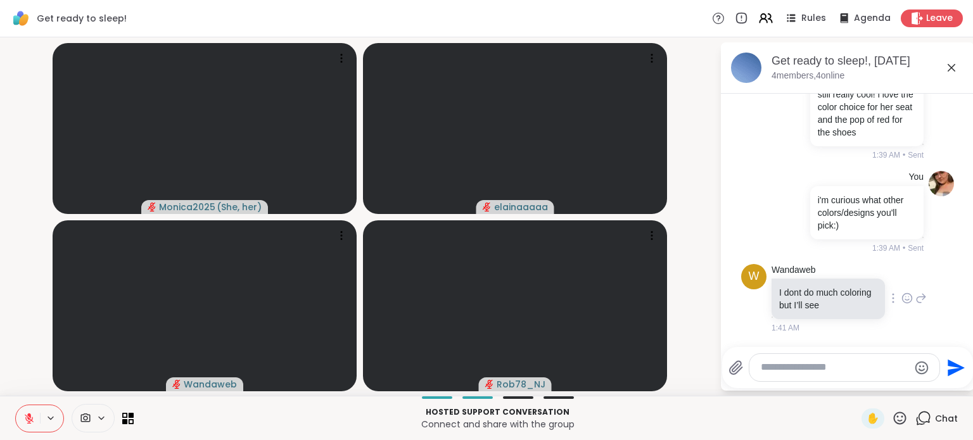
click at [902, 296] on icon at bounding box center [907, 298] width 11 height 13
click at [900, 281] on button "Select Reaction: Heart" at bounding box center [907, 278] width 25 height 25
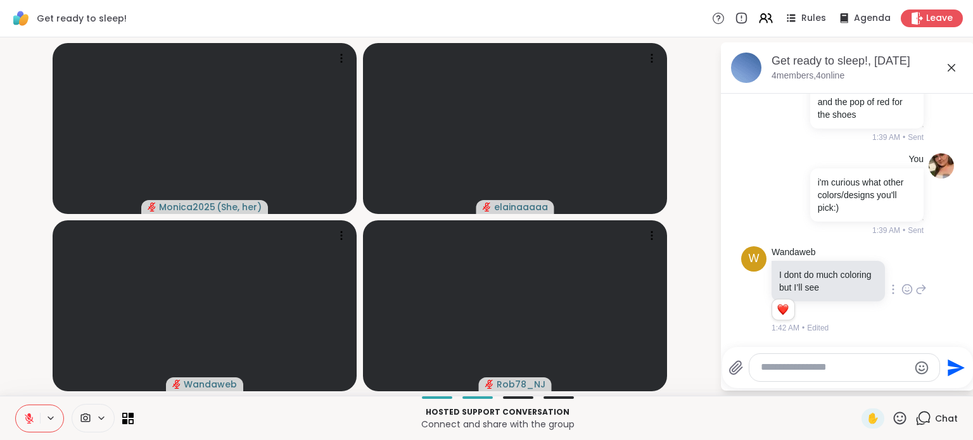
scroll to position [657, 0]
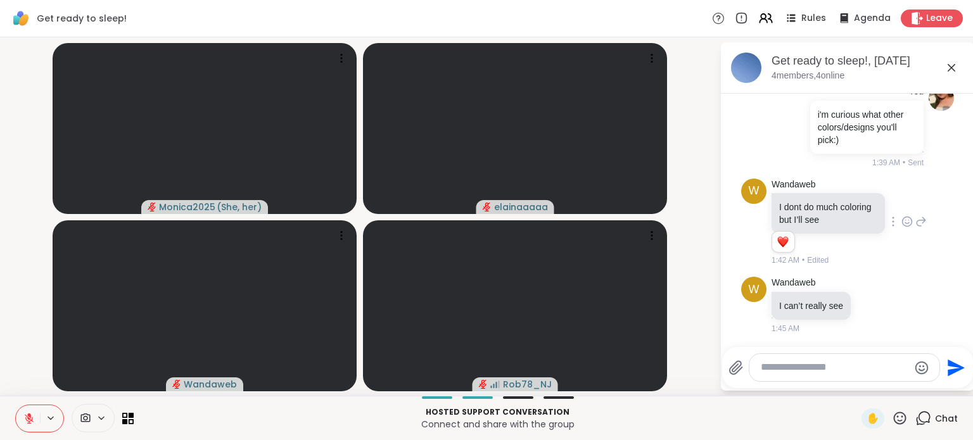
click at [758, 366] on div at bounding box center [845, 367] width 190 height 27
click at [766, 367] on textarea "Type your message" at bounding box center [835, 367] width 148 height 13
type textarea "**********"
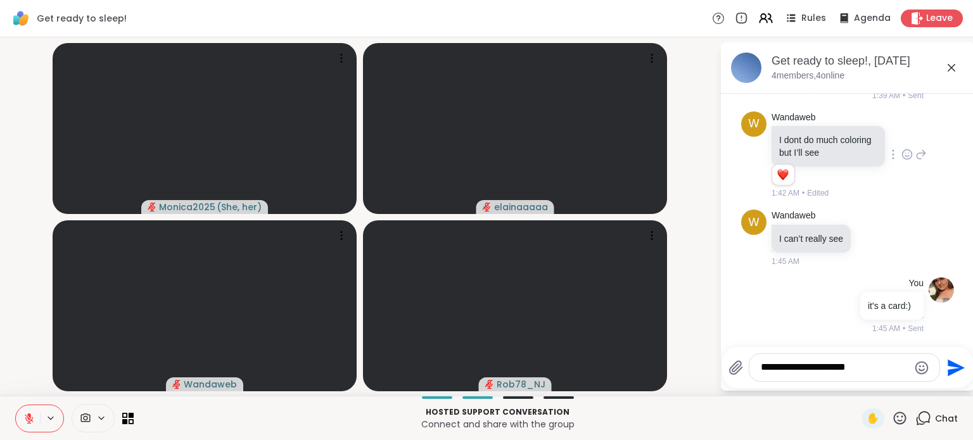
type textarea "**********"
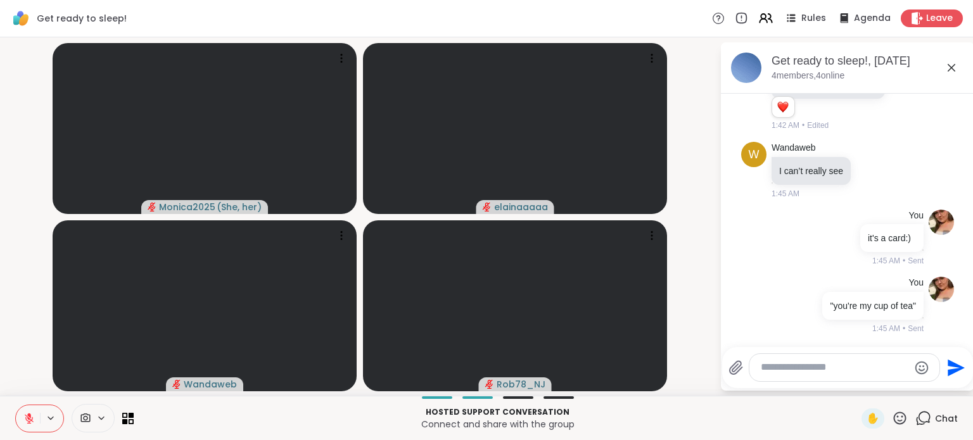
click at [949, 68] on icon at bounding box center [951, 67] width 15 height 15
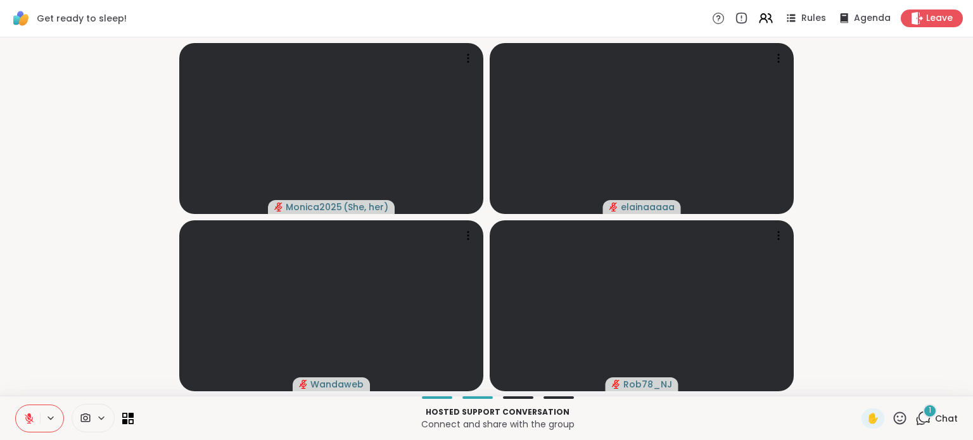
click at [917, 420] on icon at bounding box center [921, 422] width 8 height 8
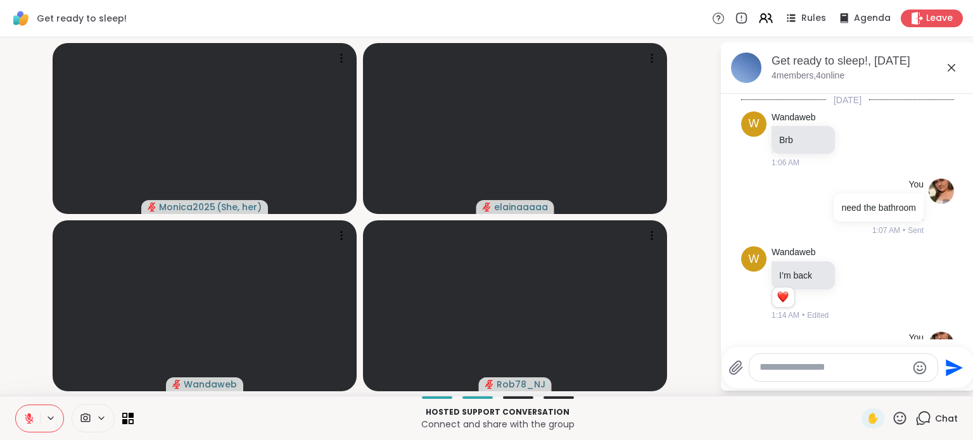
scroll to position [914, 0]
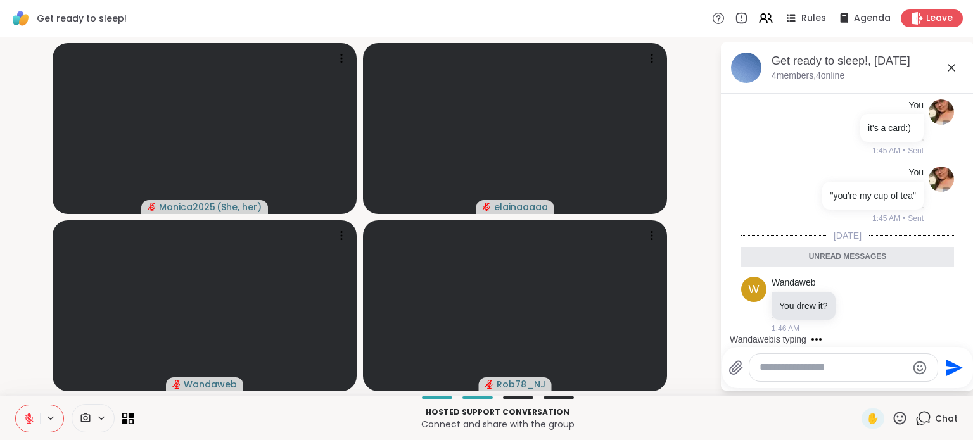
click at [811, 369] on textarea "Type your message" at bounding box center [834, 367] width 148 height 13
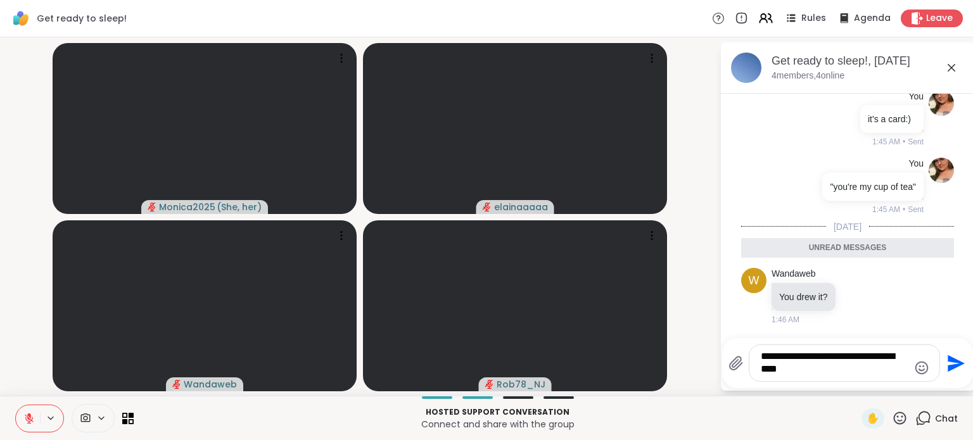
type textarea "**********"
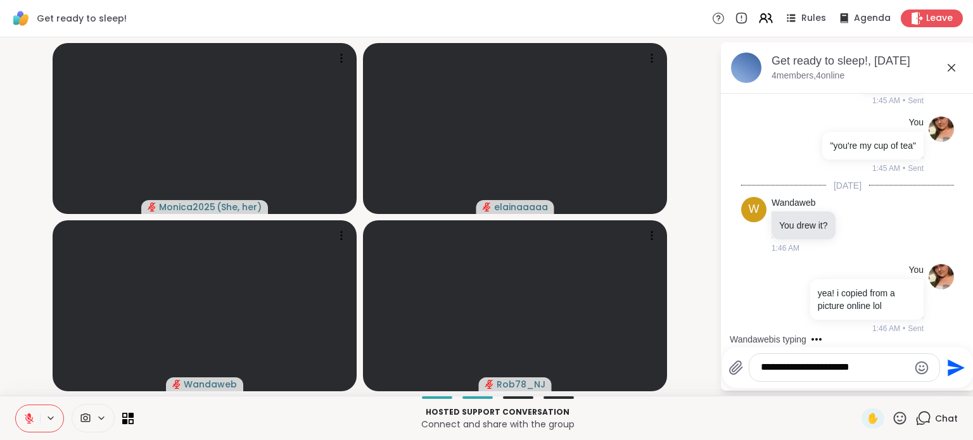
scroll to position [1031, 0]
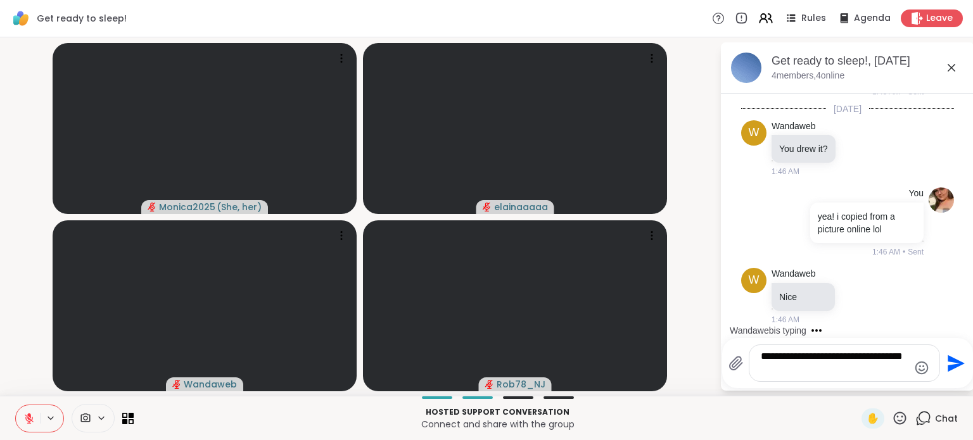
type textarea "**********"
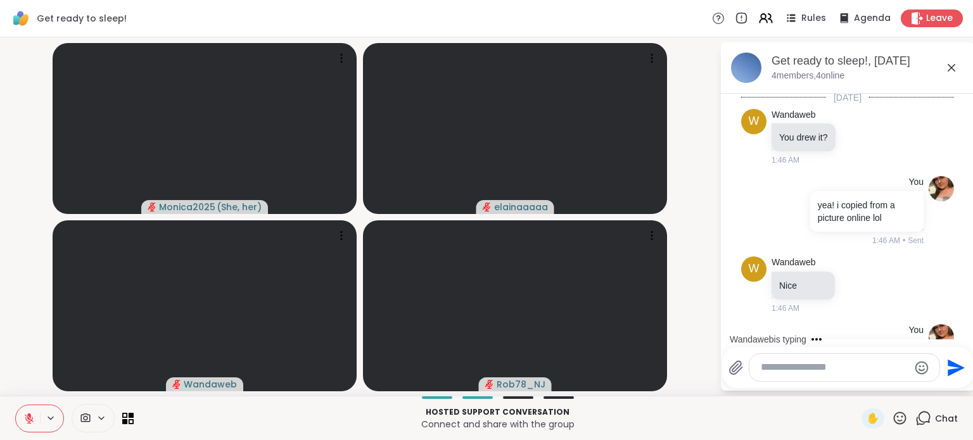
scroll to position [1110, 0]
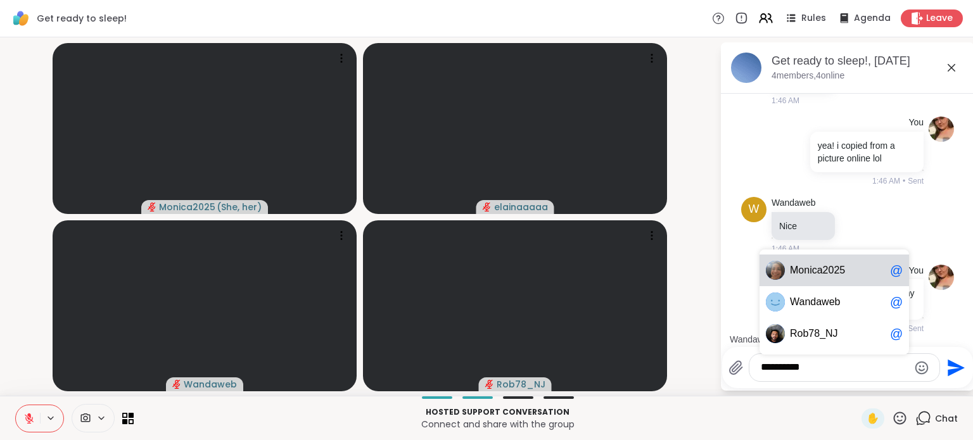
type textarea "*********"
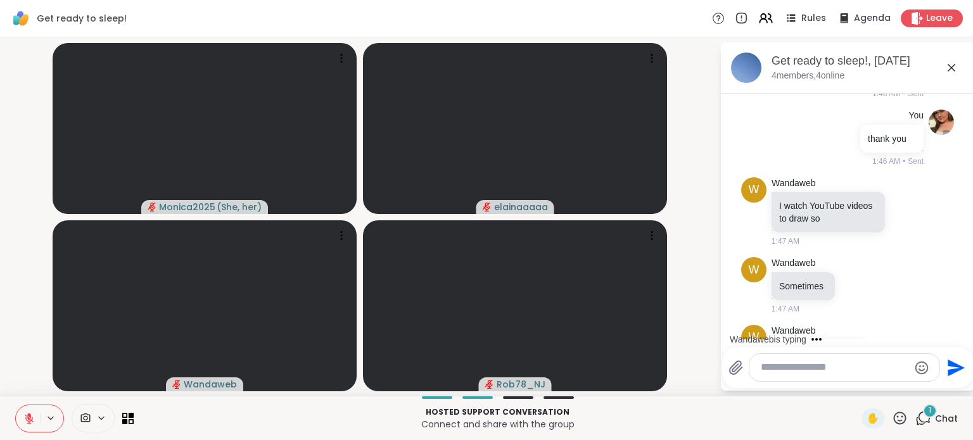
scroll to position [1392, 0]
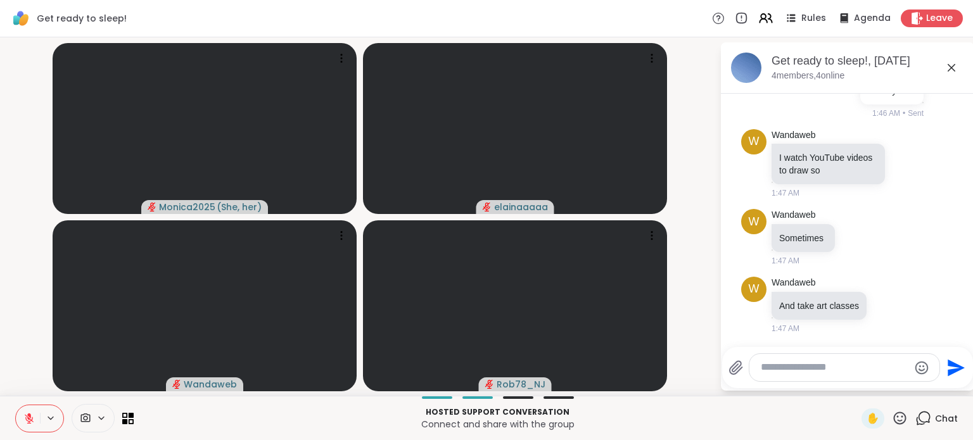
click at [36, 127] on video-player-container "Monica2025 ( She, her ) elainaaaaa Wandaweb Rob78_NJ" at bounding box center [360, 216] width 705 height 349
click at [811, 382] on div at bounding box center [844, 368] width 191 height 29
click at [809, 375] on textarea "Type your message" at bounding box center [835, 367] width 148 height 13
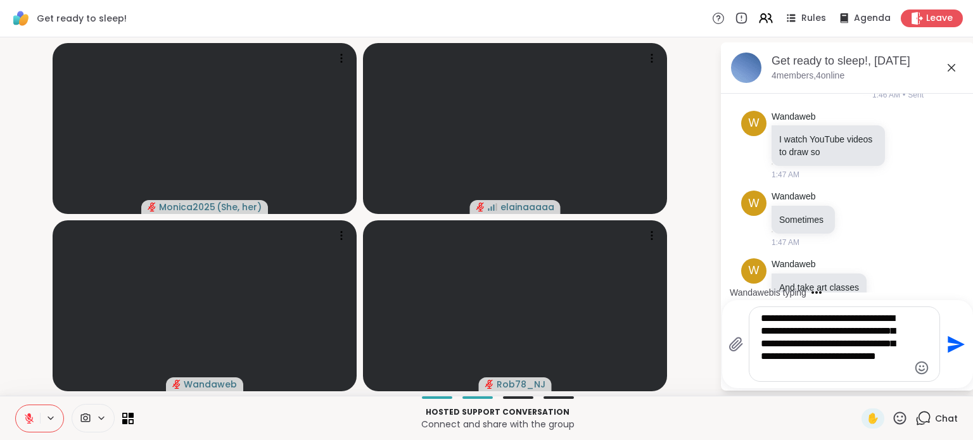
type textarea "**********"
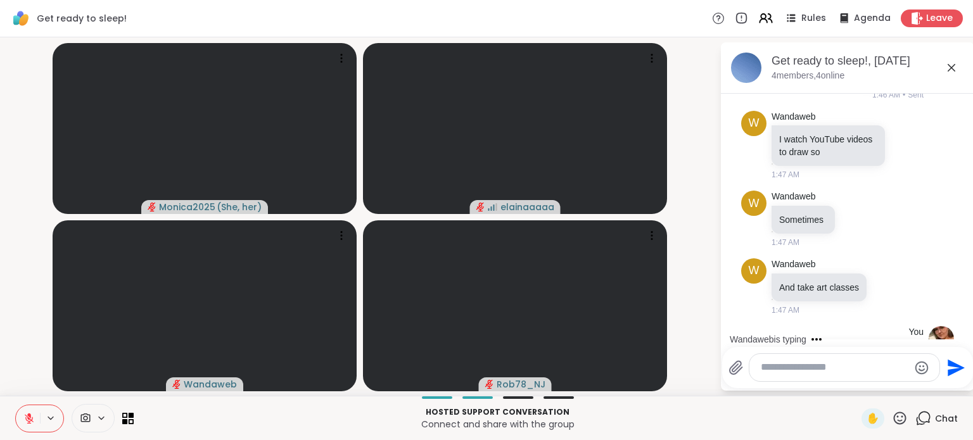
scroll to position [1536, 0]
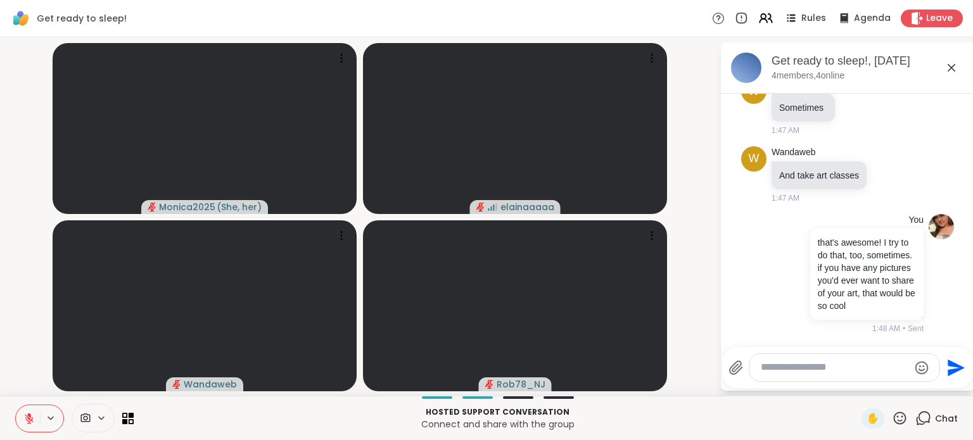
click at [814, 373] on textarea "Type your message" at bounding box center [835, 367] width 148 height 13
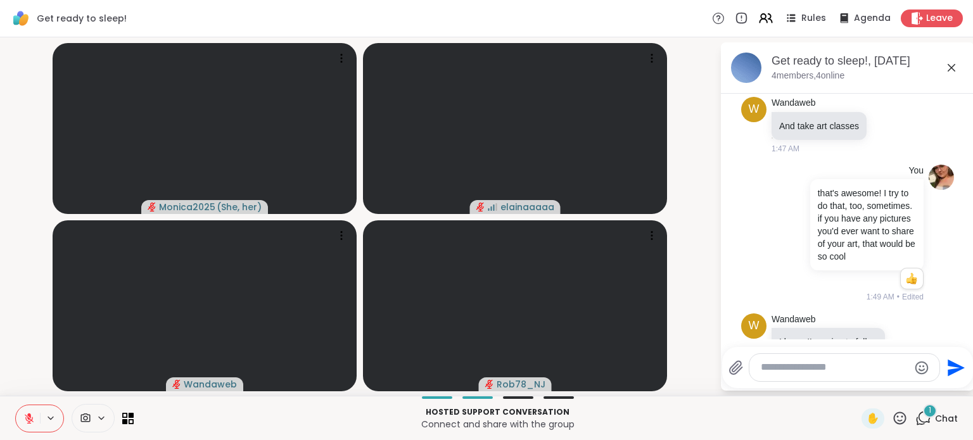
scroll to position [1647, 0]
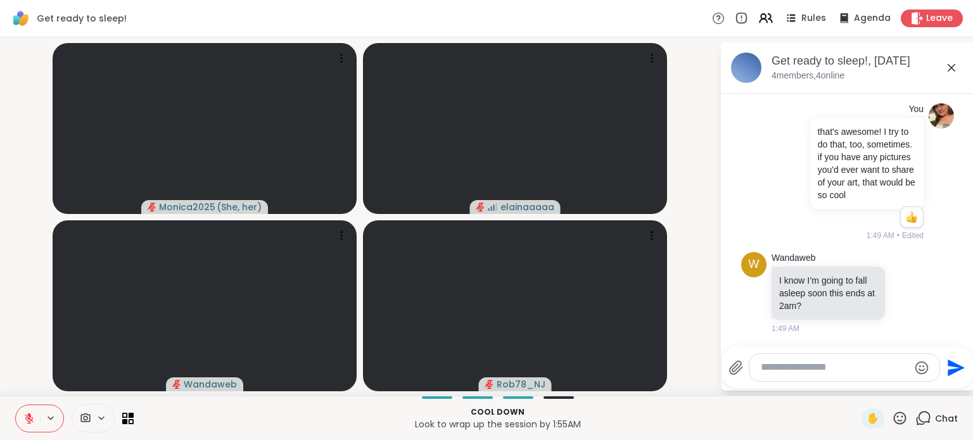
click at [23, 215] on video-player-container "Monica2025 ( She, her ) elainaaaaa Wandaweb Rob78_NJ" at bounding box center [360, 216] width 705 height 349
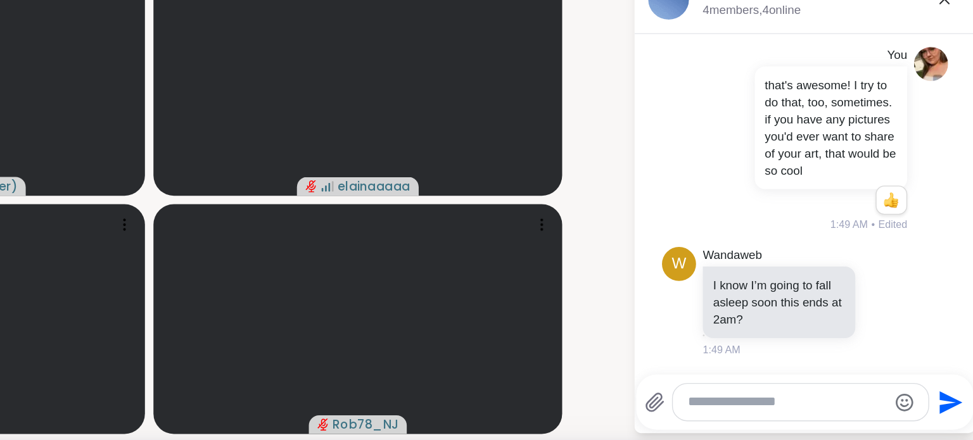
scroll to position [0, 0]
click at [902, 295] on icon at bounding box center [907, 292] width 11 height 13
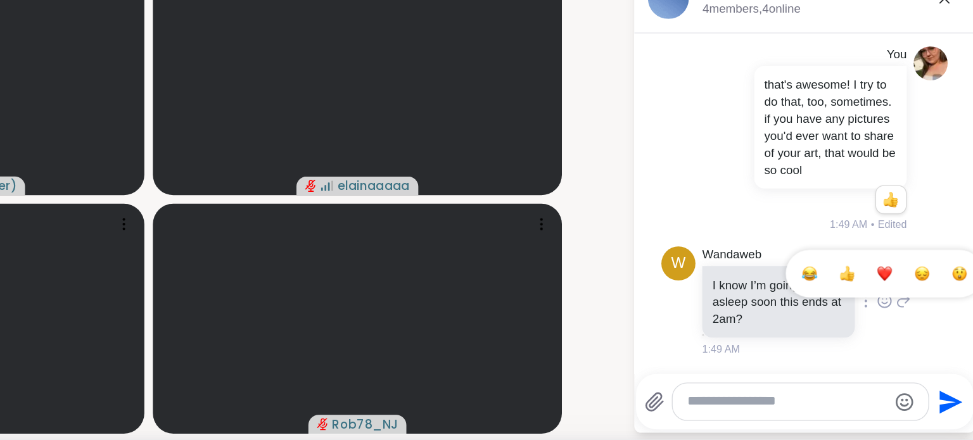
click at [876, 276] on button "Select Reaction: Thumbs up" at bounding box center [879, 272] width 25 height 25
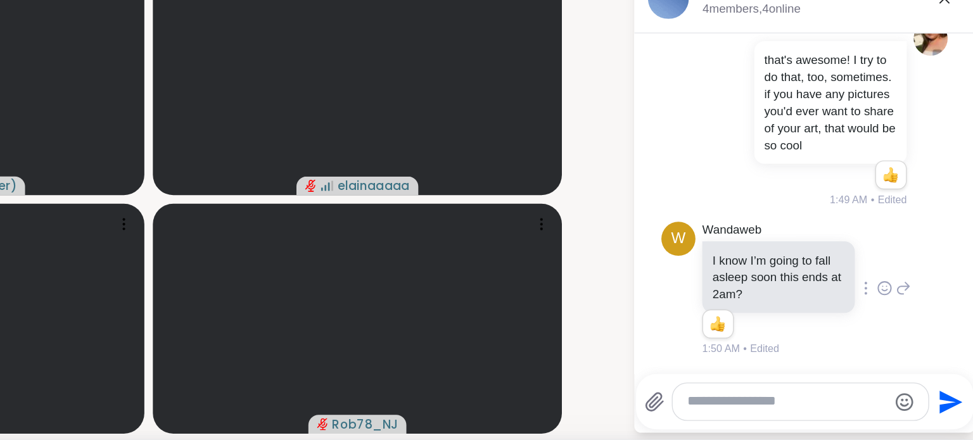
scroll to position [1665, 0]
click at [862, 368] on textarea "Type your message" at bounding box center [835, 367] width 148 height 13
type textarea "**********"
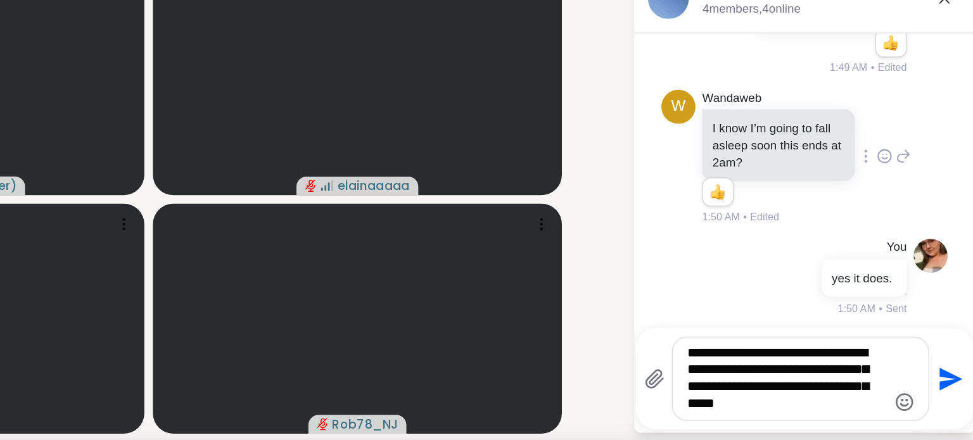
type textarea "**********"
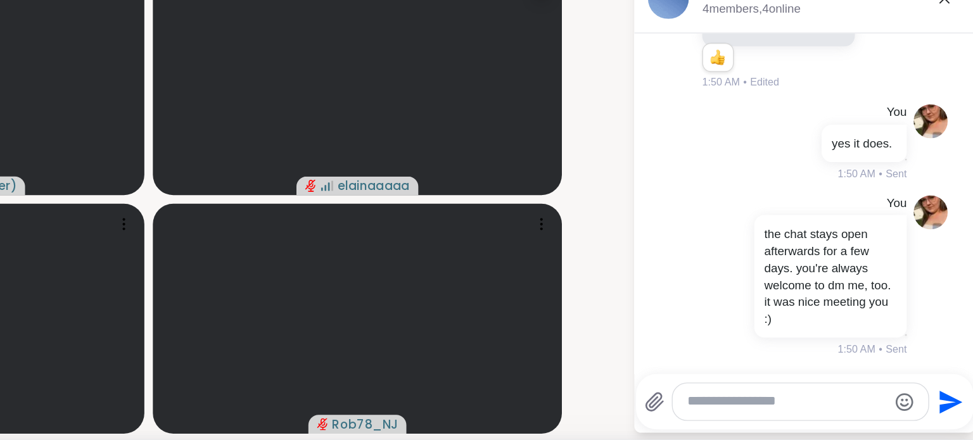
scroll to position [0, 0]
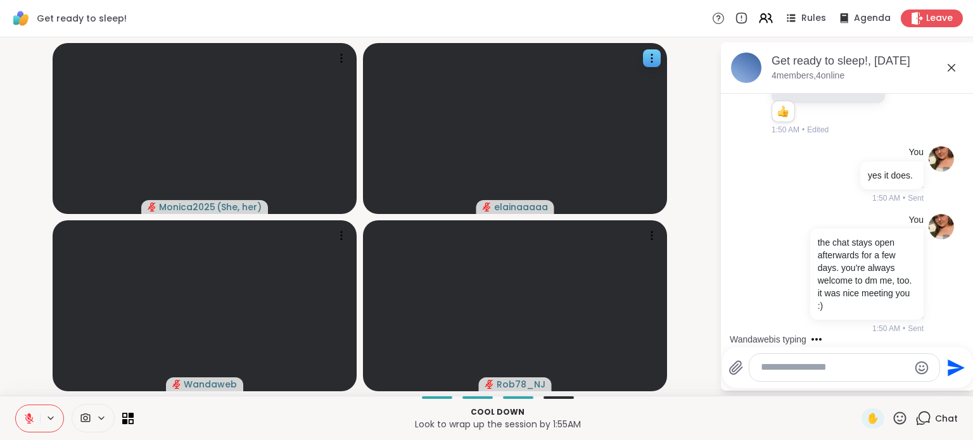
click at [28, 110] on video-player-container "Monica2025 ( She, her ) elainaaaaa Wandaweb Rob78_NJ" at bounding box center [360, 216] width 705 height 349
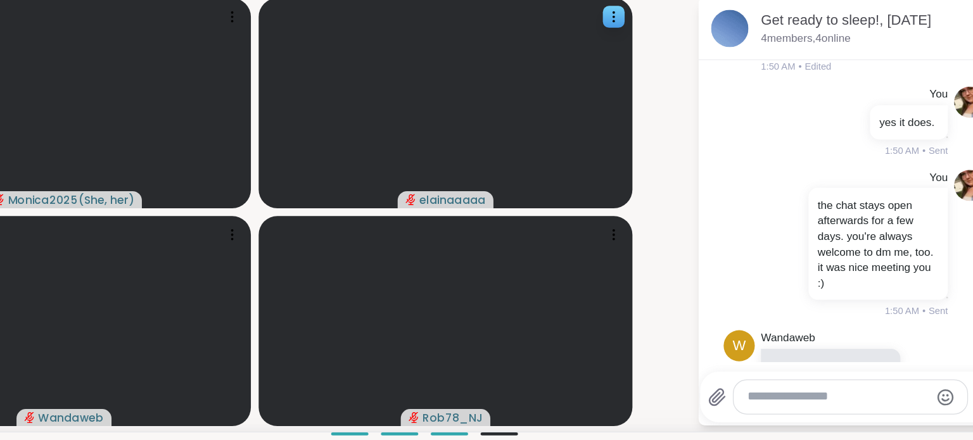
scroll to position [2036, 0]
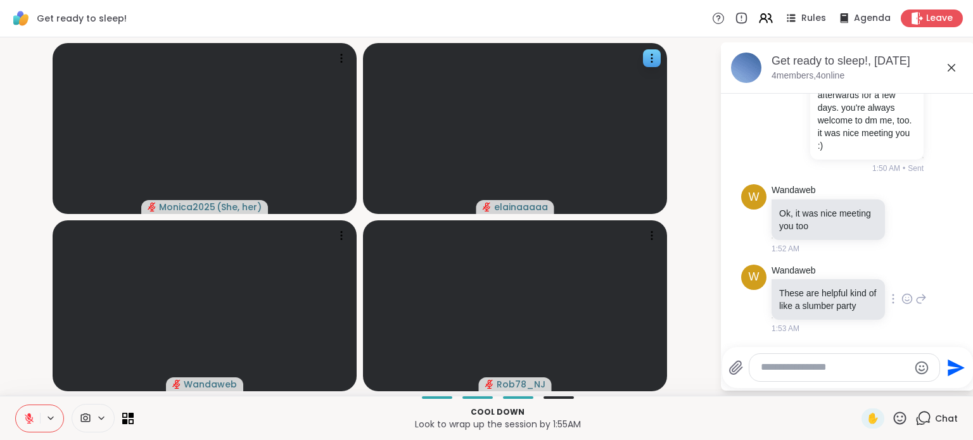
click at [903, 298] on icon at bounding box center [908, 299] width 10 height 10
click at [916, 298] on icon at bounding box center [921, 299] width 11 height 15
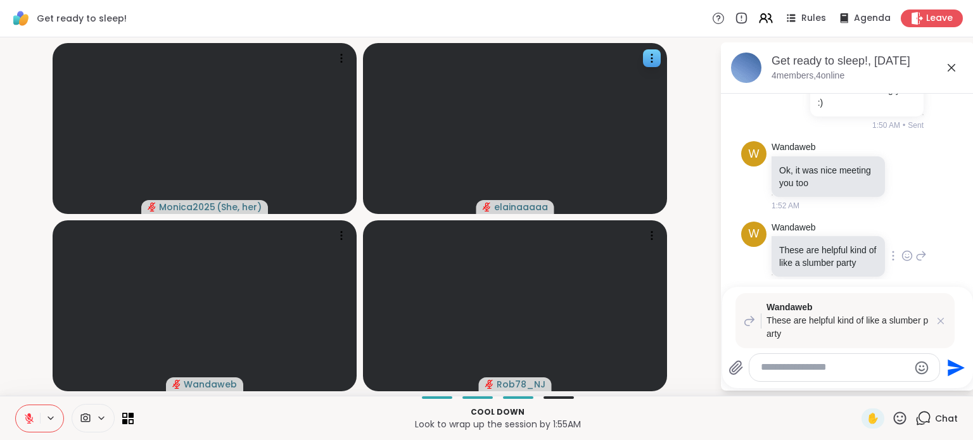
scroll to position [2066, 0]
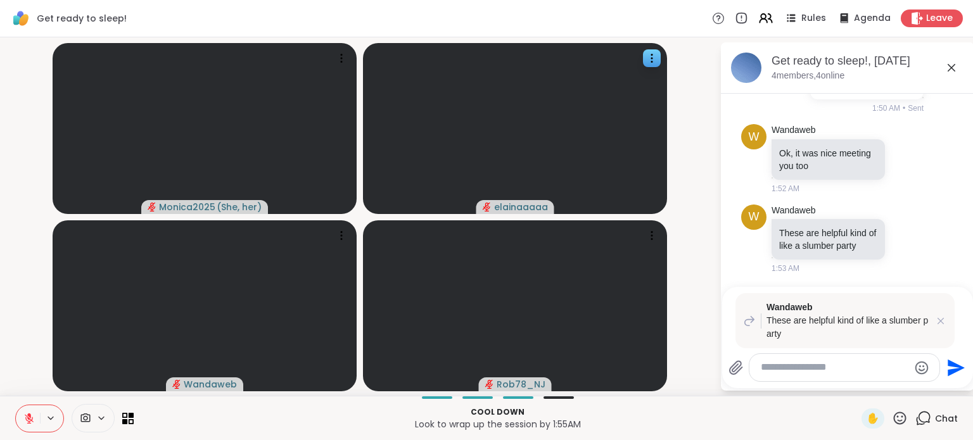
click at [824, 374] on textarea "Type your message" at bounding box center [835, 367] width 148 height 13
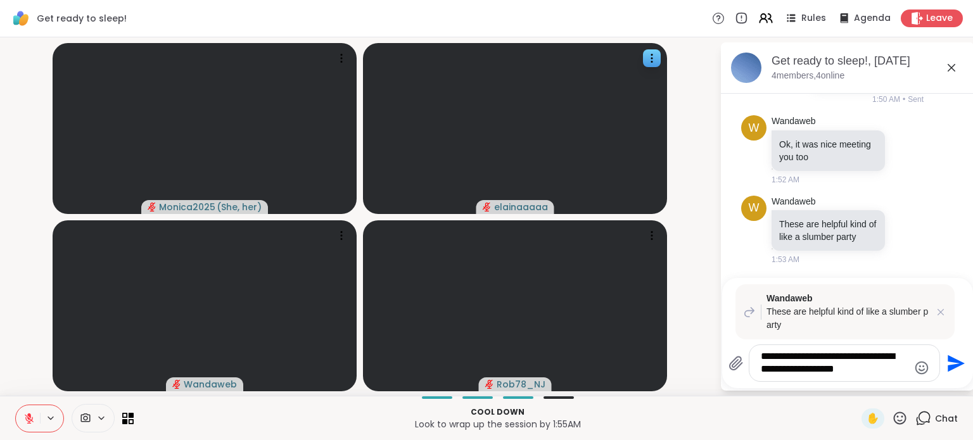
type textarea "**********"
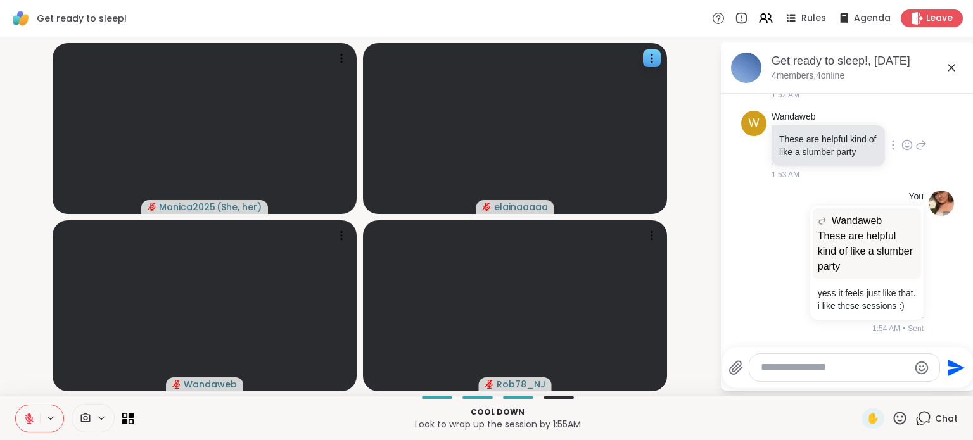
scroll to position [2095, 0]
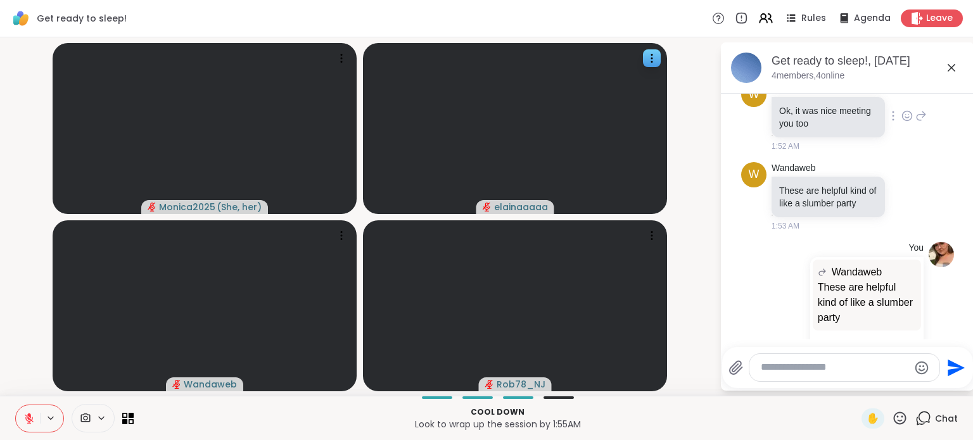
click at [888, 124] on div at bounding box center [893, 115] width 11 height 15
click at [902, 122] on icon at bounding box center [907, 116] width 11 height 13
click at [895, 108] on button "Select Reaction: Heart" at bounding box center [907, 95] width 25 height 25
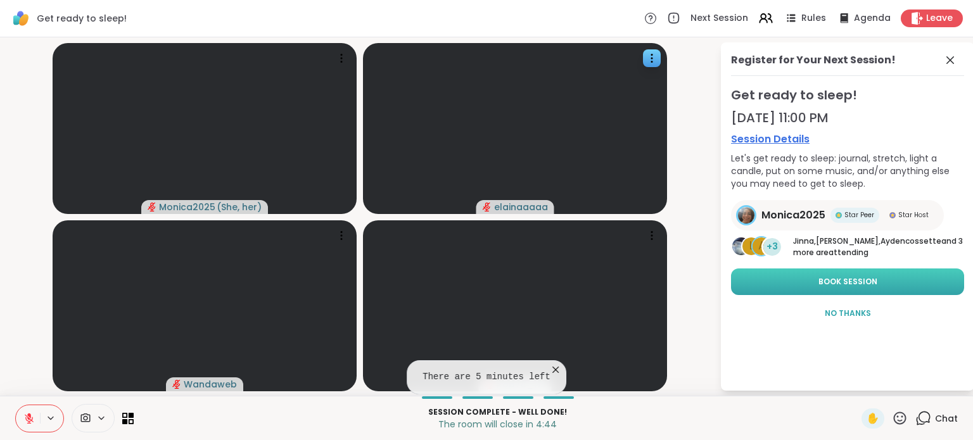
click at [865, 281] on span "Book Session" at bounding box center [848, 281] width 59 height 11
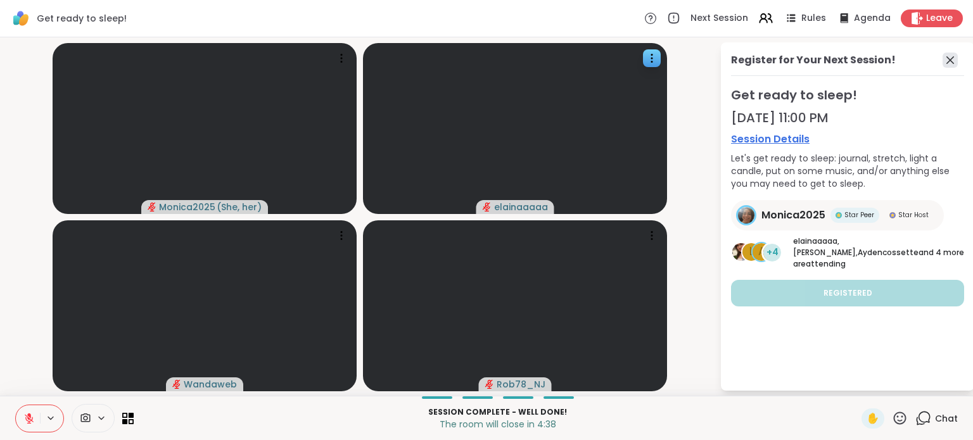
click at [954, 60] on icon at bounding box center [950, 60] width 15 height 15
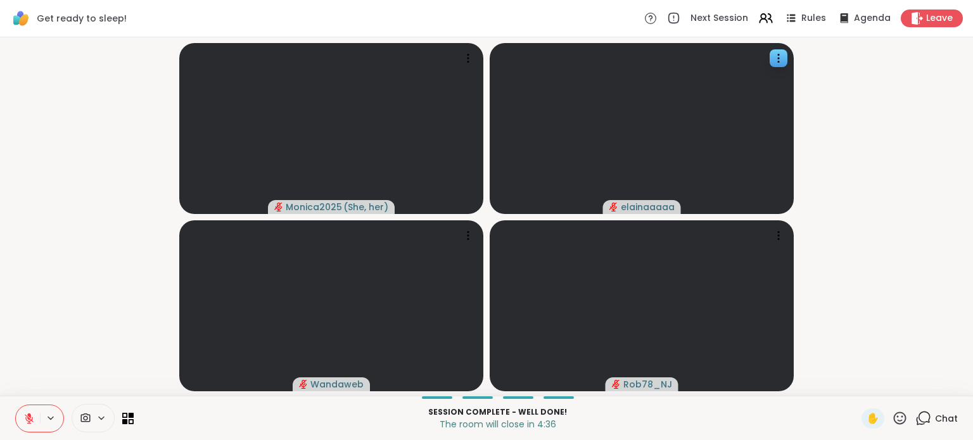
click at [915, 406] on div "Session Complete - well done! The room will close in 4:36 ✋ Chat" at bounding box center [486, 418] width 973 height 44
click at [919, 412] on icon at bounding box center [925, 417] width 12 height 11
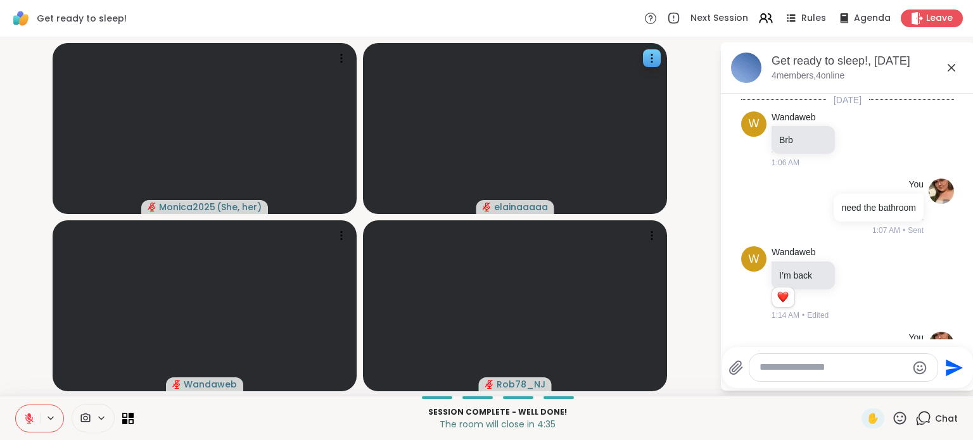
scroll to position [2207, 0]
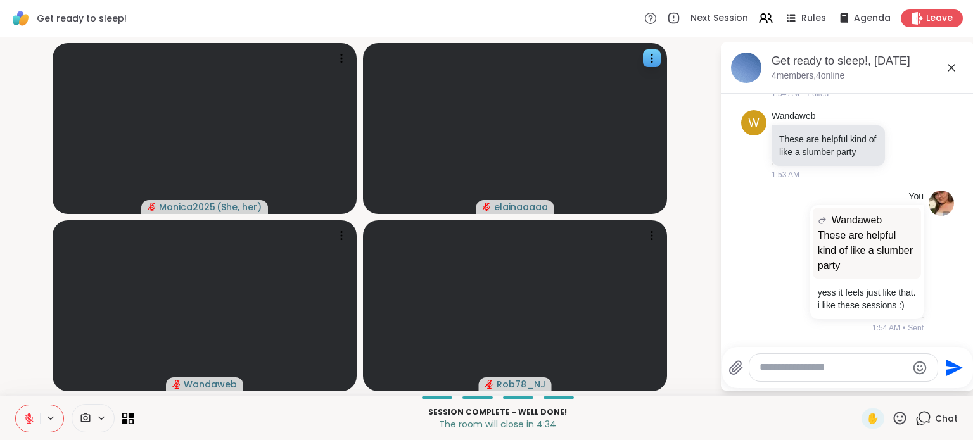
click at [699, 268] on video-player-container "Monica2025 ( She, her ) elainaaaaa Wandaweb Rob78_NJ" at bounding box center [360, 216] width 705 height 349
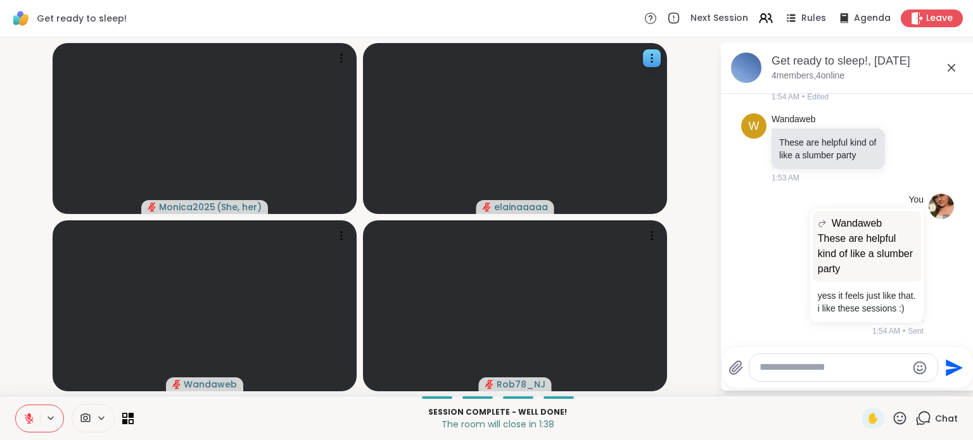
click at [841, 369] on textarea "Type your message" at bounding box center [834, 367] width 148 height 13
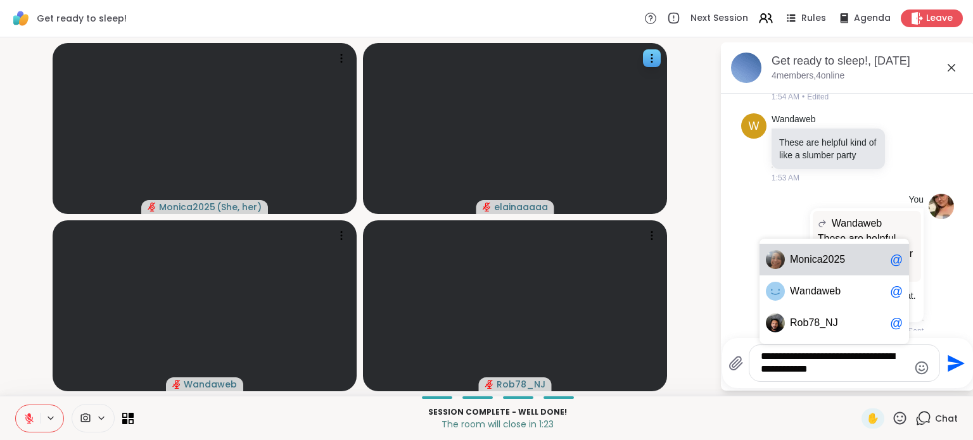
click at [828, 256] on span "2" at bounding box center [826, 259] width 6 height 13
type textarea "**********"
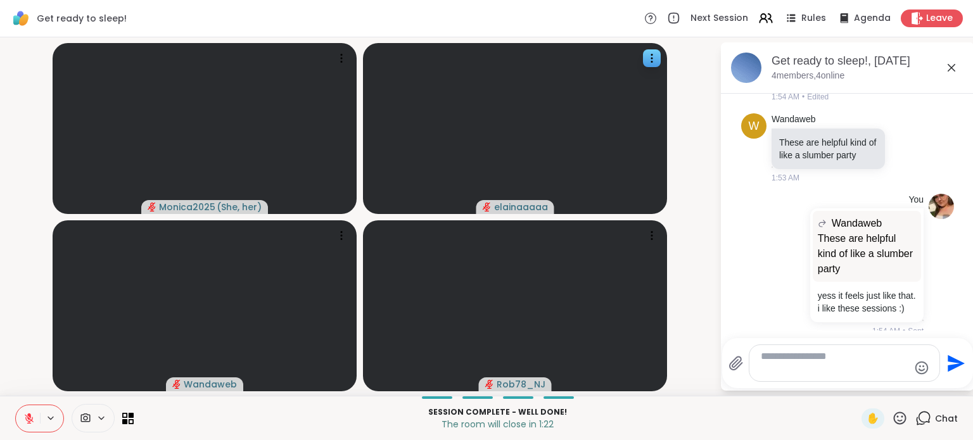
scroll to position [2312, 0]
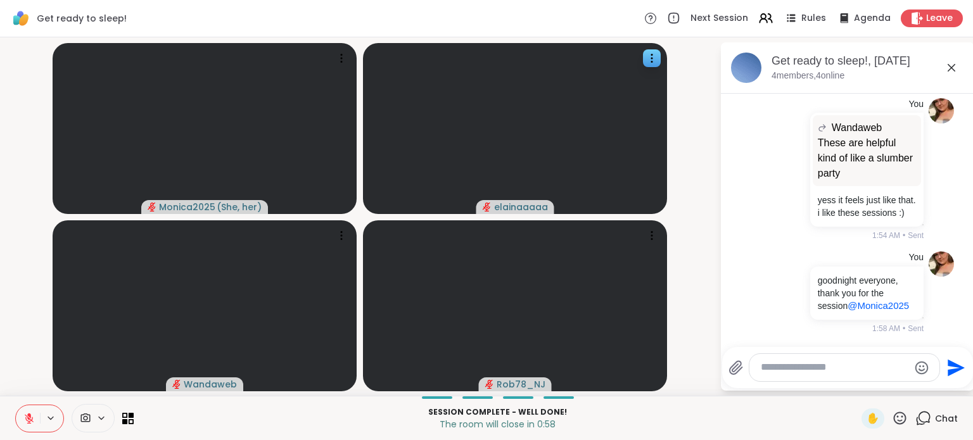
click at [47, 71] on video-player-container "Monica2025 ( She, her ) elainaaaaa Wandaweb Rob78_NJ" at bounding box center [360, 216] width 705 height 349
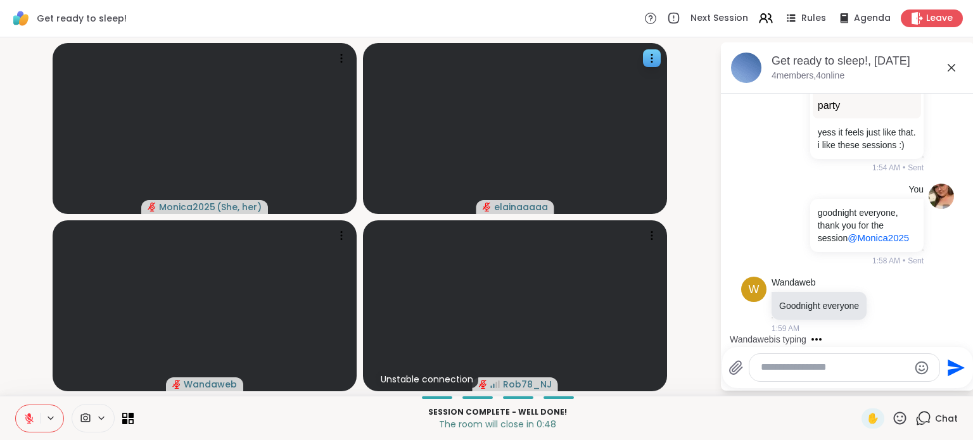
scroll to position [2380, 0]
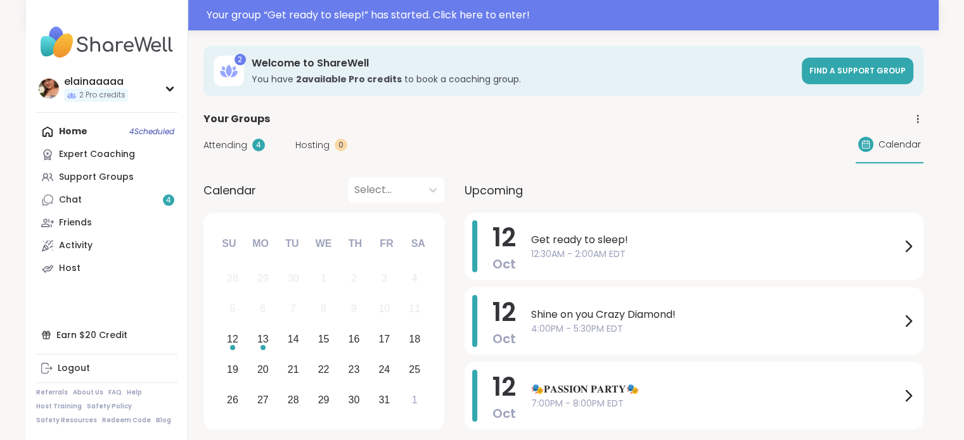
click at [111, 181] on div "Support Groups" at bounding box center [96, 177] width 75 height 13
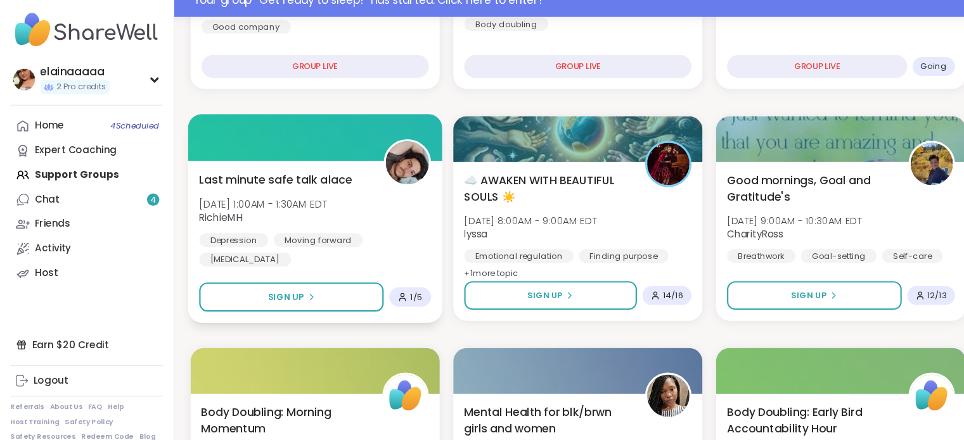
scroll to position [352, 0]
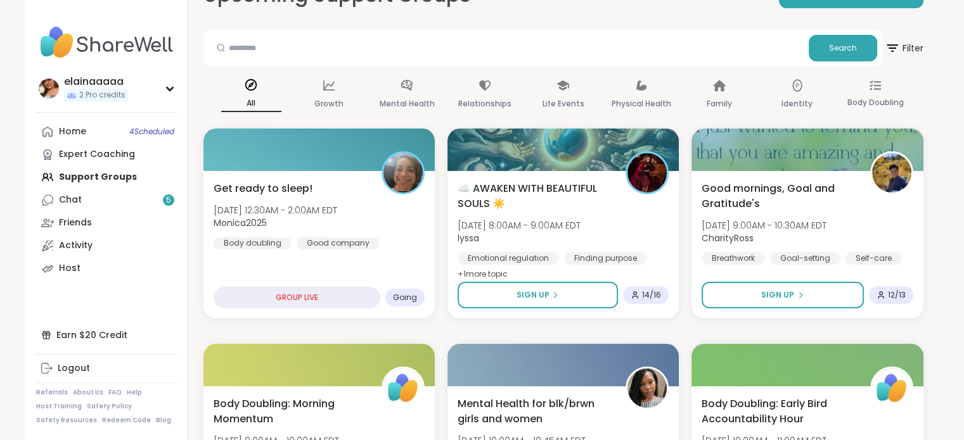
scroll to position [77, 0]
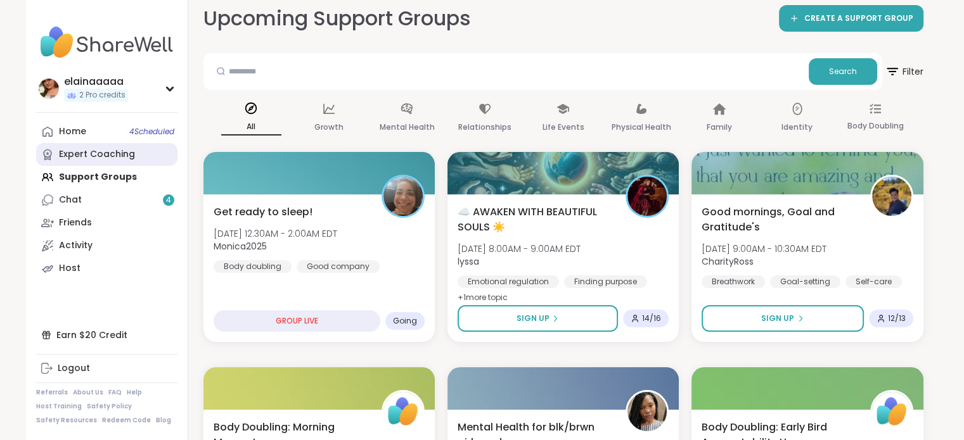
click at [91, 146] on link "Expert Coaching" at bounding box center [106, 154] width 141 height 23
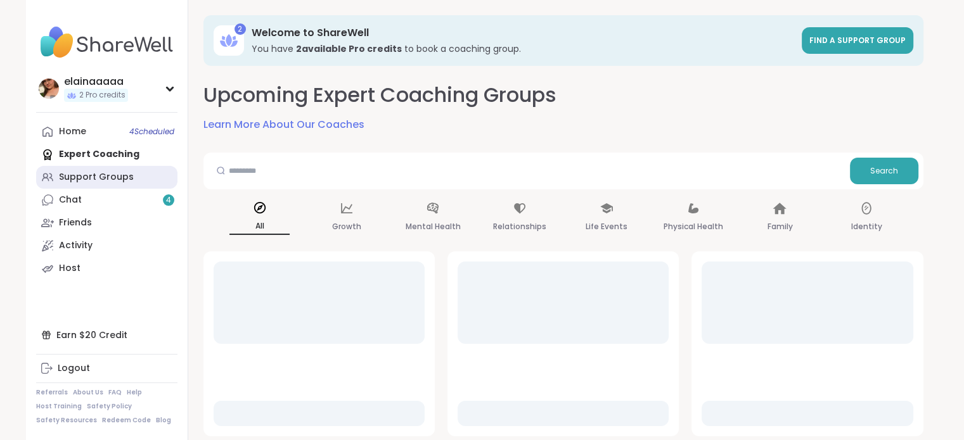
click at [82, 172] on div "Support Groups" at bounding box center [96, 177] width 75 height 13
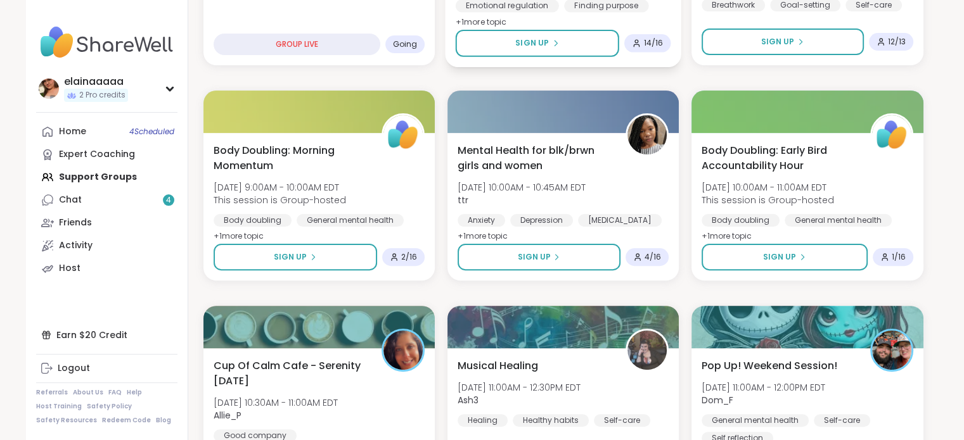
scroll to position [555, 0]
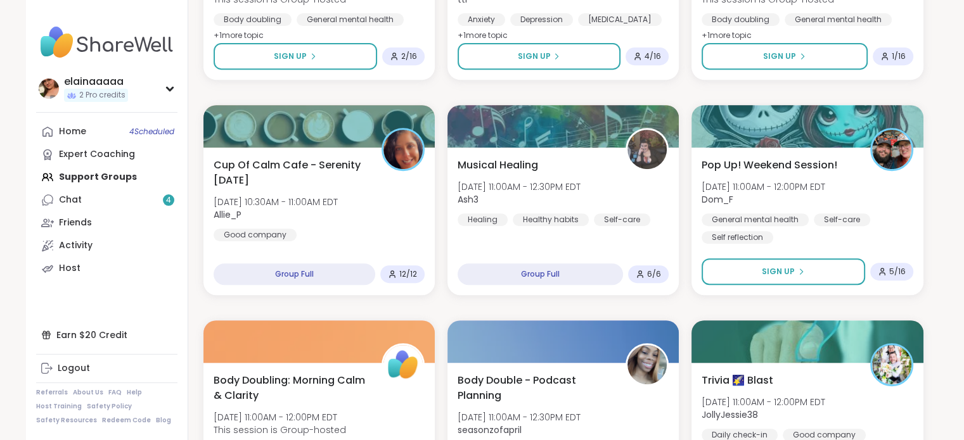
click at [120, 60] on img at bounding box center [106, 42] width 141 height 44
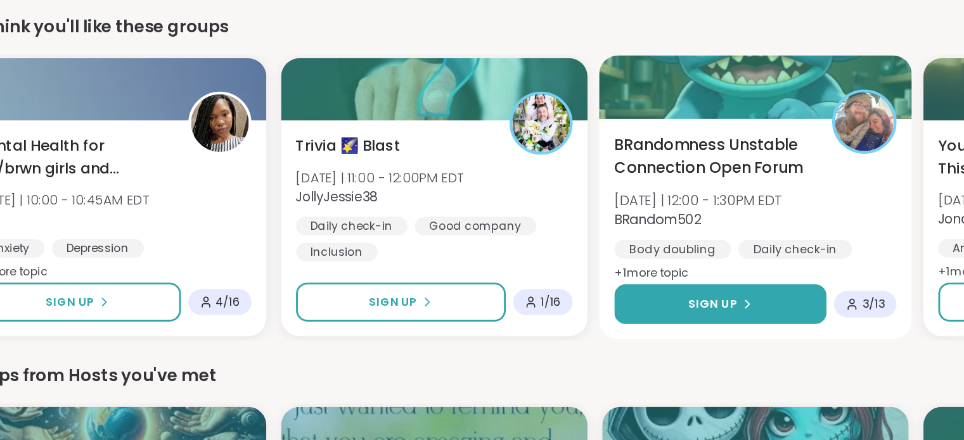
scroll to position [318, 0]
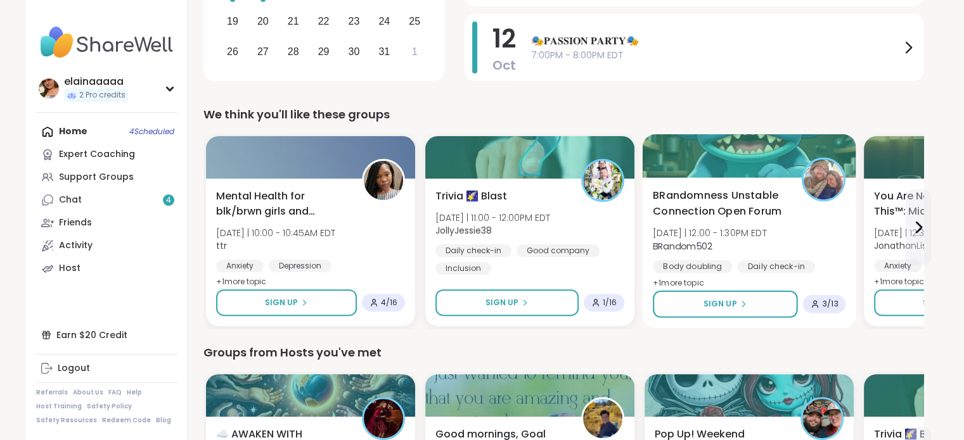
click at [754, 207] on span "BRandomness Unstable Connection Open Forum" at bounding box center [720, 203] width 134 height 31
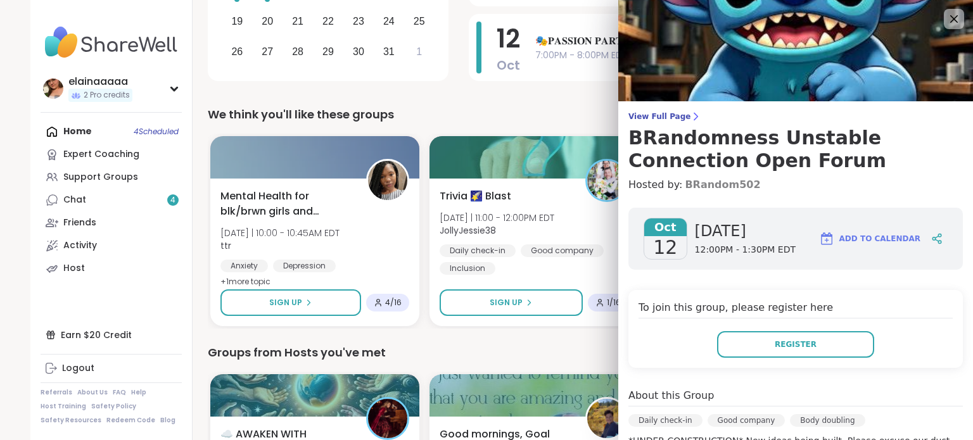
click at [708, 187] on link "BRandom502" at bounding box center [722, 184] width 75 height 15
click at [946, 11] on icon at bounding box center [954, 19] width 16 height 16
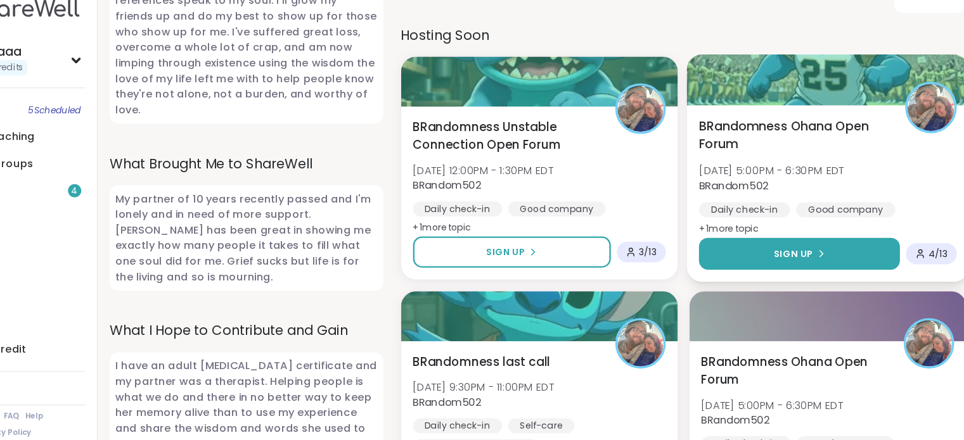
scroll to position [631, 0]
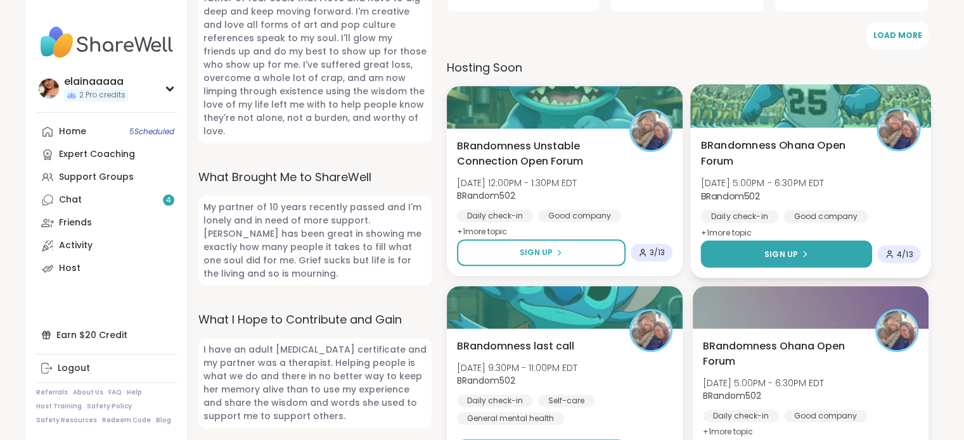
click at [752, 257] on button "Sign Up" at bounding box center [785, 254] width 171 height 27
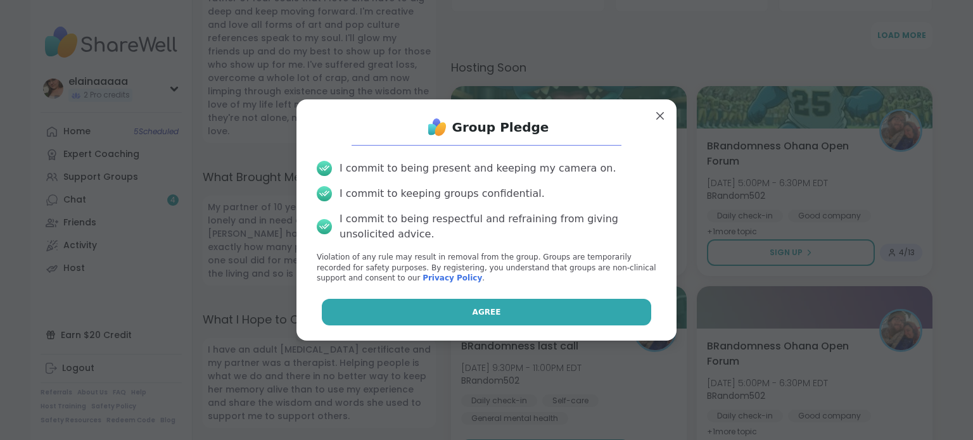
click at [549, 317] on button "Agree" at bounding box center [487, 312] width 330 height 27
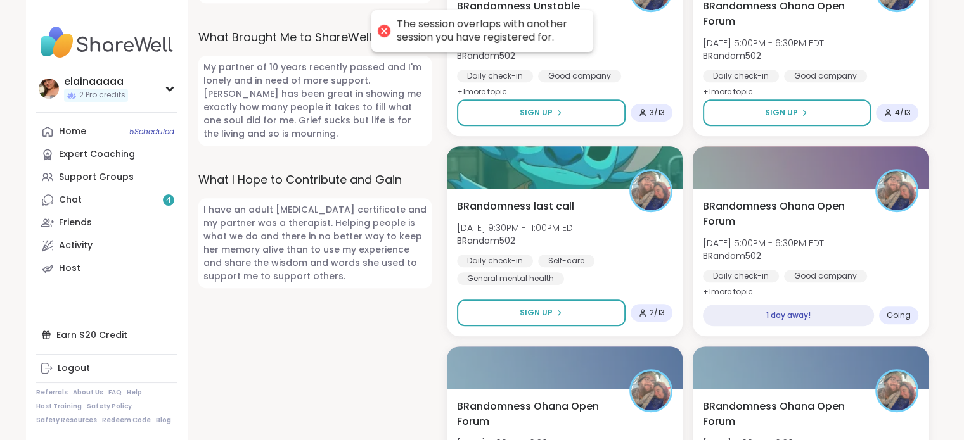
scroll to position [771, 0]
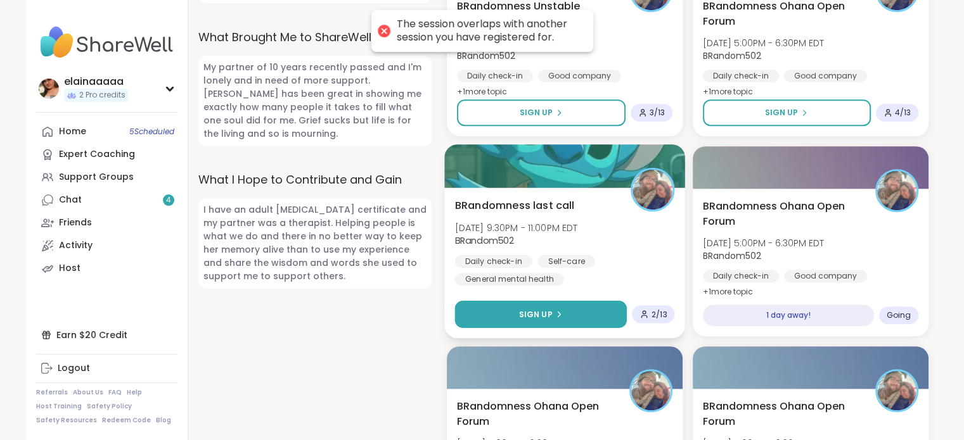
click at [530, 319] on span "Sign Up" at bounding box center [535, 314] width 34 height 11
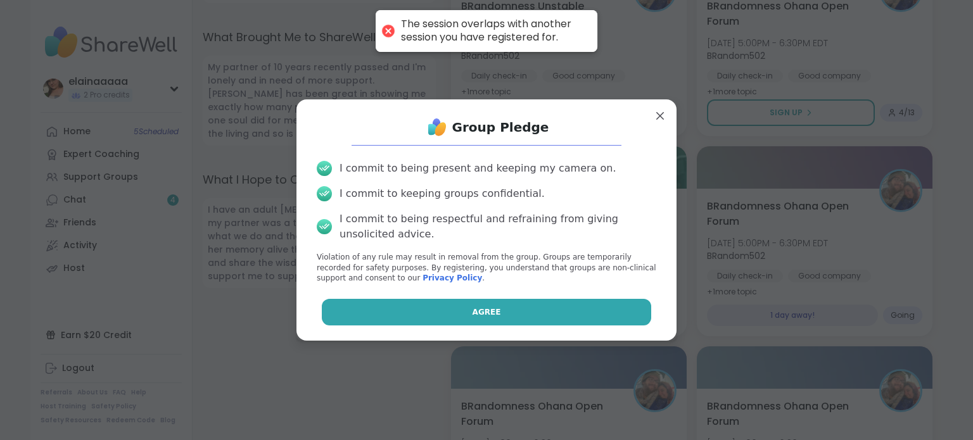
click at [481, 305] on button "Agree" at bounding box center [487, 312] width 330 height 27
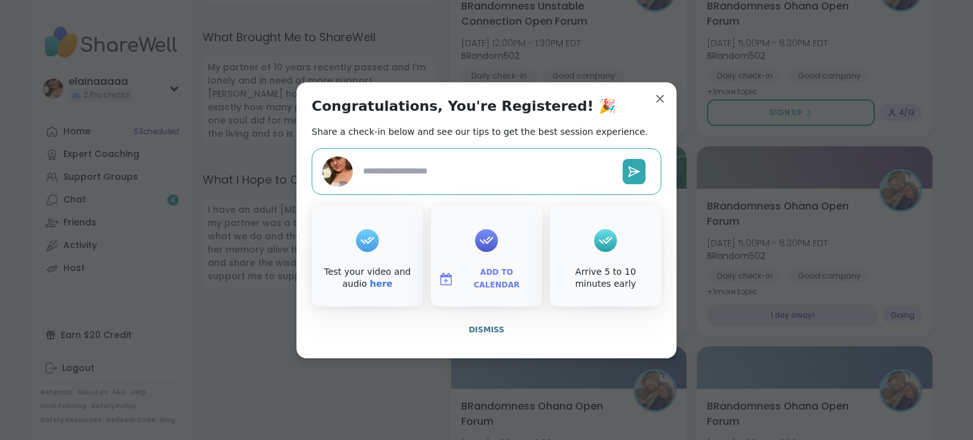
type textarea "*"
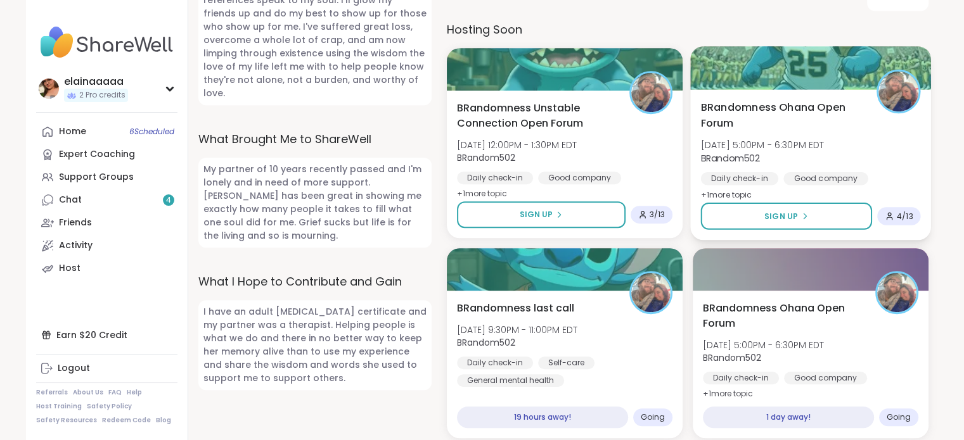
scroll to position [669, 0]
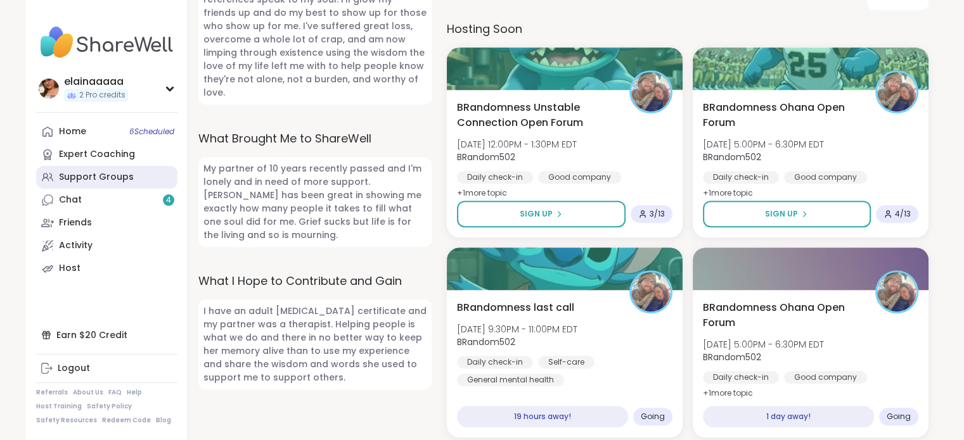
click at [105, 183] on div "Support Groups" at bounding box center [96, 177] width 75 height 13
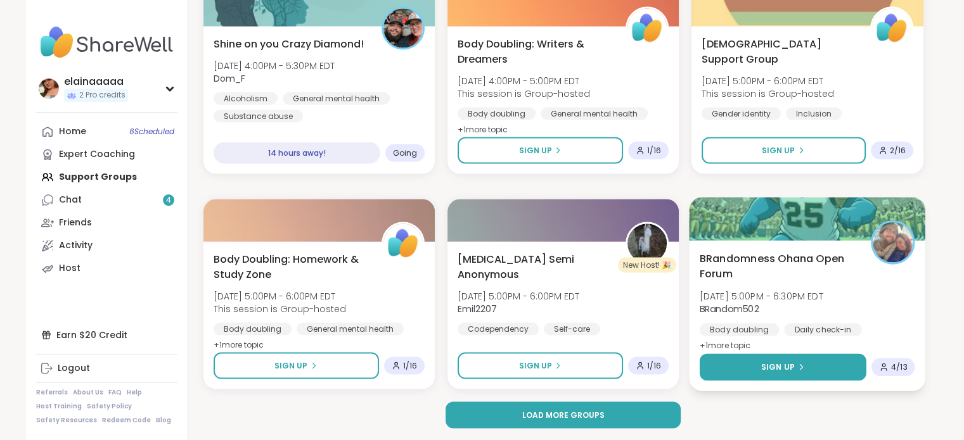
scroll to position [2400, 0]
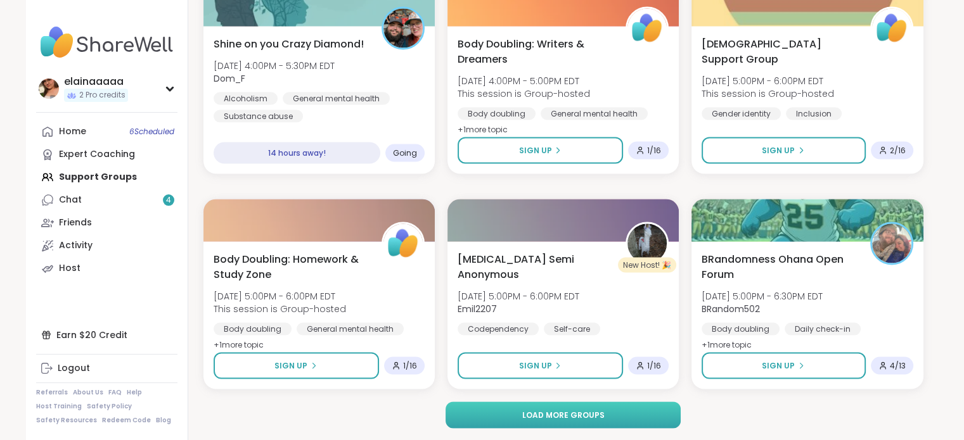
click at [665, 409] on button "Load more groups" at bounding box center [563, 415] width 235 height 27
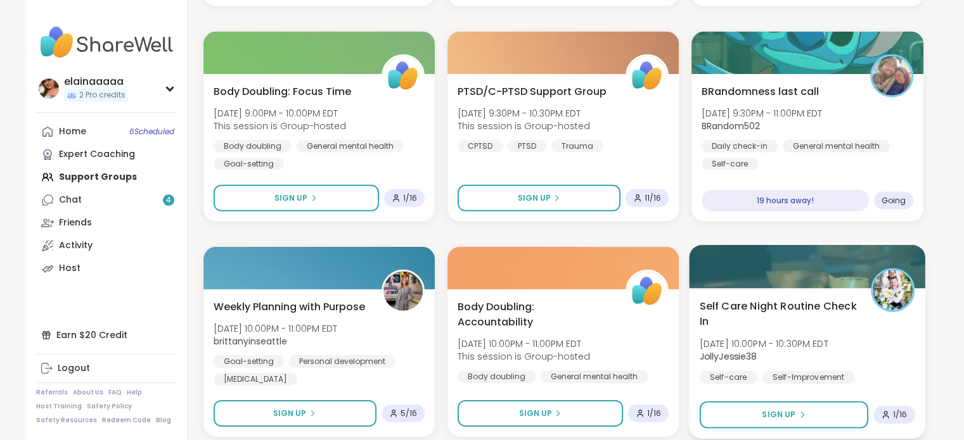
scroll to position [3859, 0]
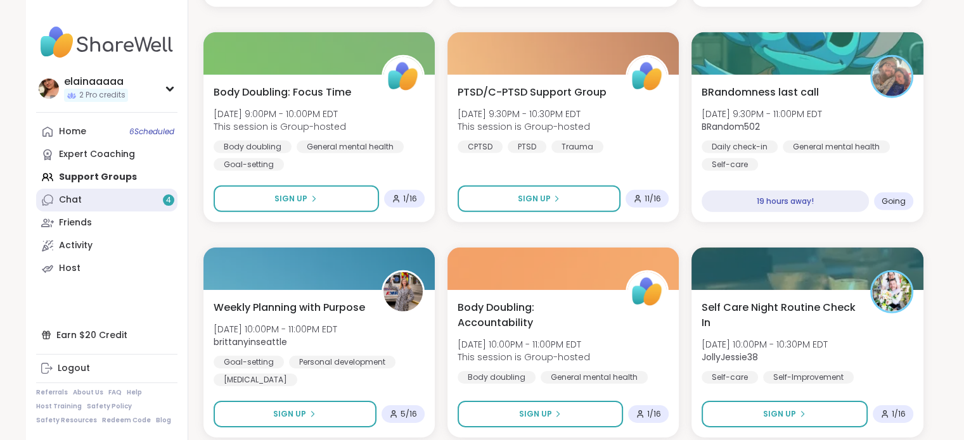
click at [147, 192] on link "Chat 4" at bounding box center [106, 200] width 141 height 23
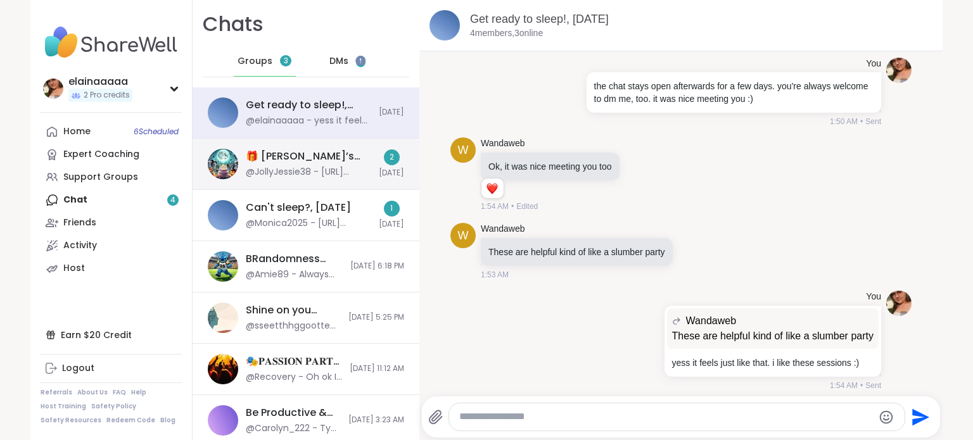
click at [327, 151] on div "🎁 Lynette’s Spooktacular Birthday Party 🎃 , Oct 11" at bounding box center [308, 157] width 125 height 14
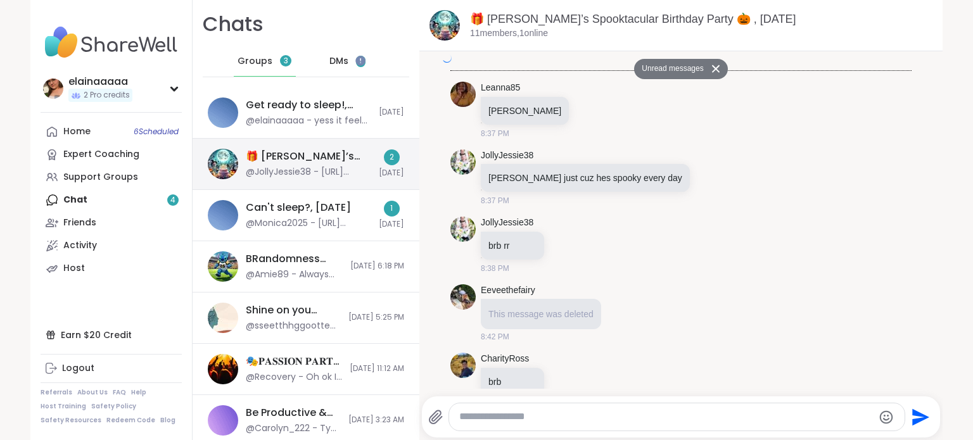
scroll to position [2168, 0]
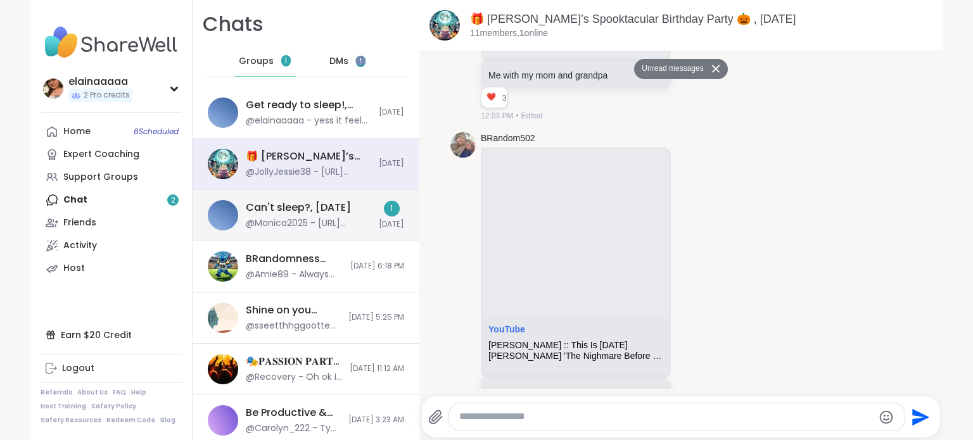
click at [297, 202] on div "Can't sleep?, Oct 11" at bounding box center [298, 208] width 105 height 14
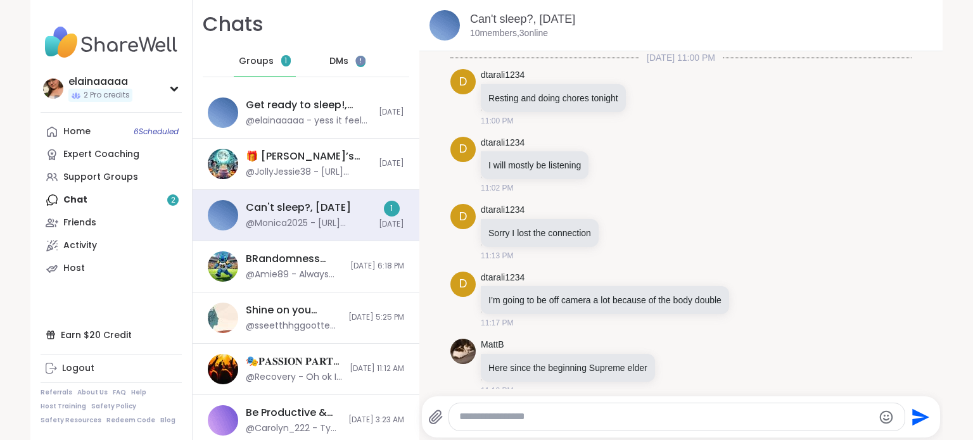
scroll to position [966, 0]
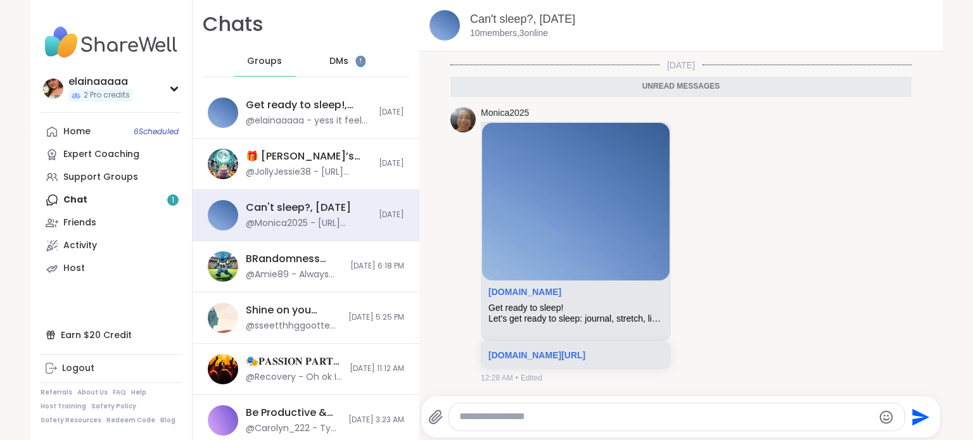
click at [356, 60] on span "1" at bounding box center [361, 61] width 10 height 11
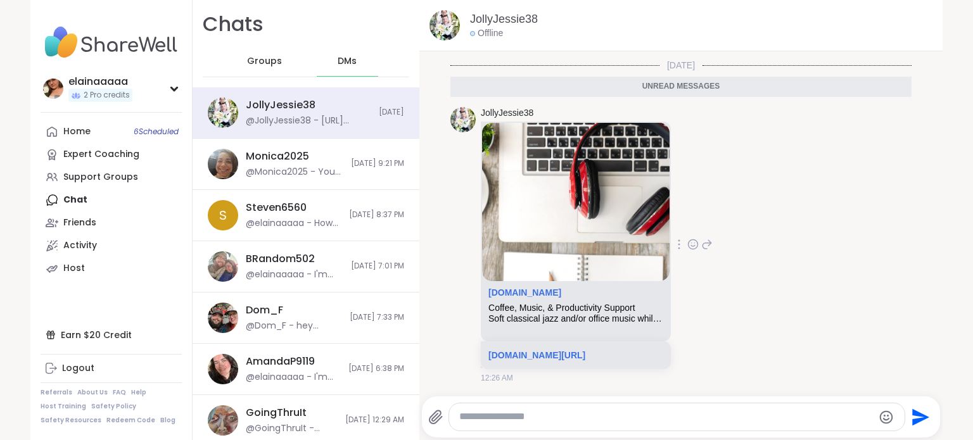
scroll to position [164, 0]
click at [695, 246] on icon at bounding box center [693, 246] width 4 height 1
click at [605, 212] on button "Select Reaction: Heart" at bounding box center [592, 224] width 25 height 25
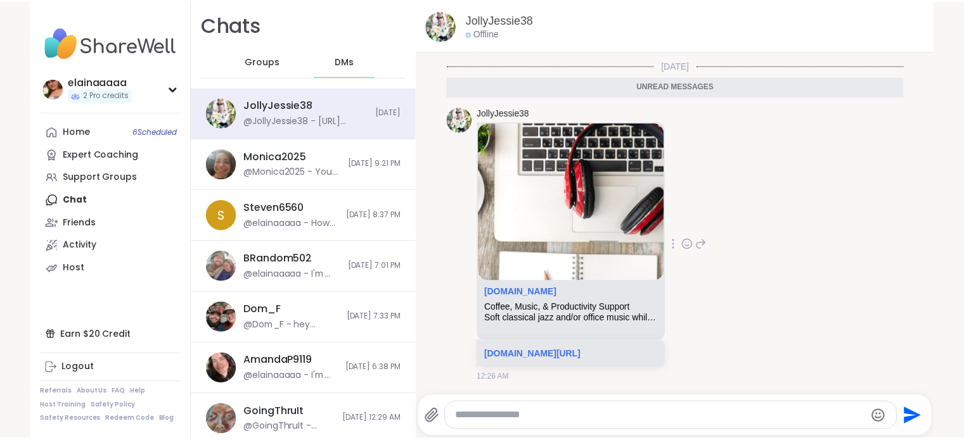
scroll to position [183, 0]
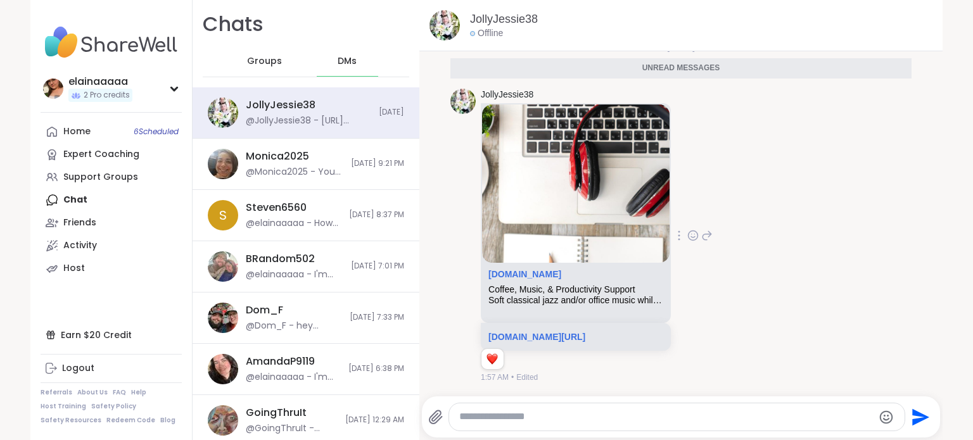
click at [640, 220] on img at bounding box center [576, 184] width 188 height 158
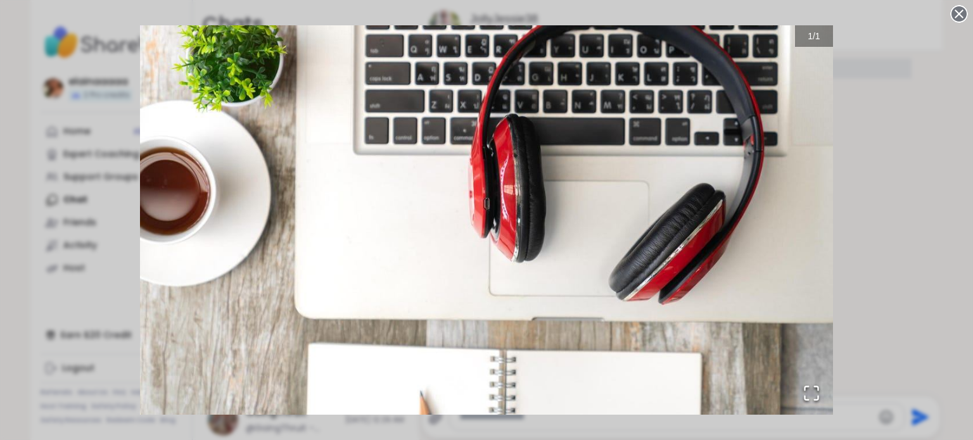
click at [640, 220] on img "Go to Slide 1" at bounding box center [486, 220] width 693 height 390
click at [951, 15] on icon at bounding box center [960, 14] width 18 height 18
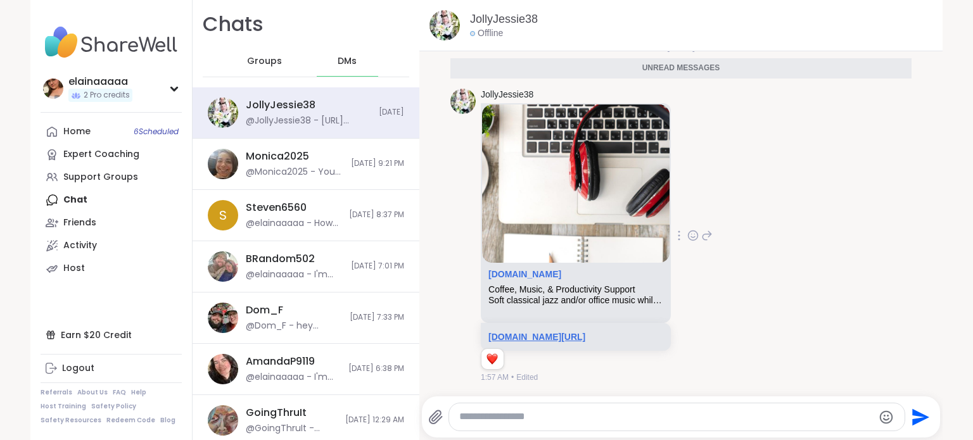
click at [586, 332] on link "sharewellnow.com/session/0da6ac08-bf56-4d2f-add8-bea0ba7cad32" at bounding box center [537, 337] width 97 height 10
click at [91, 41] on img at bounding box center [111, 42] width 141 height 44
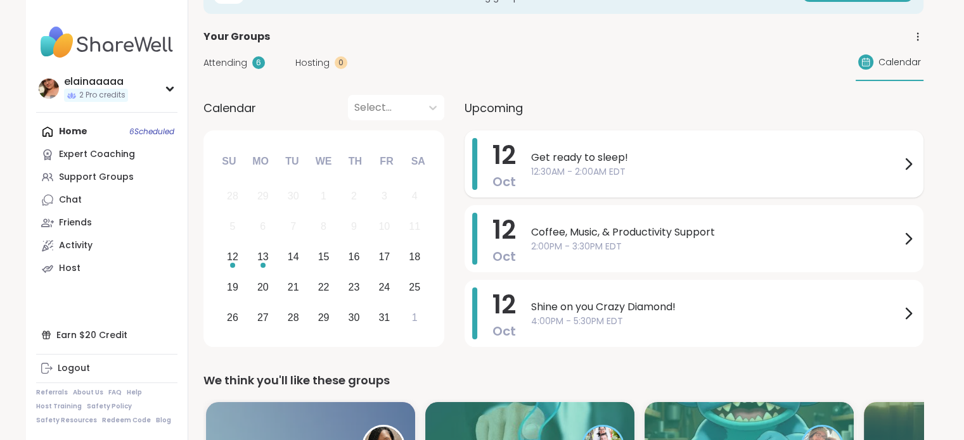
scroll to position [35, 0]
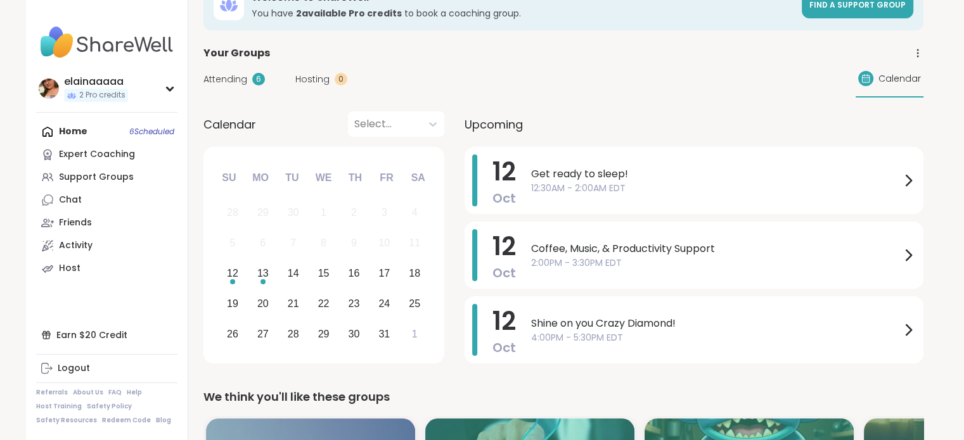
click at [253, 80] on div "6" at bounding box center [258, 79] width 13 height 13
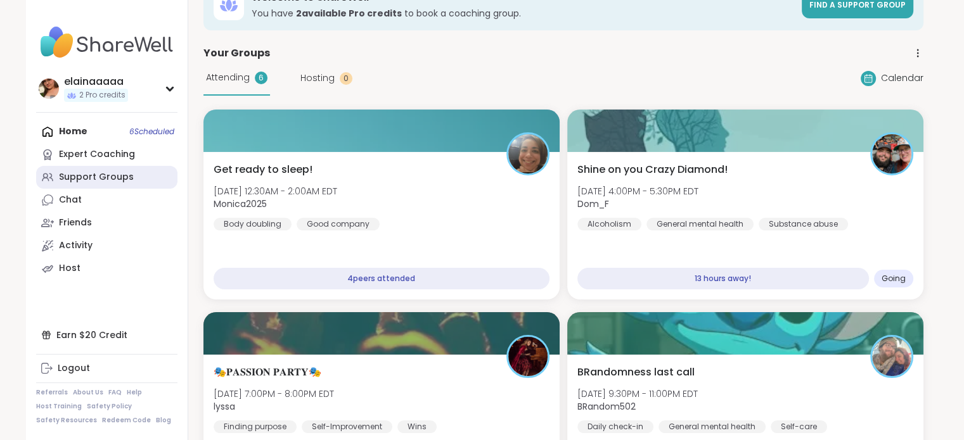
click at [76, 177] on div "Support Groups" at bounding box center [96, 177] width 75 height 13
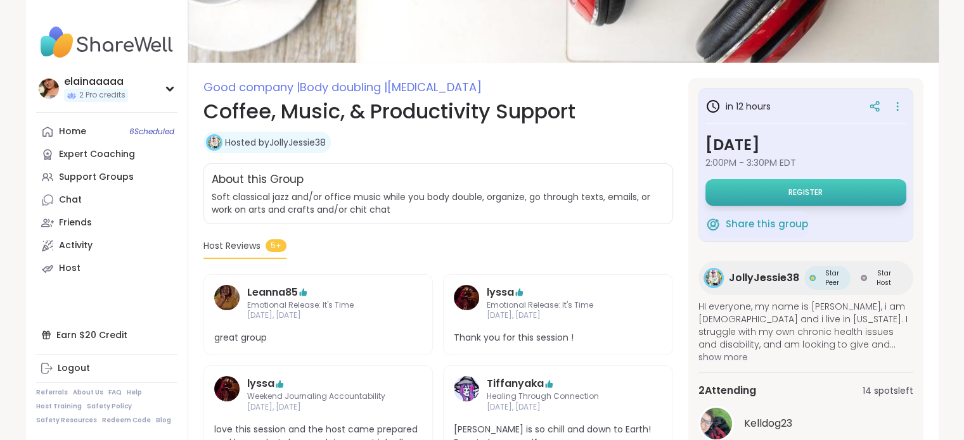
click at [727, 181] on button "Register" at bounding box center [805, 192] width 201 height 27
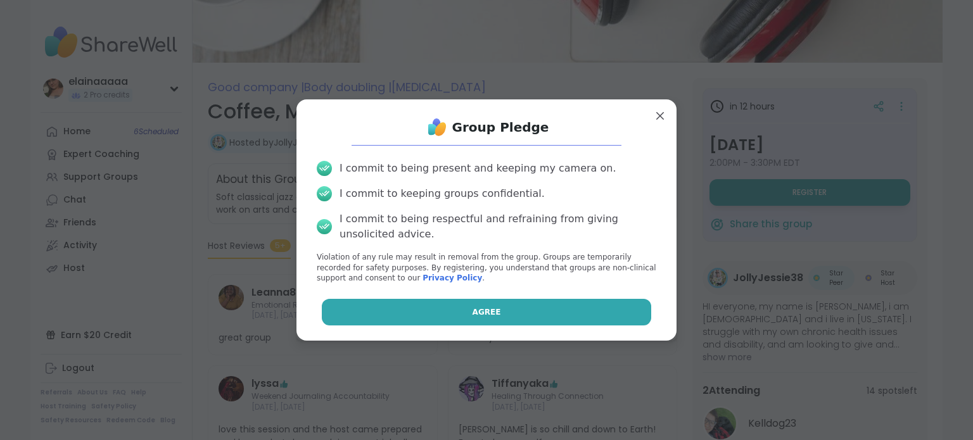
click at [518, 304] on button "Agree" at bounding box center [487, 312] width 330 height 27
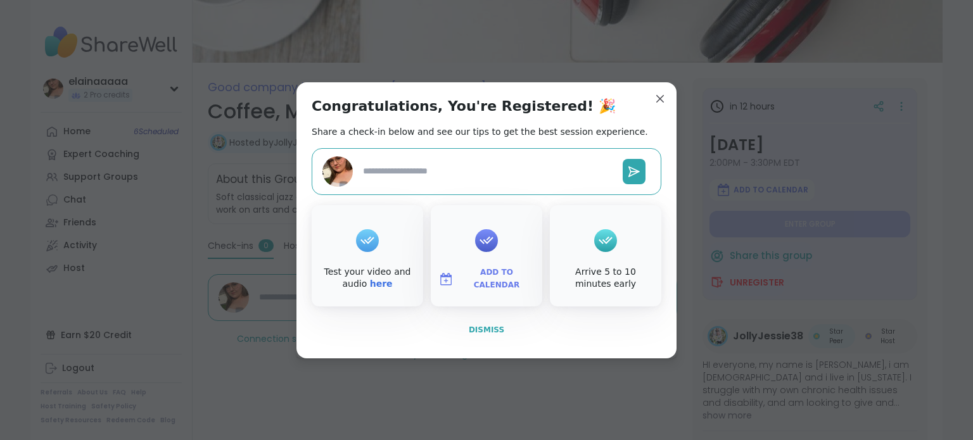
click at [477, 326] on span "Dismiss" at bounding box center [486, 330] width 35 height 9
type textarea "*"
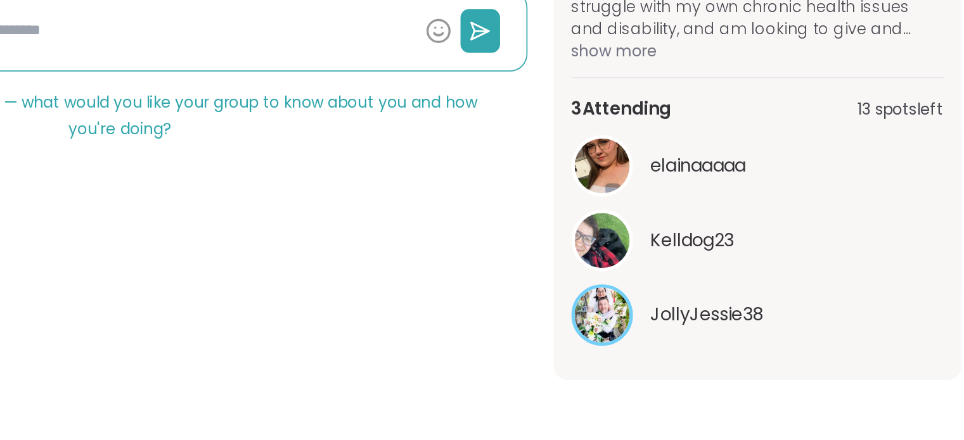
scroll to position [197, 0]
